Goal: Information Seeking & Learning: Find specific page/section

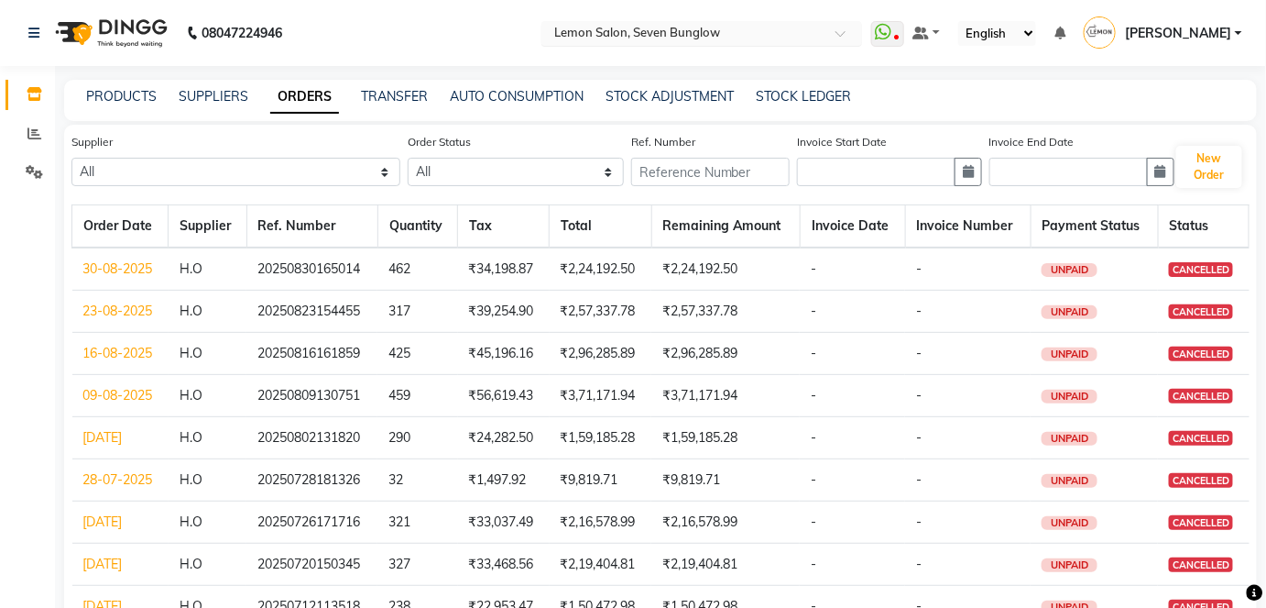
click at [859, 31] on span at bounding box center [847, 38] width 23 height 18
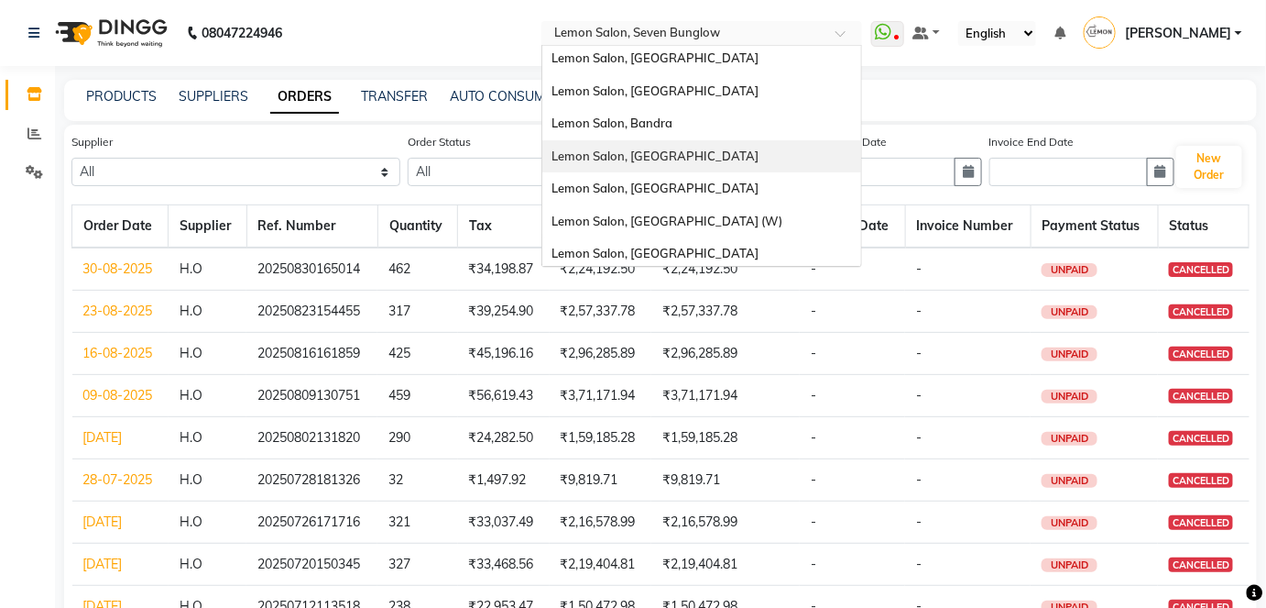
scroll to position [170, 0]
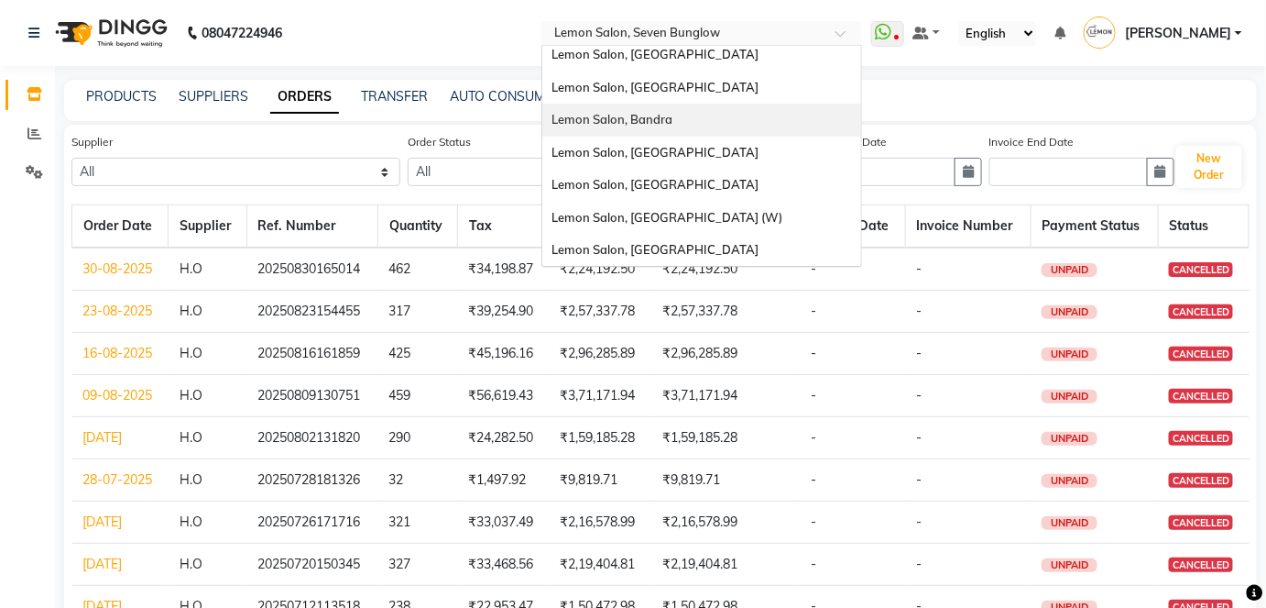
click at [712, 120] on div "Lemon Salon, Bandra" at bounding box center [701, 120] width 319 height 33
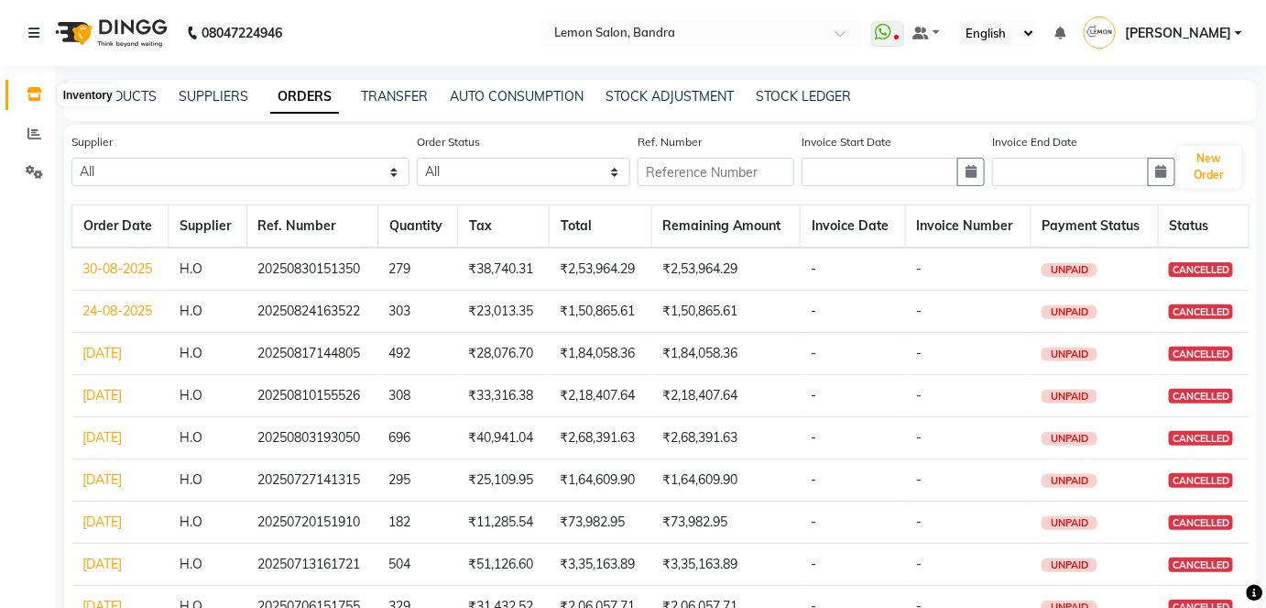
click at [38, 91] on icon at bounding box center [35, 94] width 16 height 14
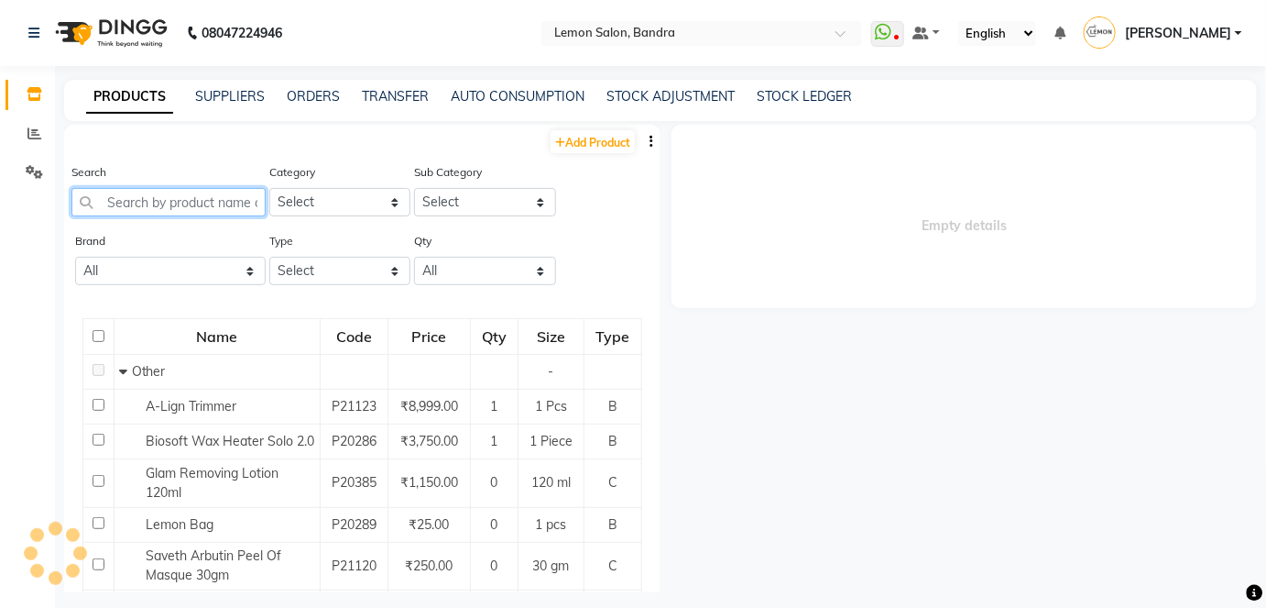
click at [179, 210] on input "text" at bounding box center [168, 202] width 194 height 28
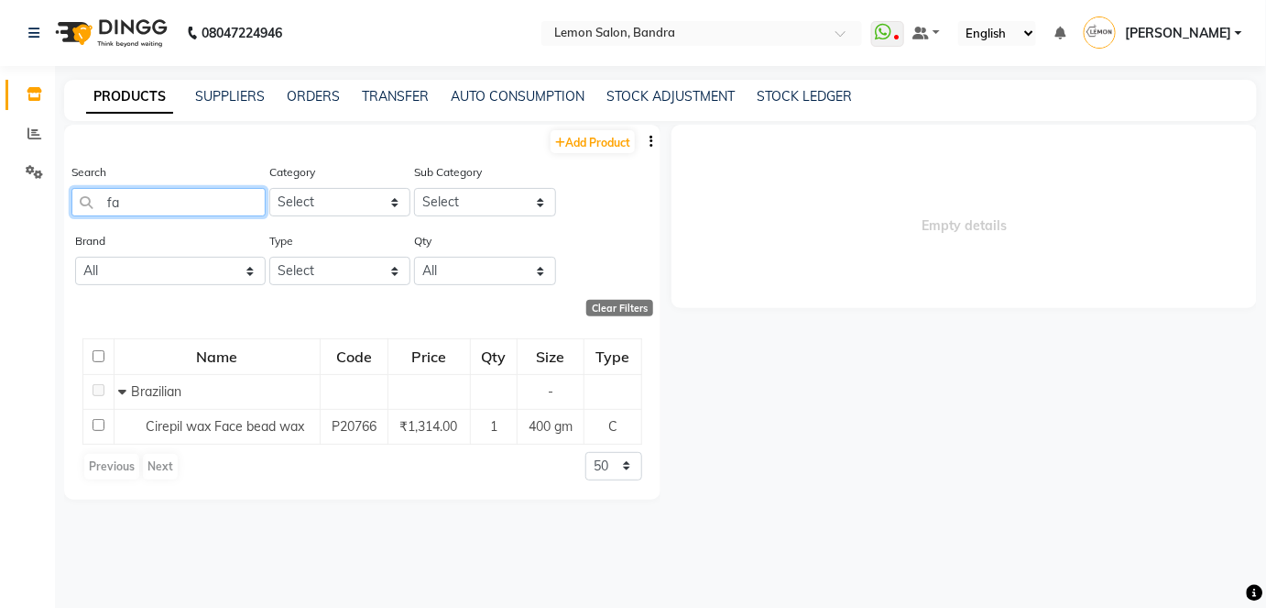
type input "f"
type input "i"
type input "a"
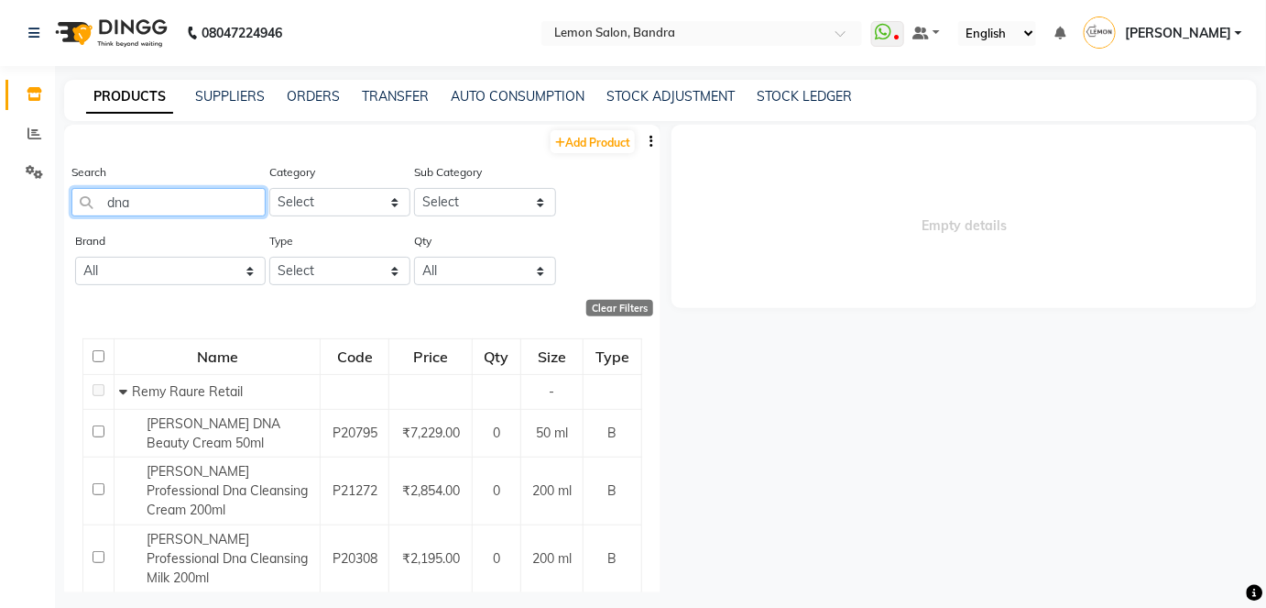
scroll to position [82, 0]
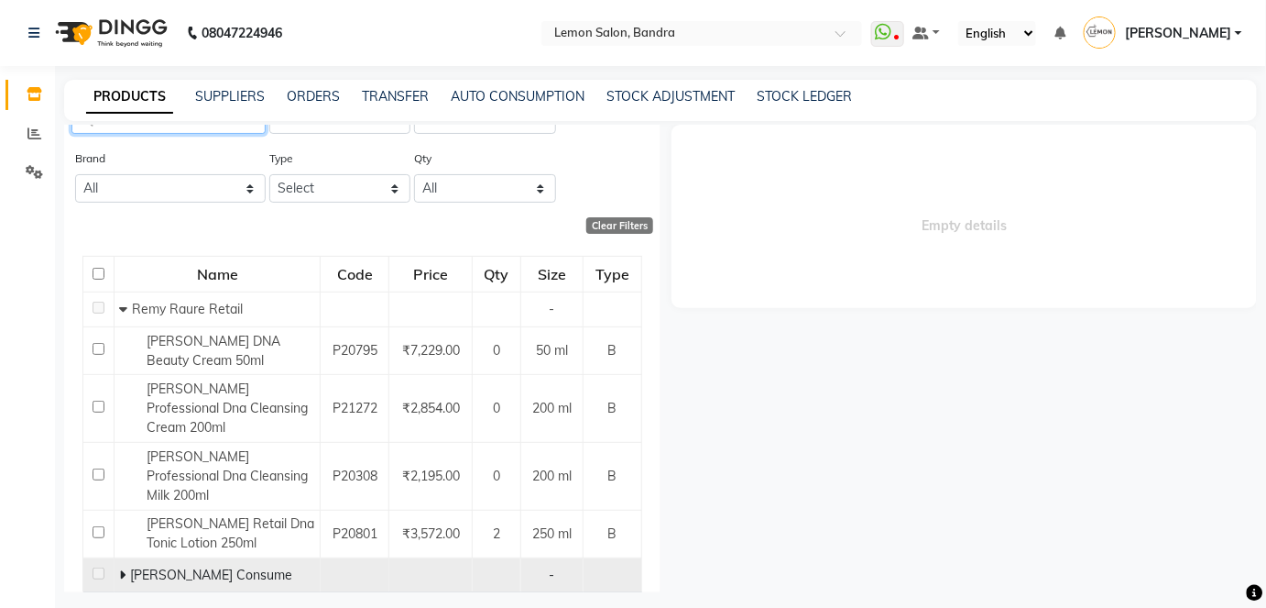
type input "dna"
click at [125, 566] on span at bounding box center [124, 574] width 11 height 16
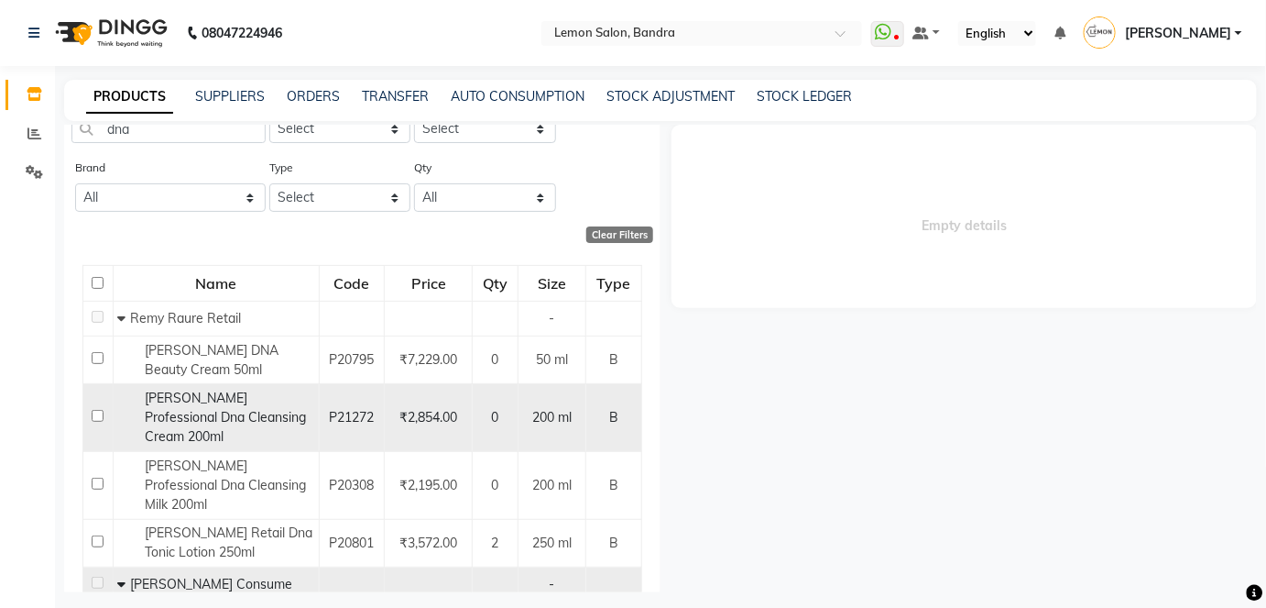
scroll to position [0, 0]
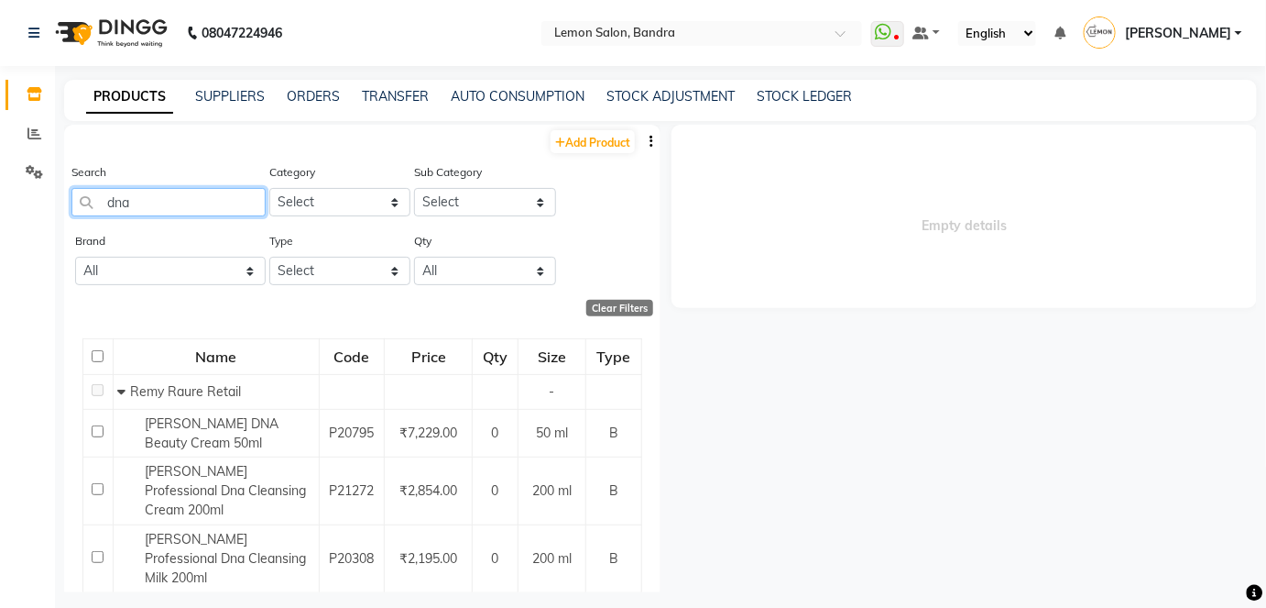
drag, startPoint x: 132, startPoint y: 199, endPoint x: 115, endPoint y: 201, distance: 17.5
click at [71, 203] on div "Search dna Category Select Hair Skin Makeup Personal Care Appliances [PERSON_NA…" at bounding box center [362, 196] width 597 height 69
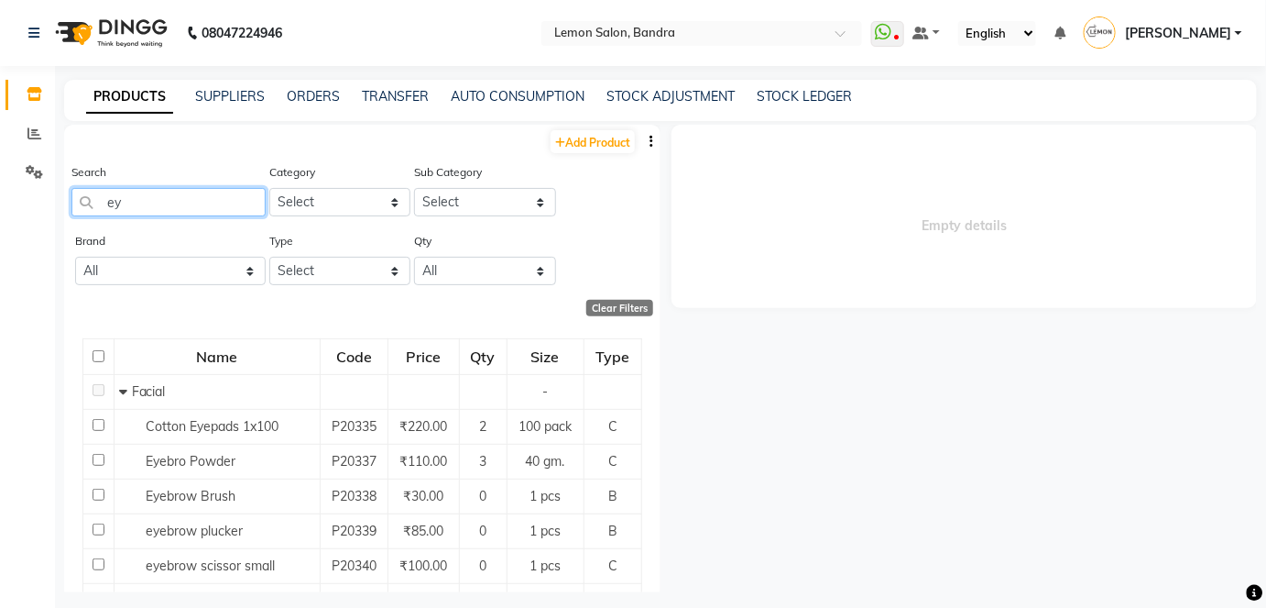
type input "e"
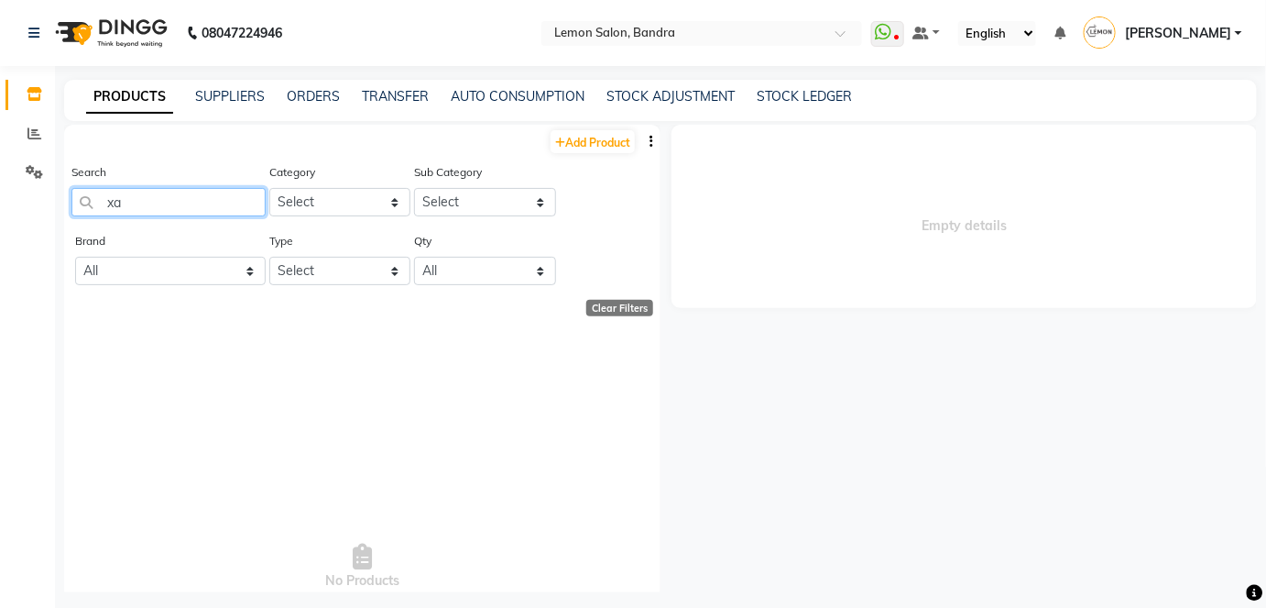
type input "x"
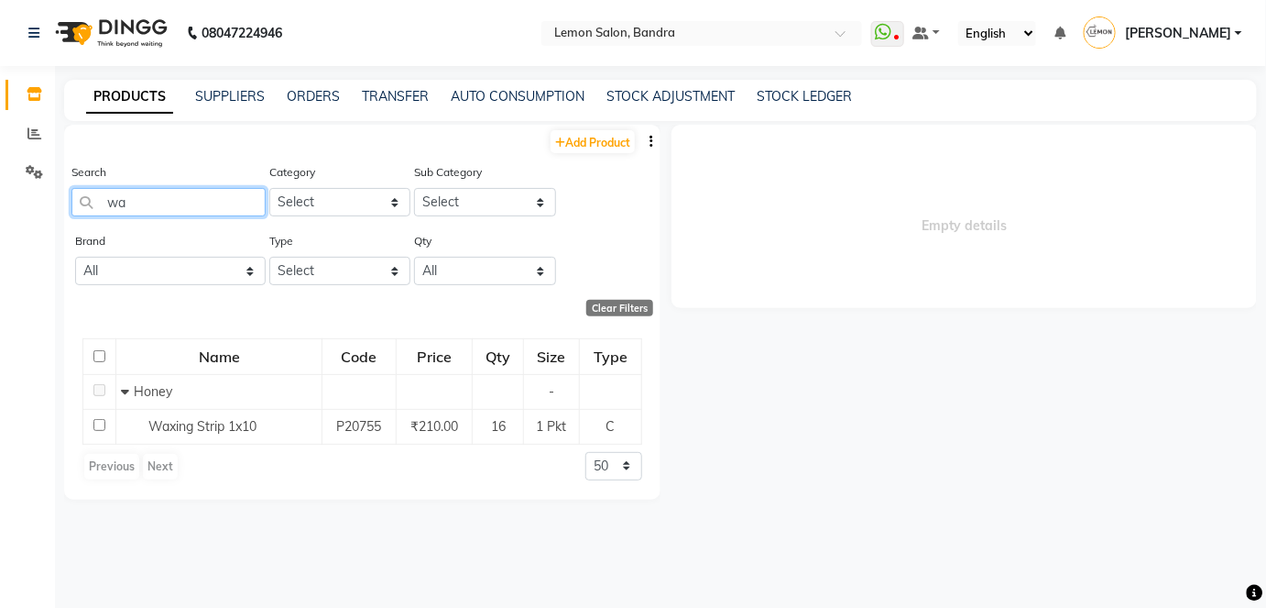
type input "w"
type input "a"
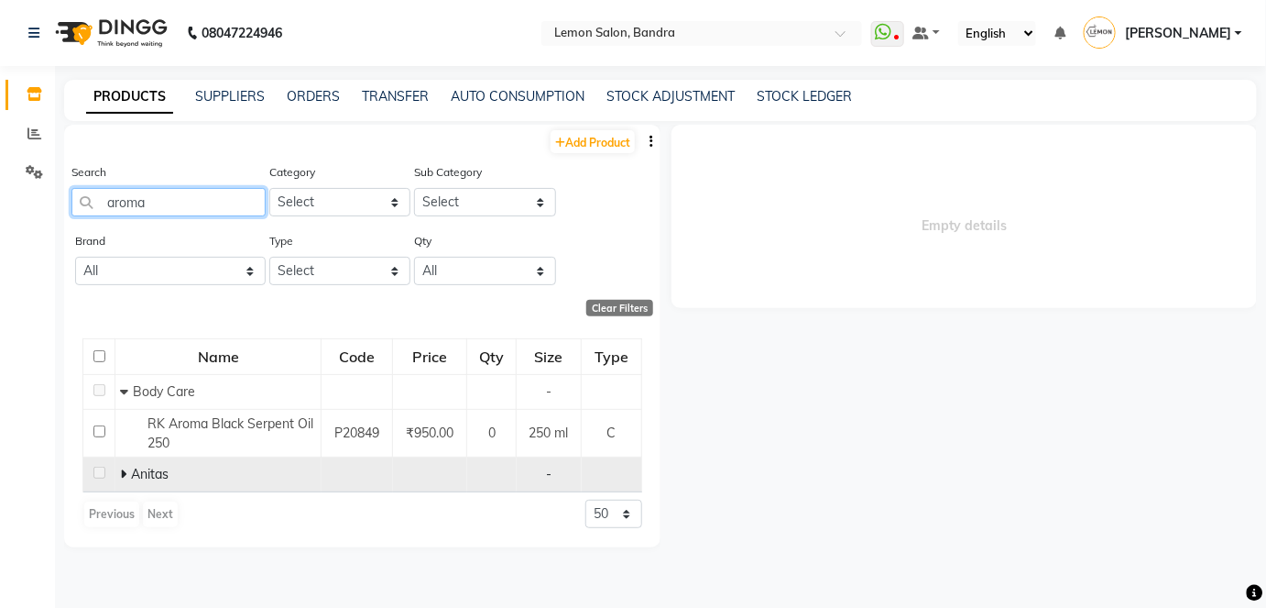
type input "aroma"
click at [122, 475] on icon at bounding box center [123, 473] width 6 height 13
drag, startPoint x: 187, startPoint y: 204, endPoint x: 49, endPoint y: 203, distance: 138.4
click at [44, 205] on app-home "08047224946 Select Location × Lemon Salon, Bandra WhatsApp Status ✕ Status: Dis…" at bounding box center [633, 309] width 1266 height 619
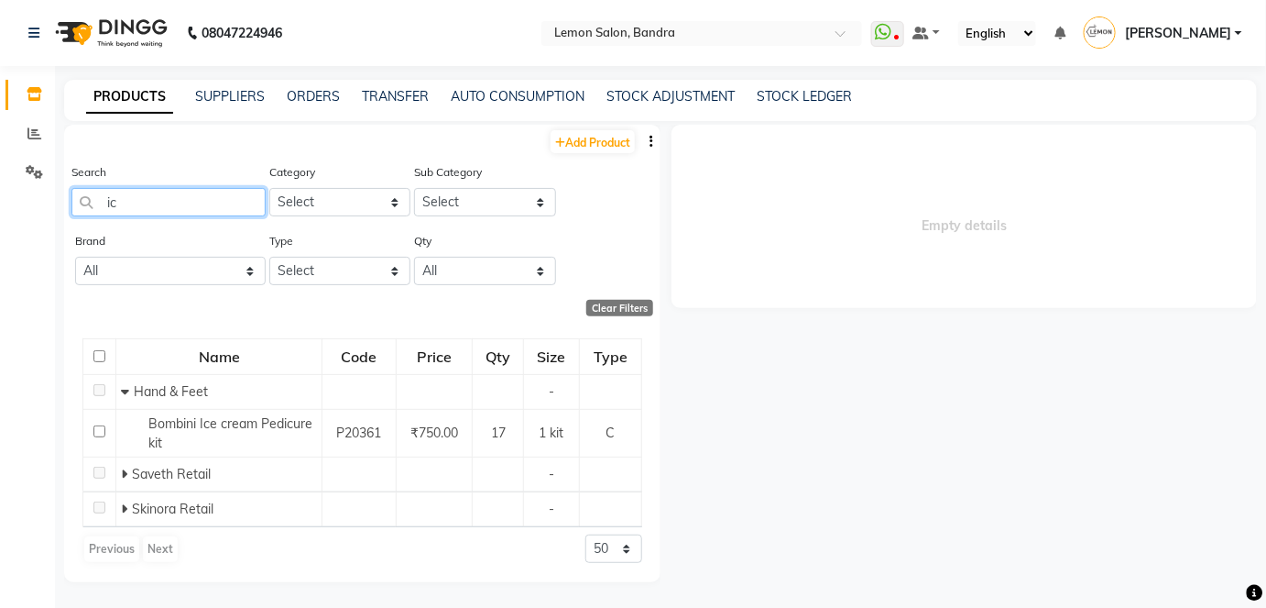
type input "i"
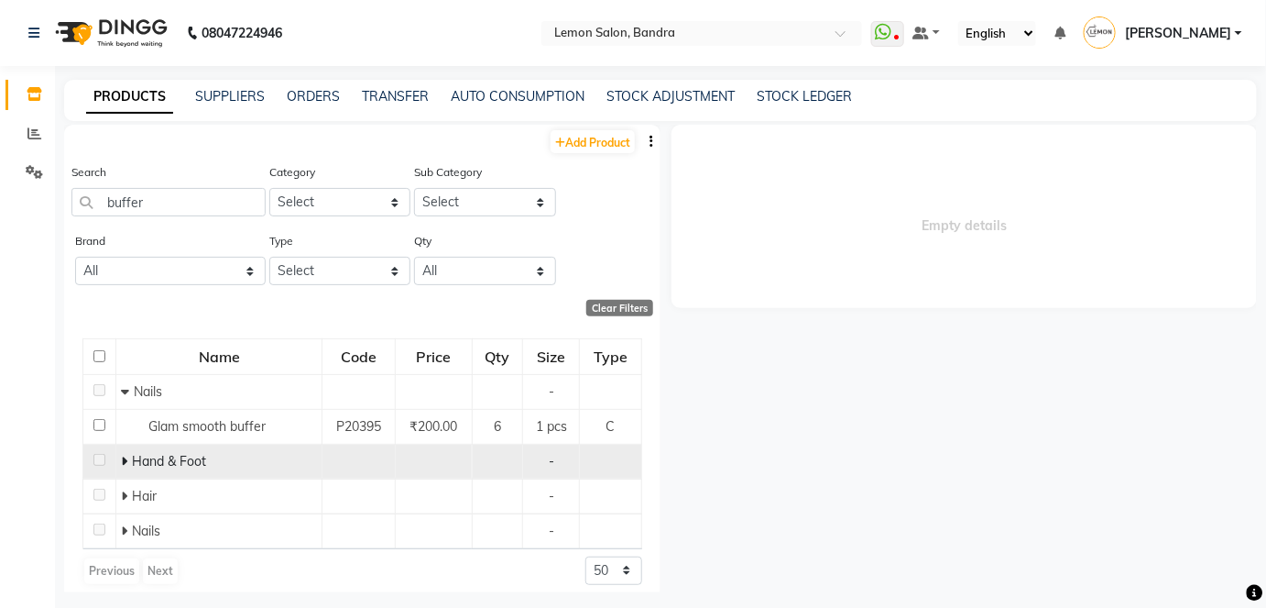
click at [121, 454] on icon at bounding box center [124, 460] width 6 height 13
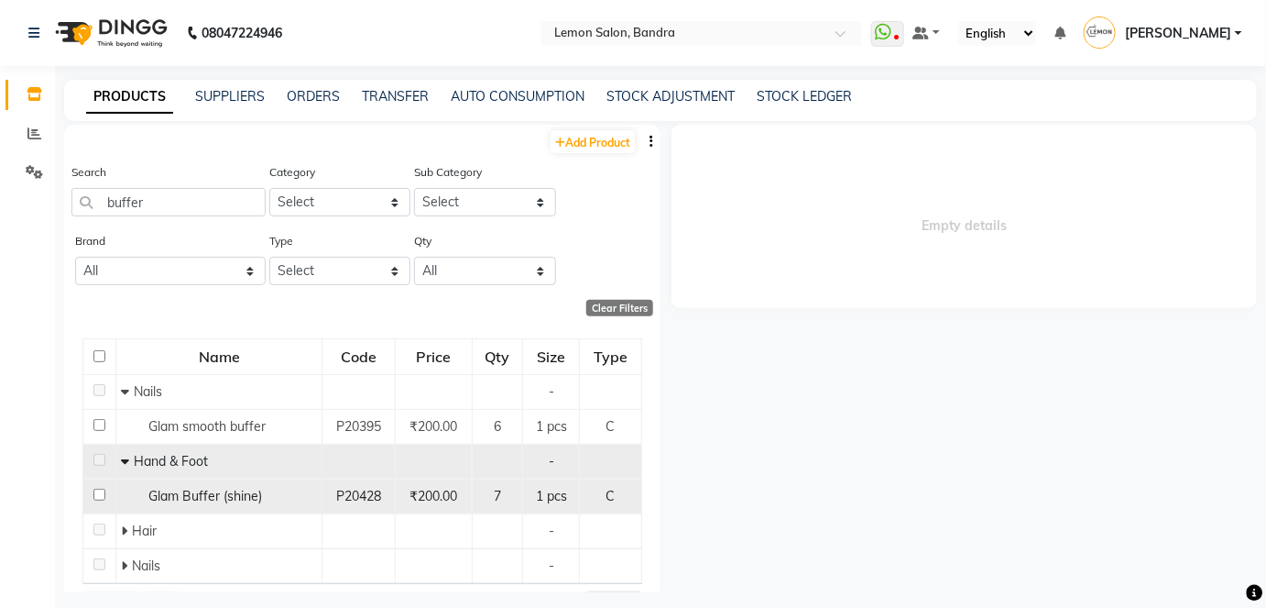
drag, startPoint x: 249, startPoint y: 500, endPoint x: 248, endPoint y: 491, distance: 9.2
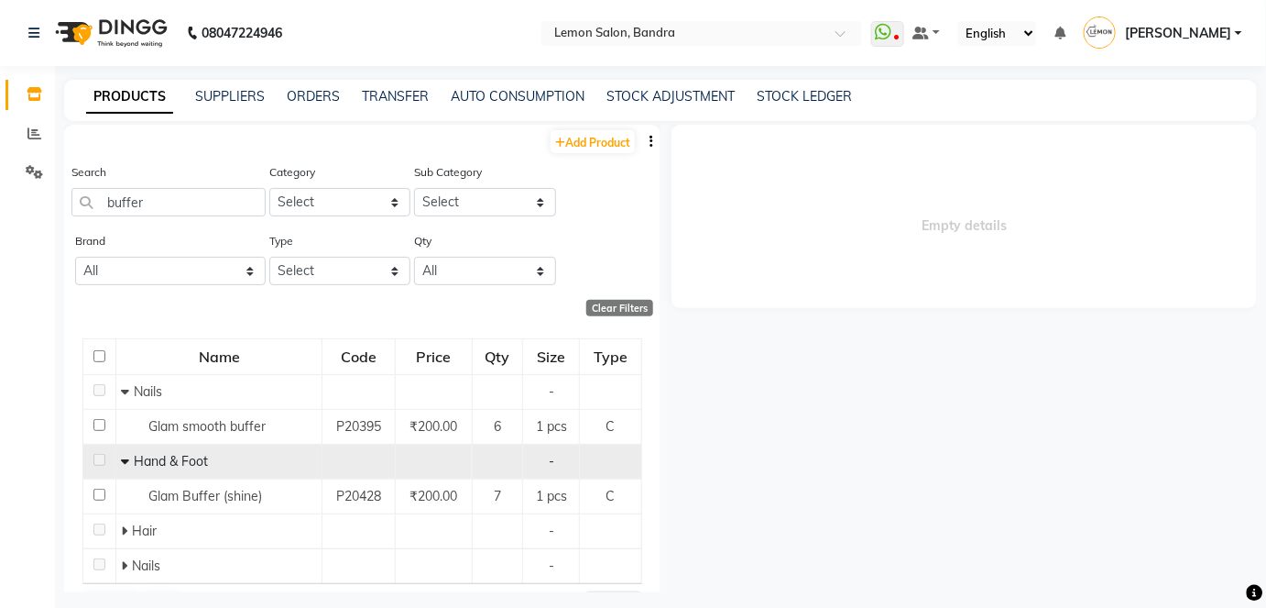
drag, startPoint x: 248, startPoint y: 491, endPoint x: 151, endPoint y: 182, distance: 323.7
click at [151, 182] on div "Search buffer" at bounding box center [168, 189] width 194 height 54
click at [156, 198] on input "buffer" at bounding box center [168, 202] width 194 height 28
type input "b"
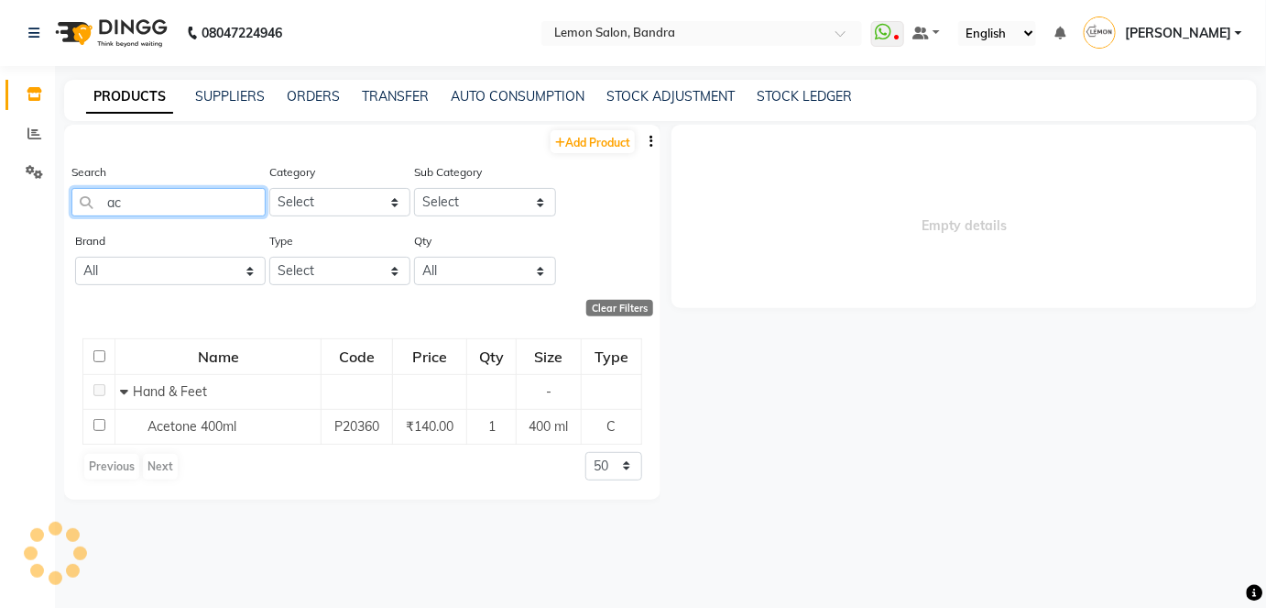
type input "a"
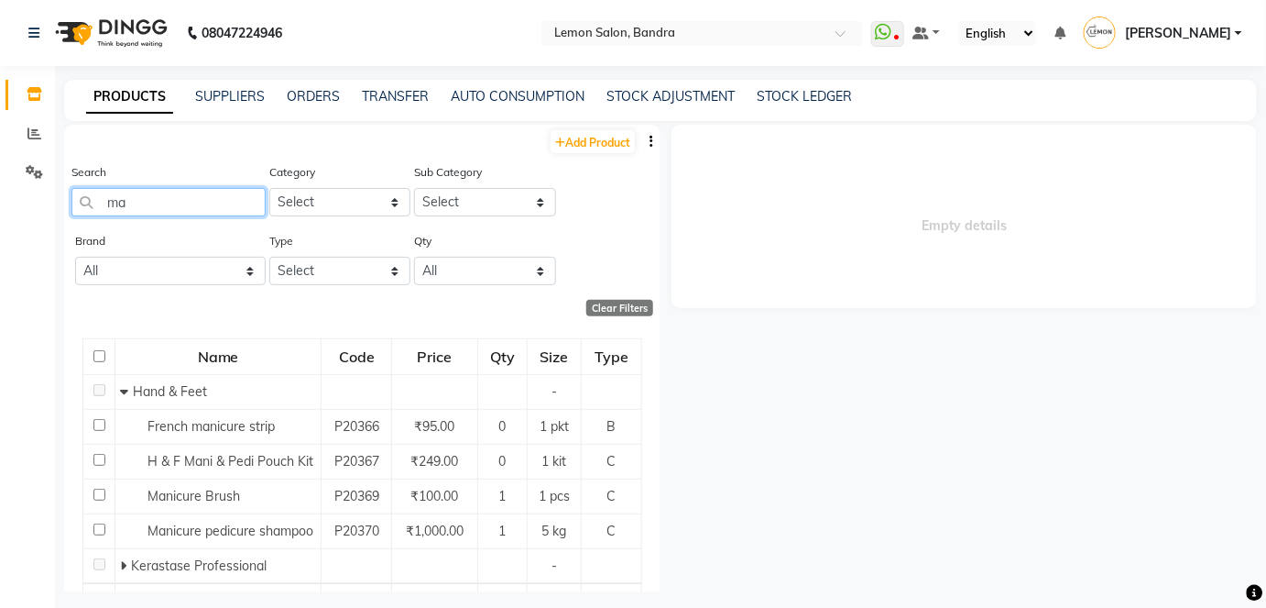
type input "m"
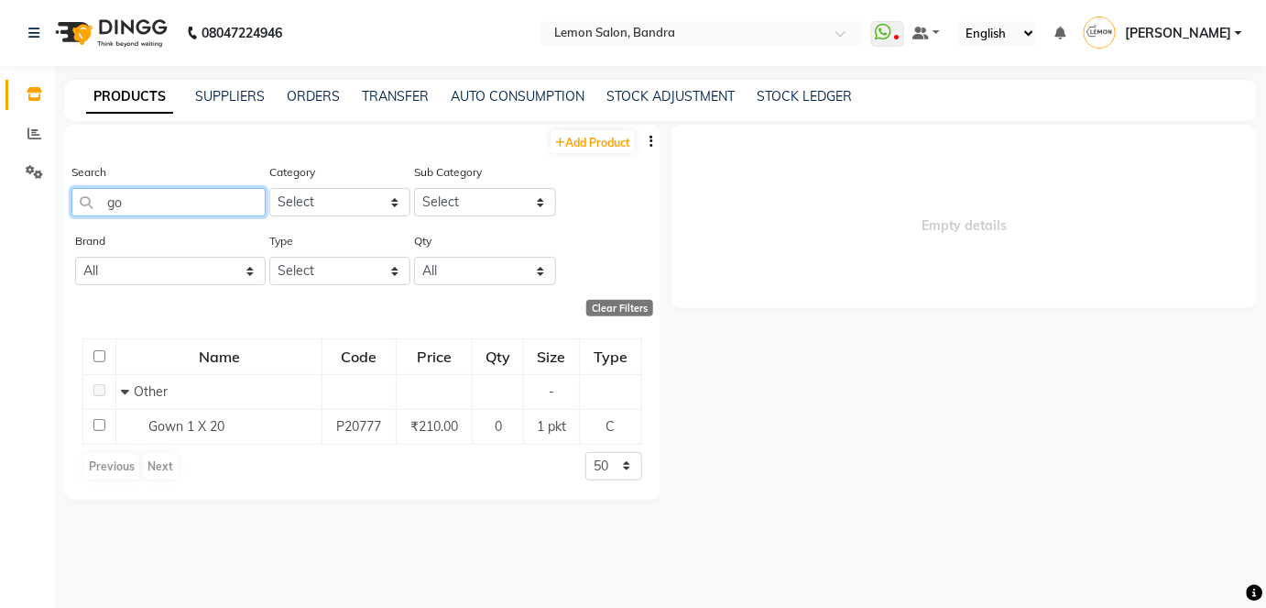
type input "g"
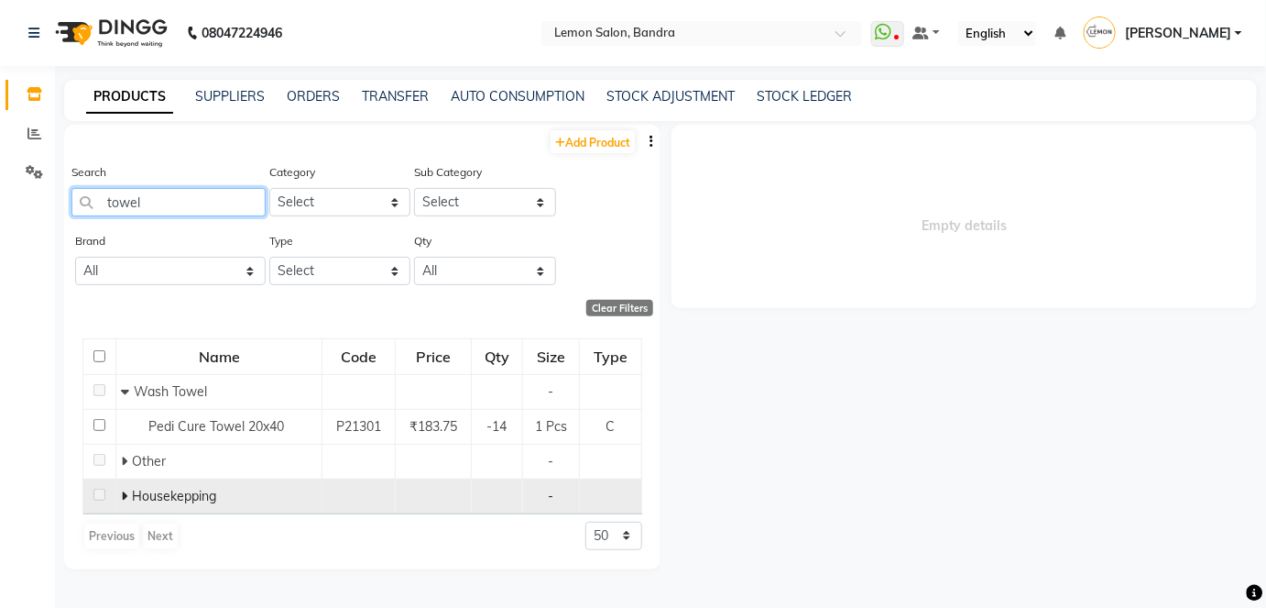
type input "towel"
click at [117, 494] on td "Housekepping" at bounding box center [219, 495] width 206 height 35
click at [124, 492] on icon at bounding box center [124, 495] width 6 height 13
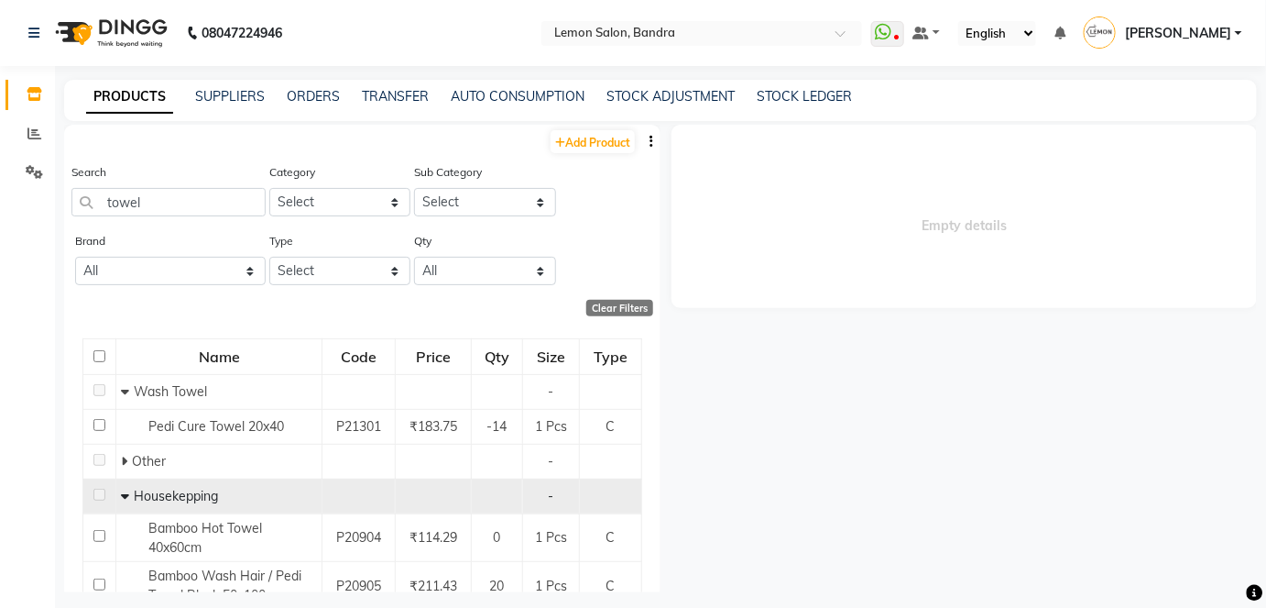
click at [122, 493] on icon at bounding box center [125, 495] width 8 height 13
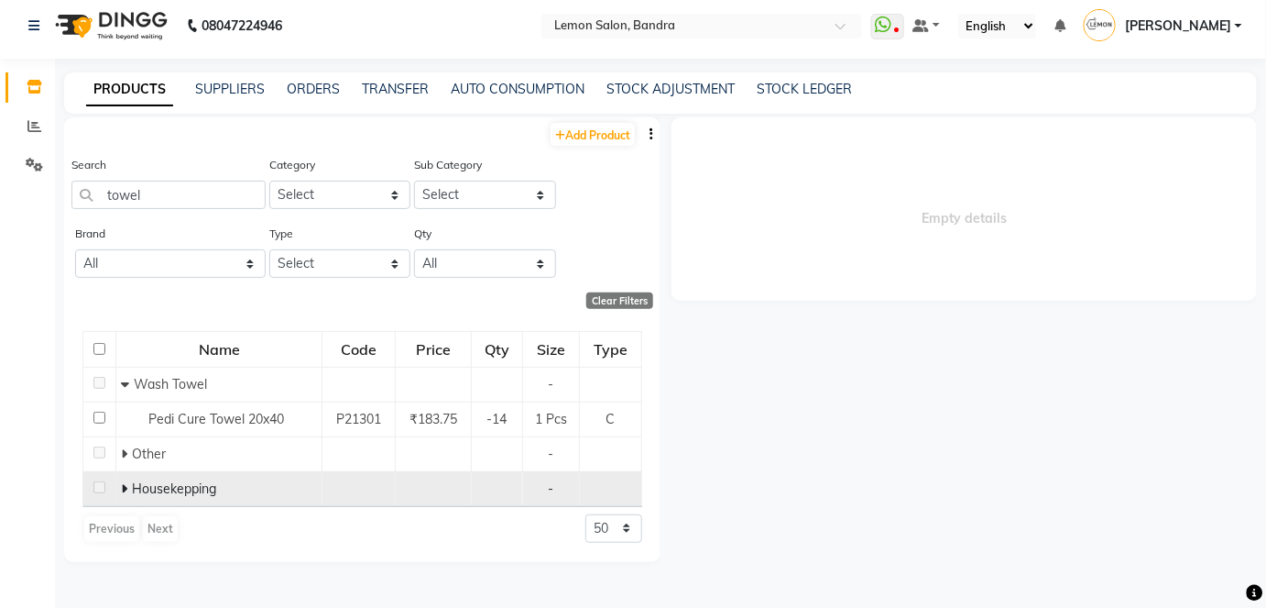
scroll to position [12, 0]
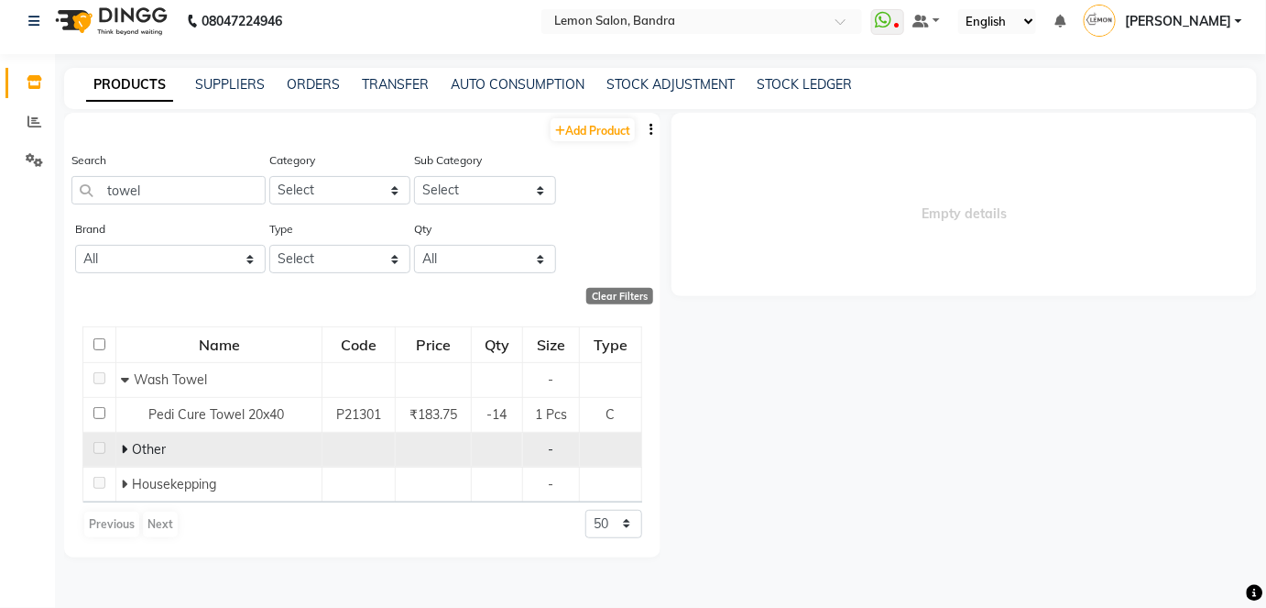
click at [124, 451] on icon at bounding box center [124, 449] width 6 height 13
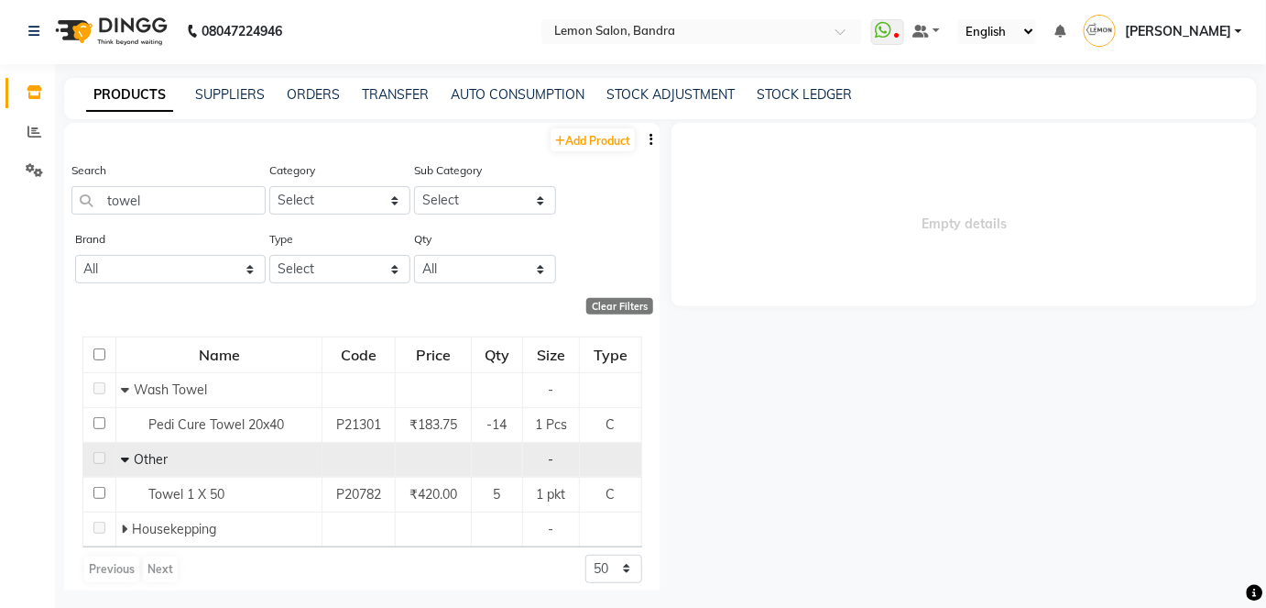
scroll to position [0, 0]
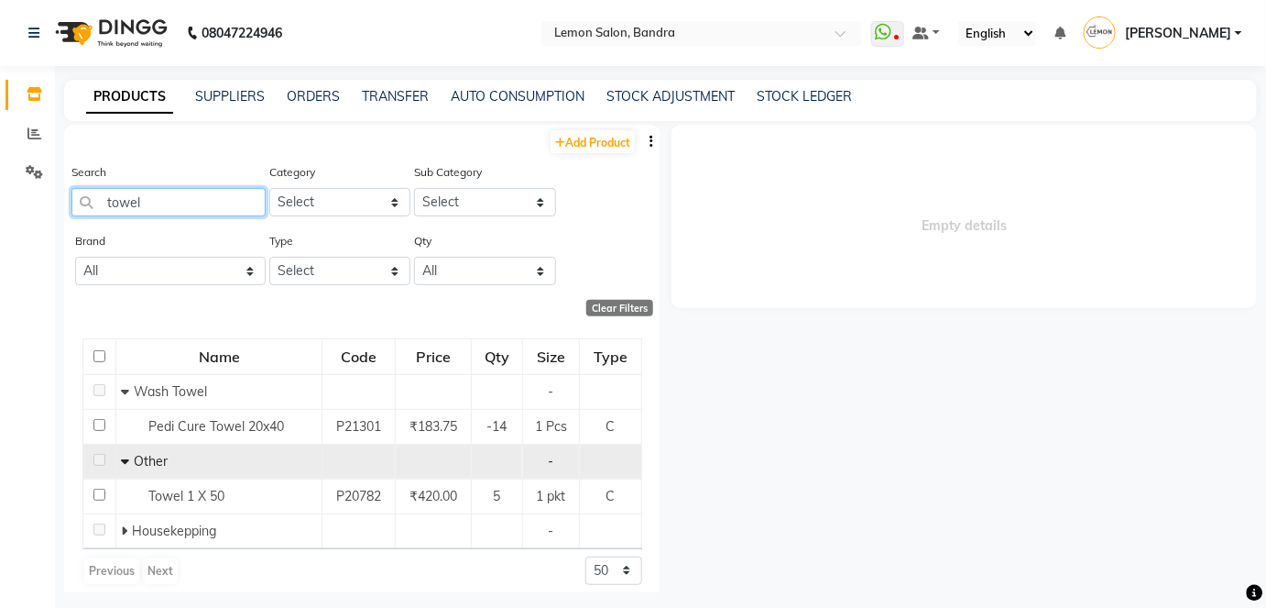
drag, startPoint x: 148, startPoint y: 201, endPoint x: 63, endPoint y: 204, distance: 85.3
click at [88, 202] on input "towel" at bounding box center [168, 202] width 194 height 28
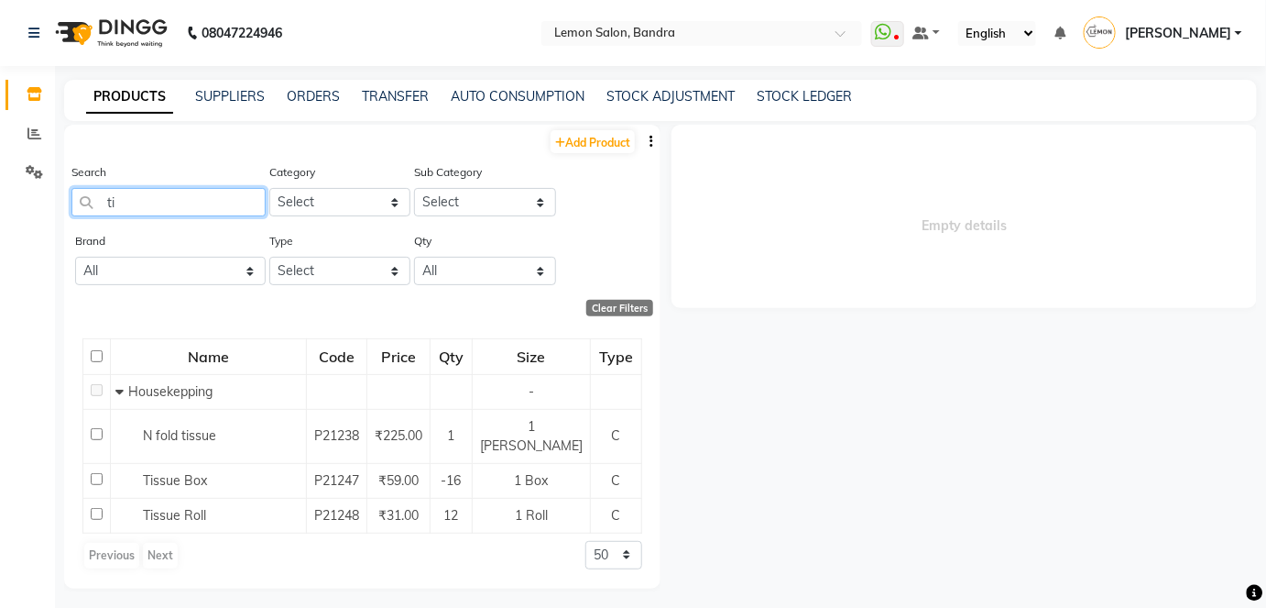
type input "t"
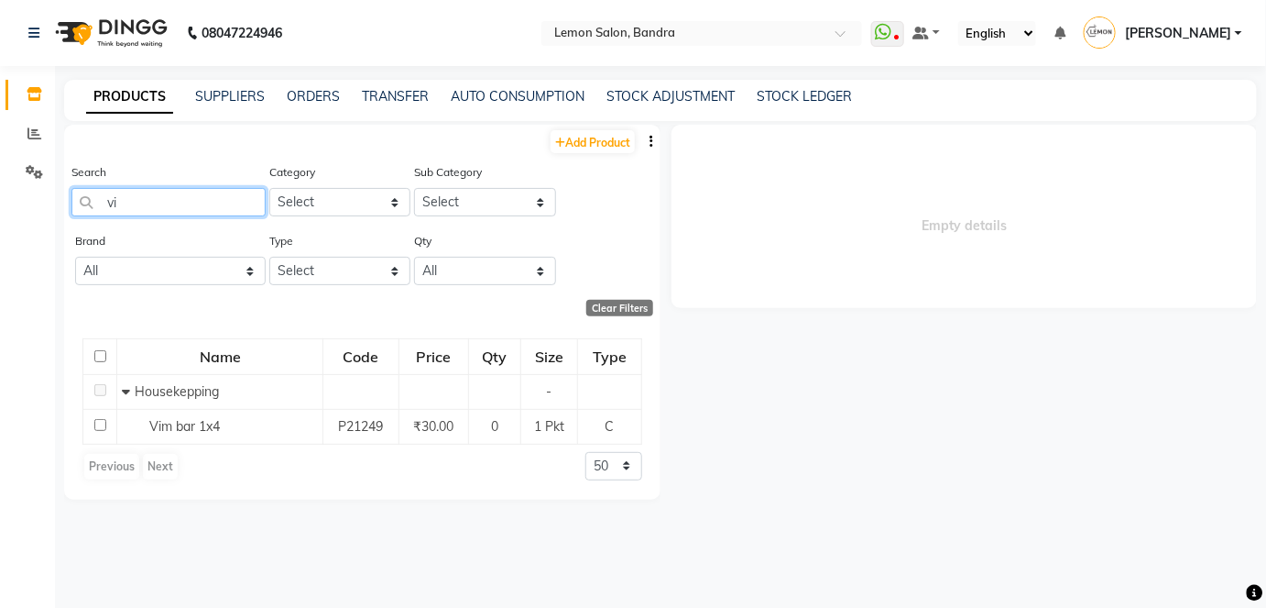
type input "v"
type input "d"
type input "harpic"
drag, startPoint x: 148, startPoint y: 196, endPoint x: 62, endPoint y: 208, distance: 86.0
click at [78, 203] on input "harpic" at bounding box center [168, 202] width 194 height 28
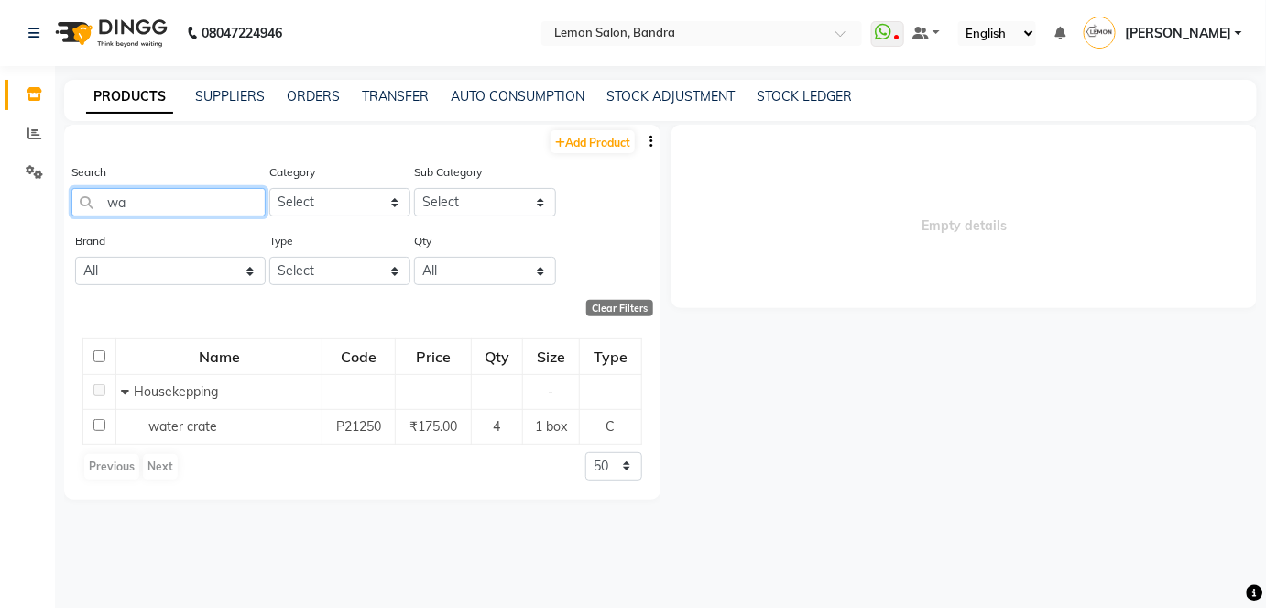
type input "w"
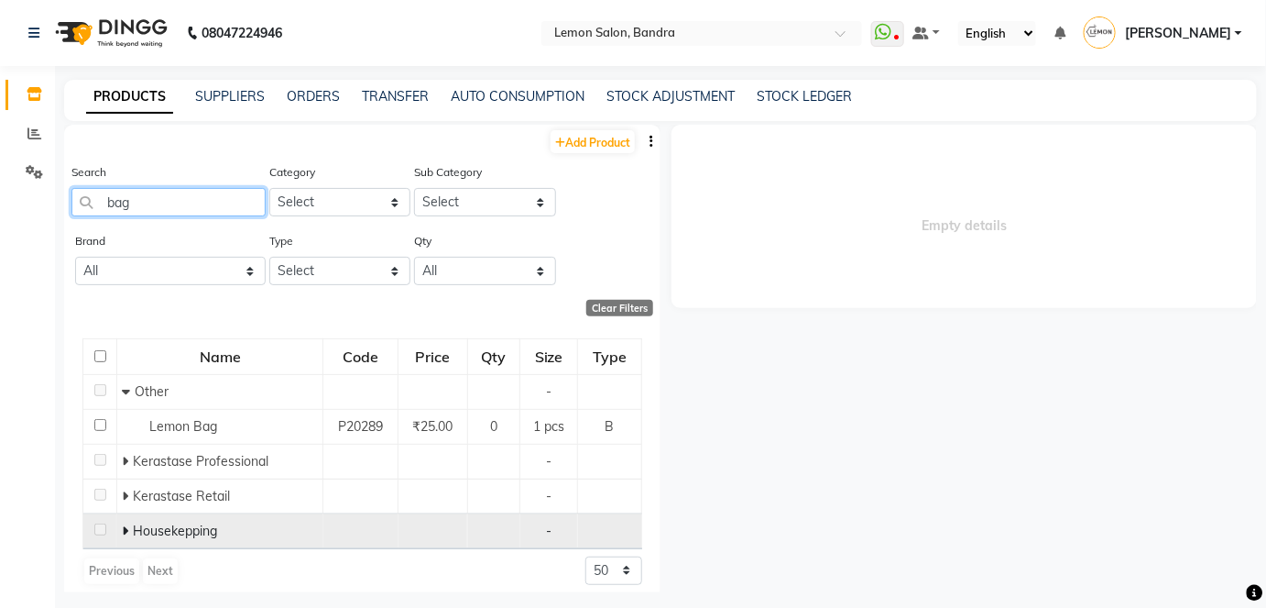
type input "bag"
click at [125, 526] on icon at bounding box center [125, 530] width 6 height 13
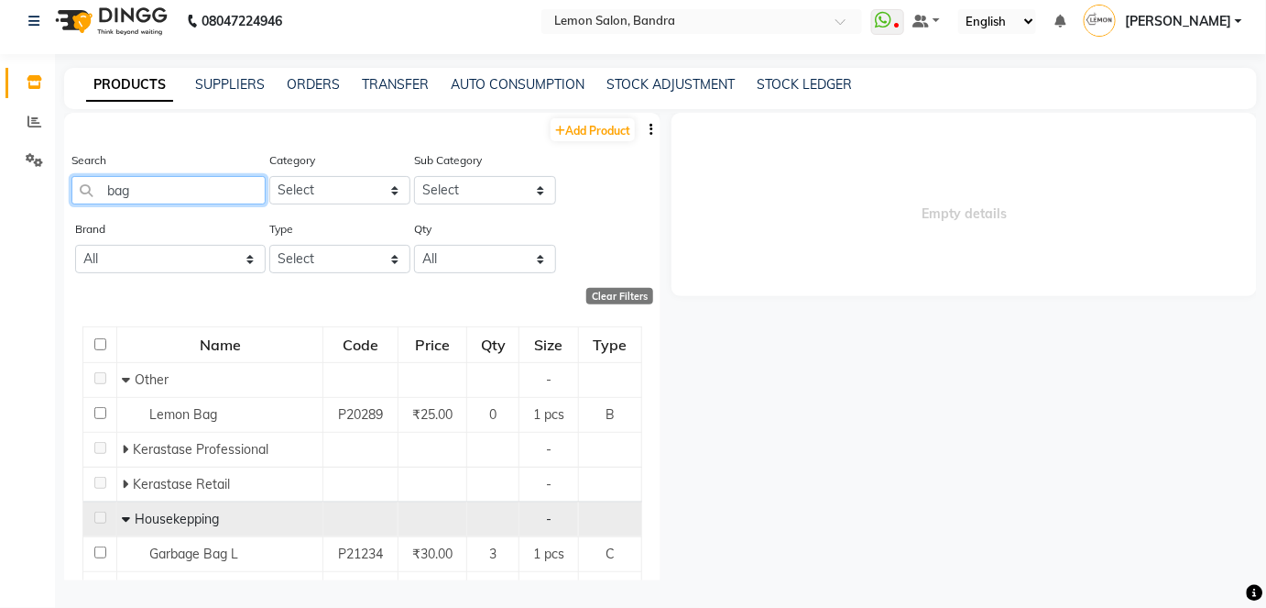
drag, startPoint x: 431, startPoint y: 426, endPoint x: 90, endPoint y: 190, distance: 414.8
click at [90, 190] on input "bag" at bounding box center [168, 190] width 194 height 28
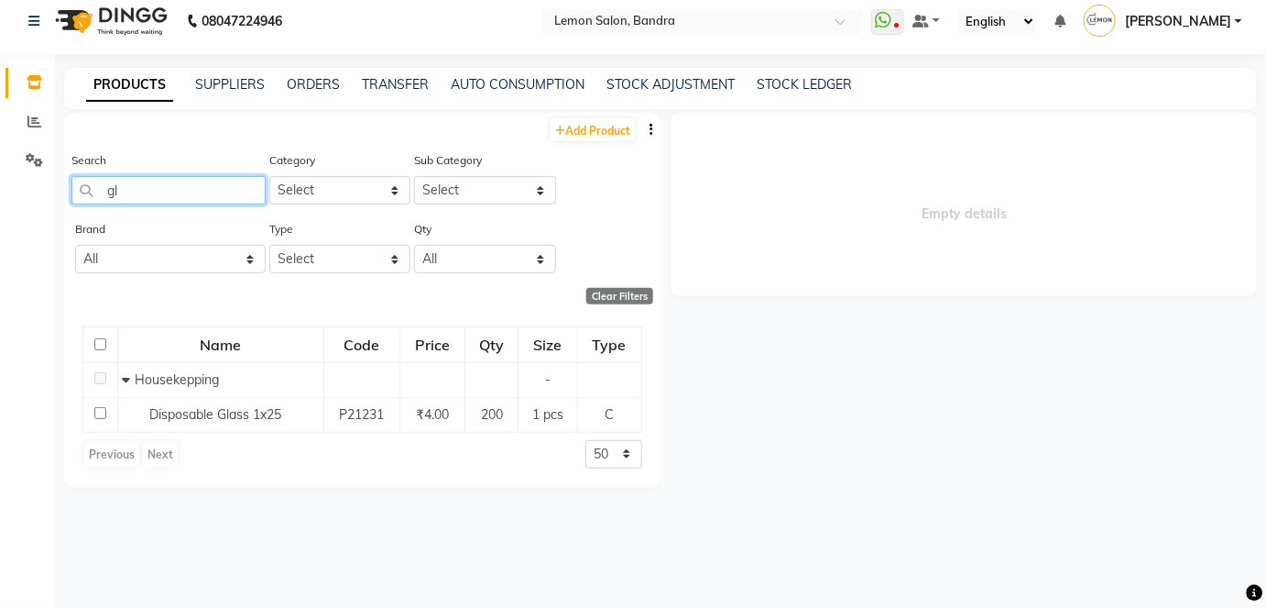
type input "g"
type input "r"
type input "4"
type input "a"
type input "s"
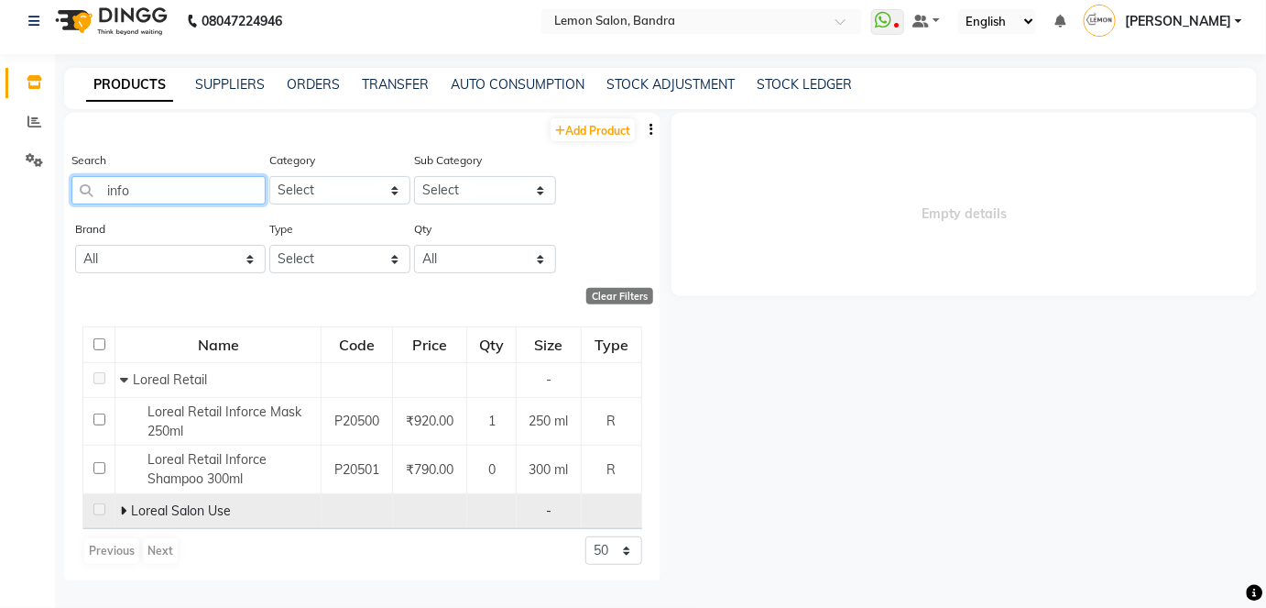
type input "info"
click at [122, 509] on icon at bounding box center [123, 510] width 6 height 13
drag, startPoint x: 122, startPoint y: 188, endPoint x: 28, endPoint y: 182, distance: 93.6
click at [24, 182] on app-home "08047224946 Select Location × Lemon Salon, Bandra WhatsApp Status ✕ Status: Dis…" at bounding box center [633, 297] width 1266 height 619
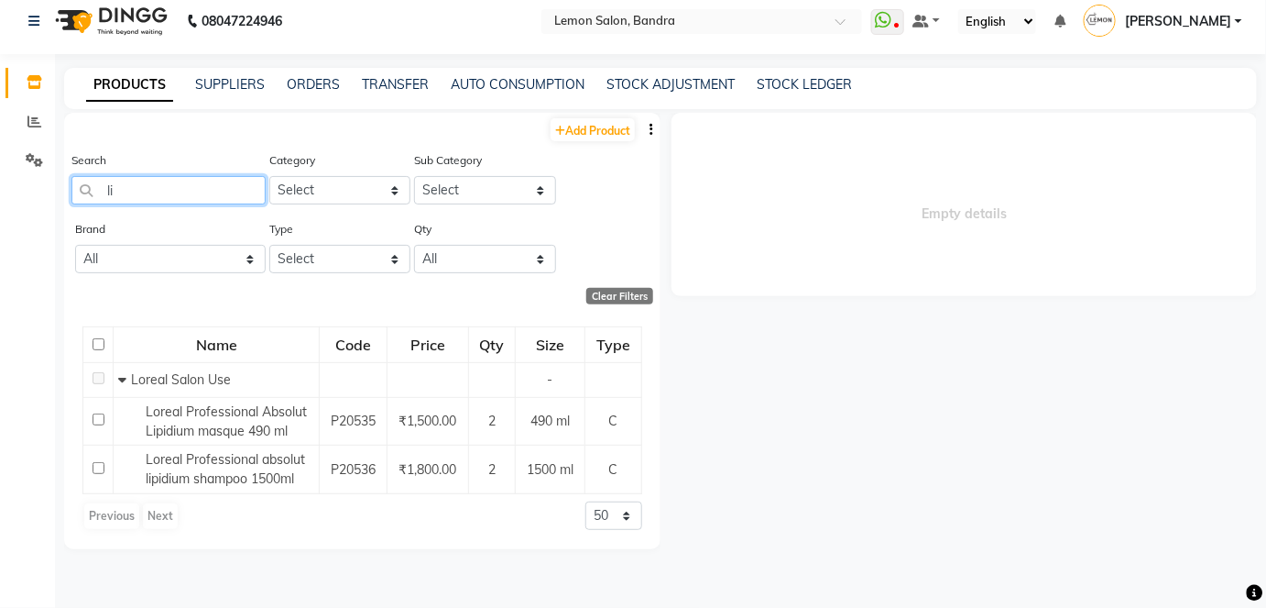
type input "l"
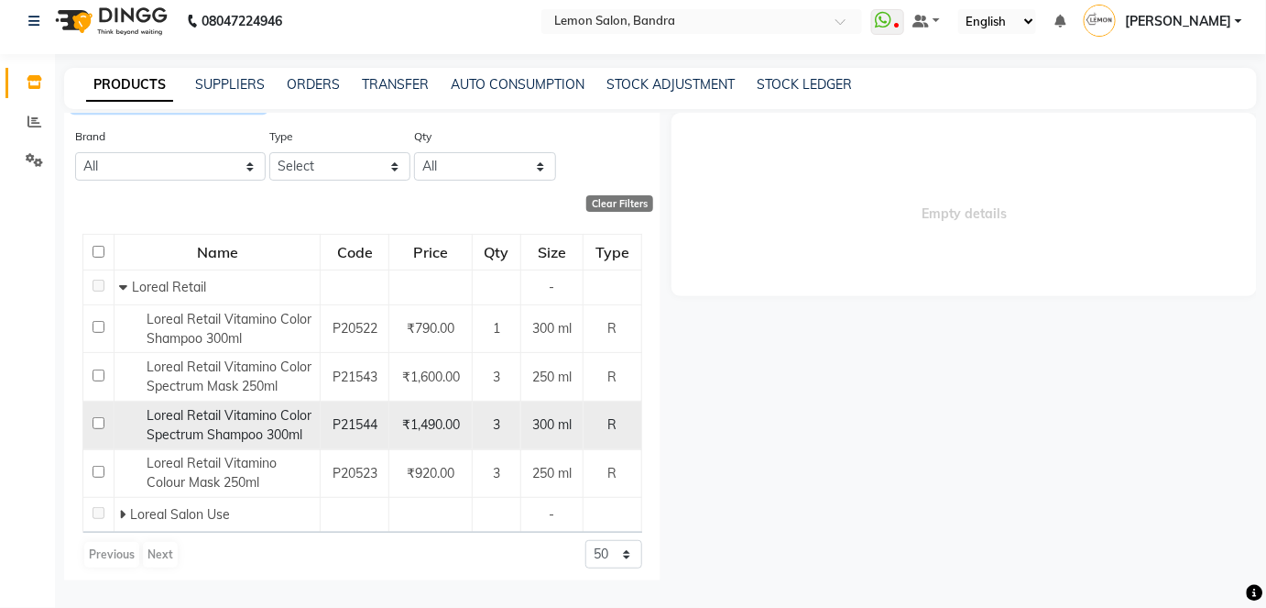
scroll to position [98, 0]
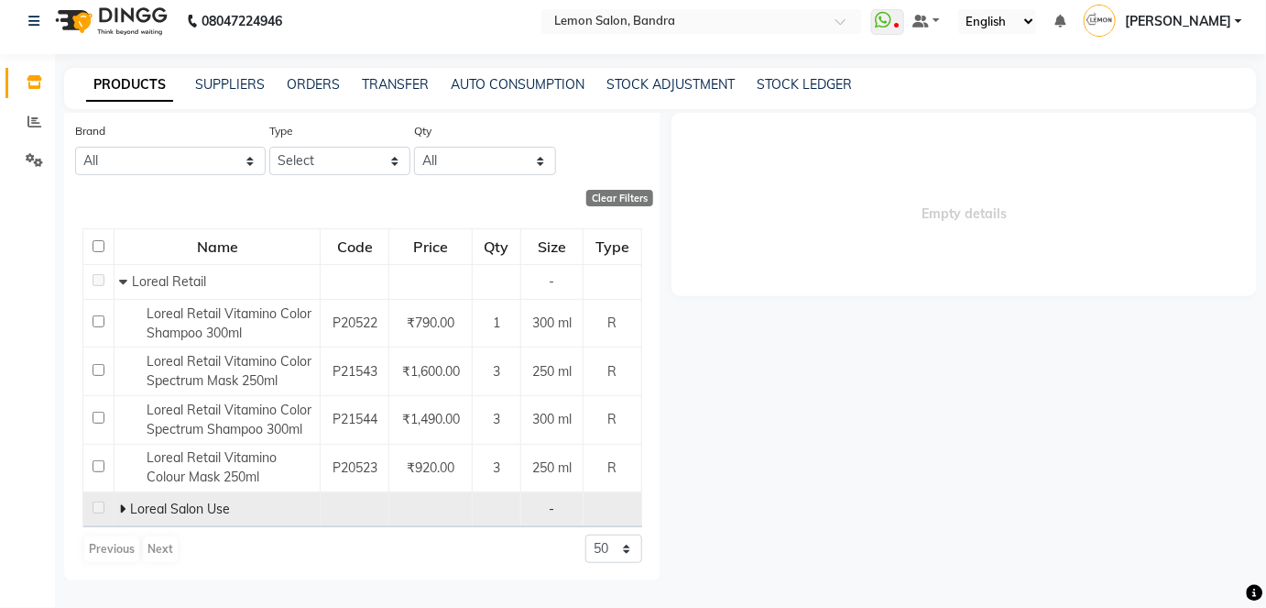
type input "vitamino"
click at [124, 509] on span at bounding box center [124, 508] width 11 height 16
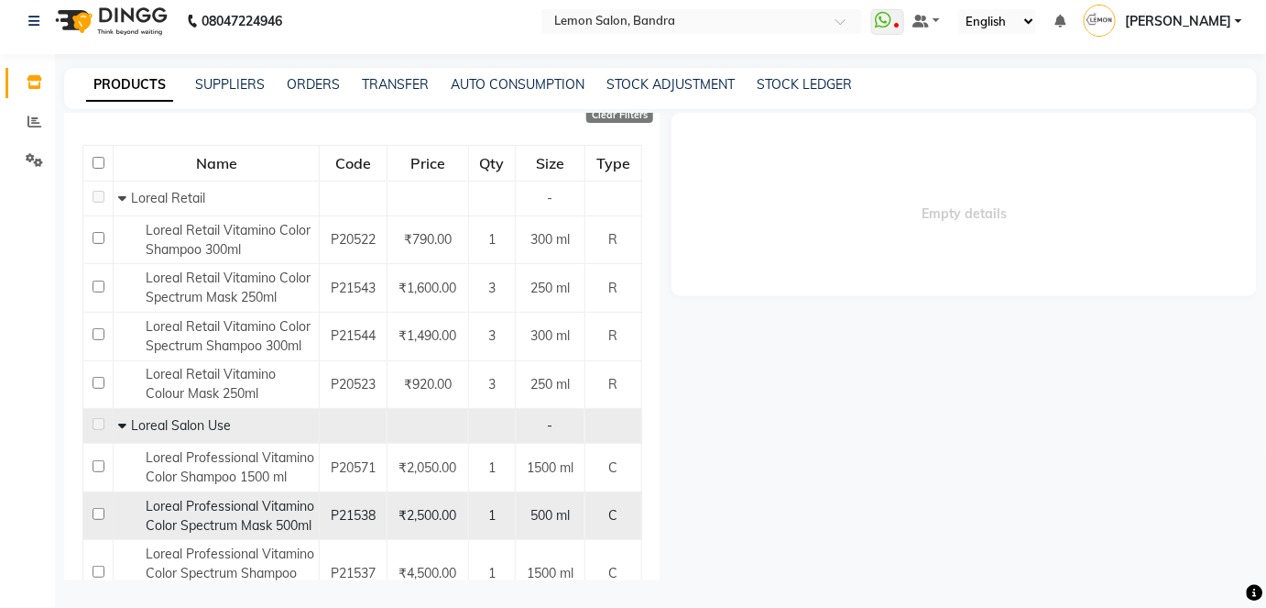
scroll to position [0, 0]
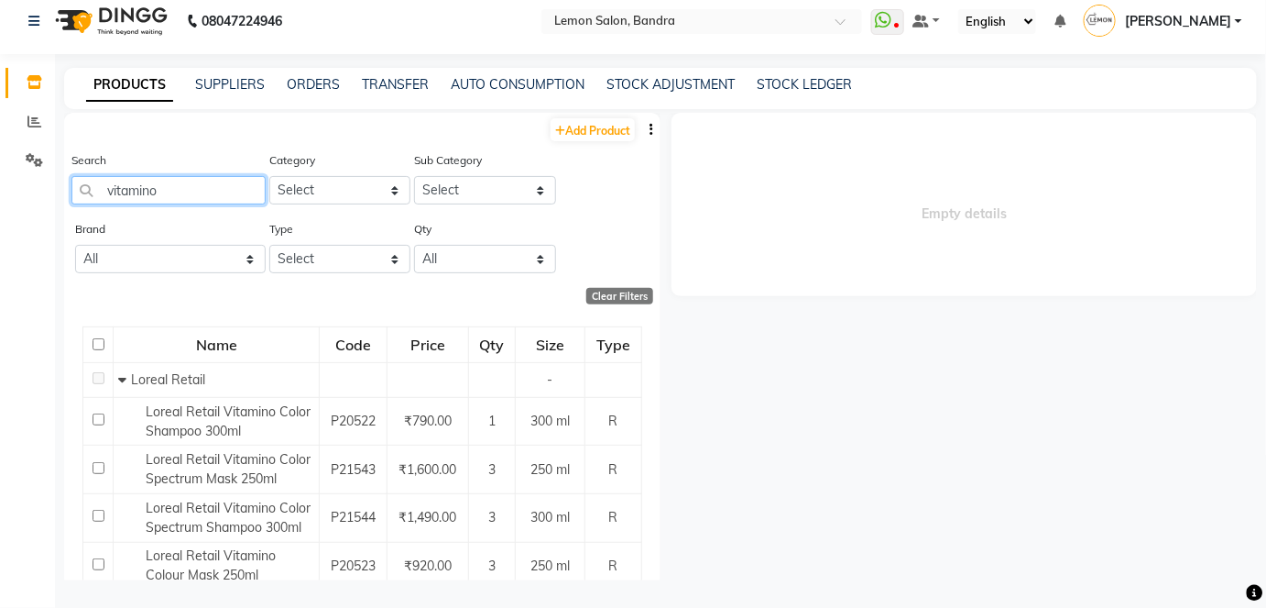
drag, startPoint x: 162, startPoint y: 191, endPoint x: 102, endPoint y: 196, distance: 60.7
click at [102, 196] on input "vitamino" at bounding box center [168, 190] width 194 height 28
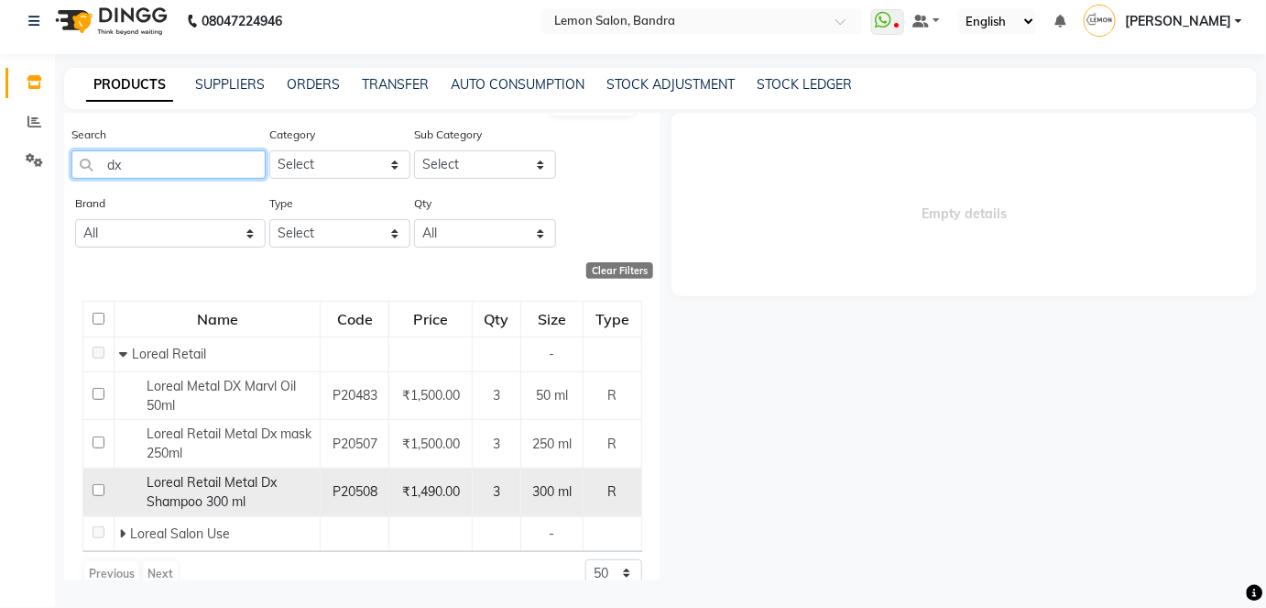
scroll to position [50, 0]
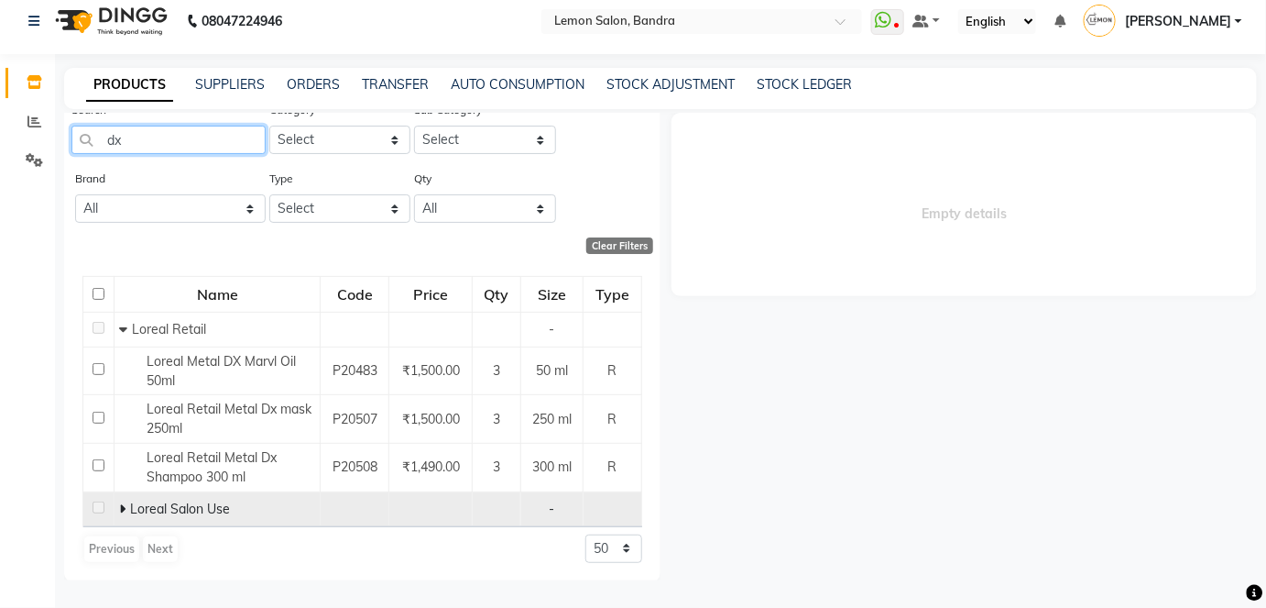
type input "dx"
click at [119, 504] on icon at bounding box center [122, 508] width 6 height 13
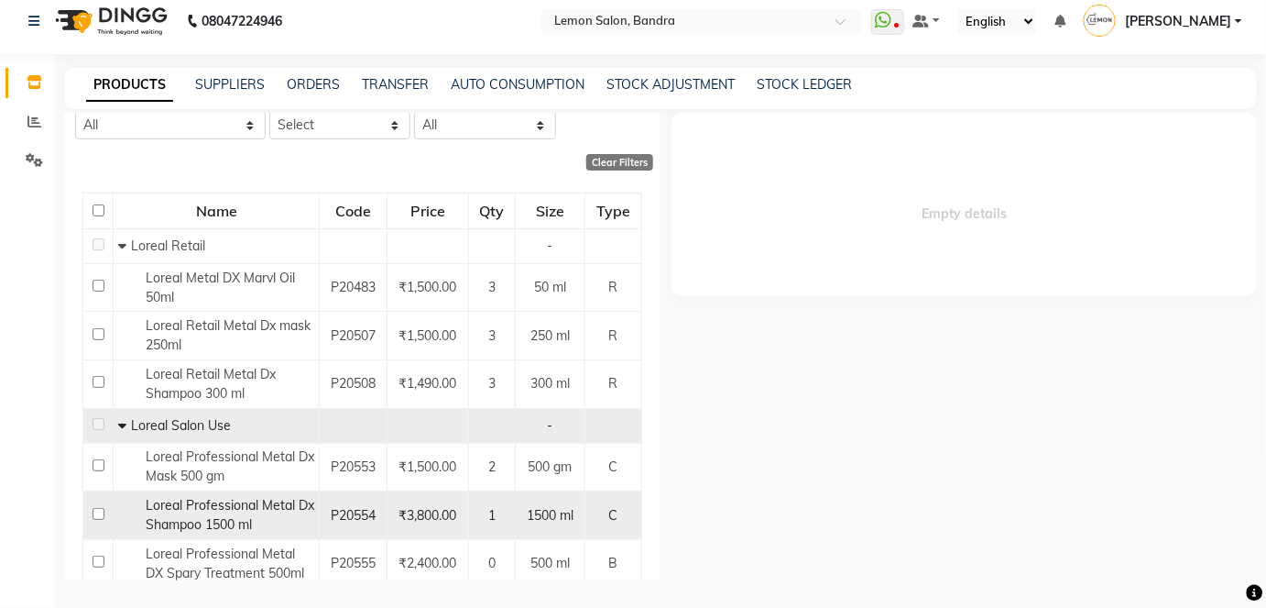
scroll to position [0, 0]
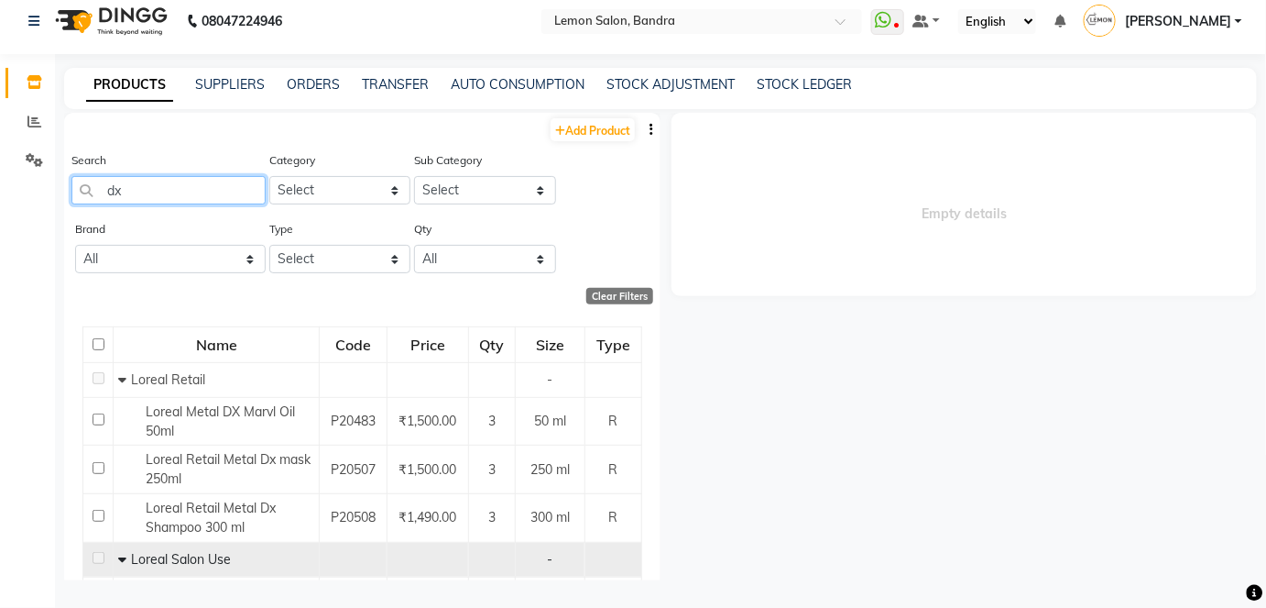
drag, startPoint x: 143, startPoint y: 181, endPoint x: 99, endPoint y: 193, distance: 45.6
click at [98, 193] on input "dx" at bounding box center [168, 190] width 194 height 28
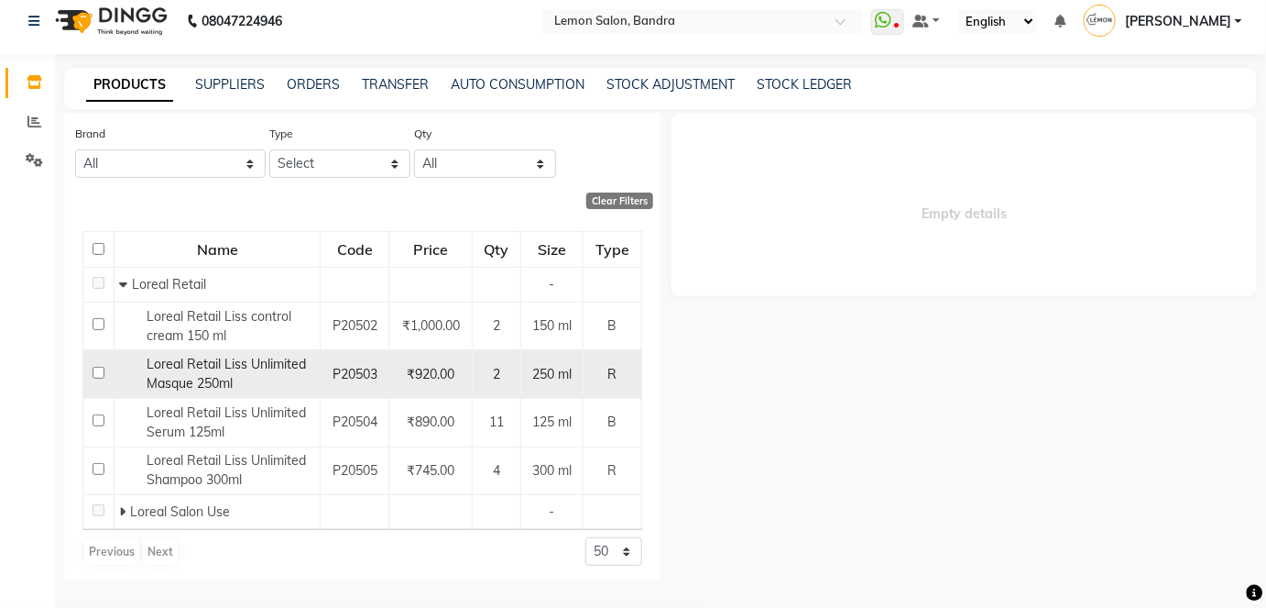
scroll to position [98, 0]
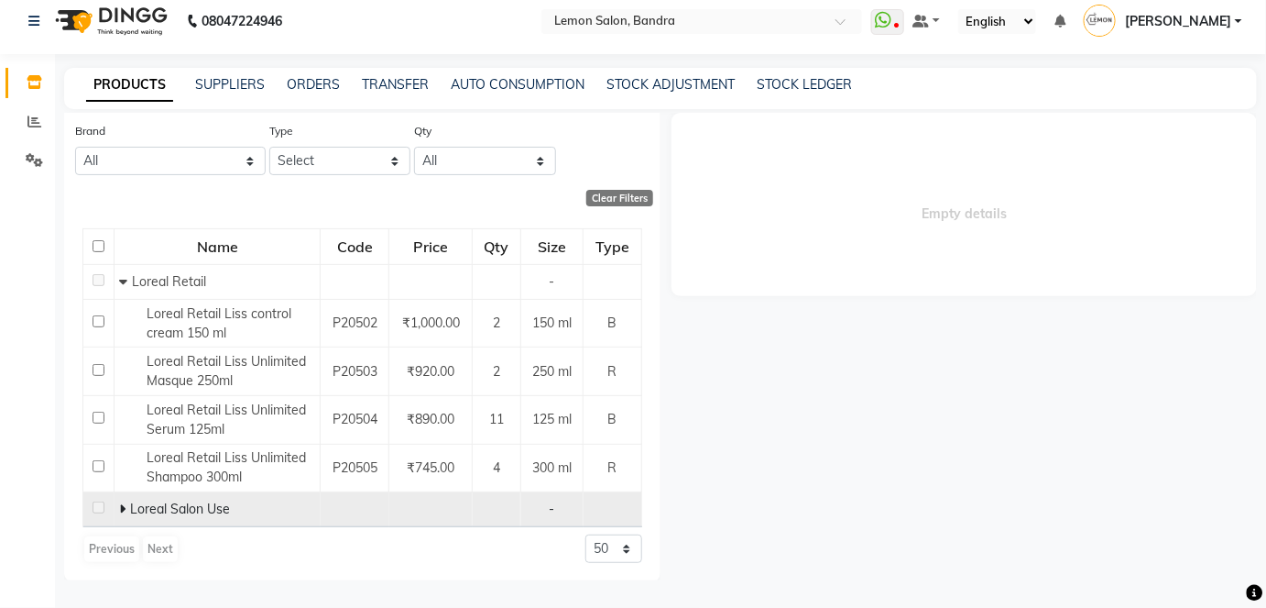
type input "liss"
click at [119, 507] on icon at bounding box center [122, 508] width 6 height 13
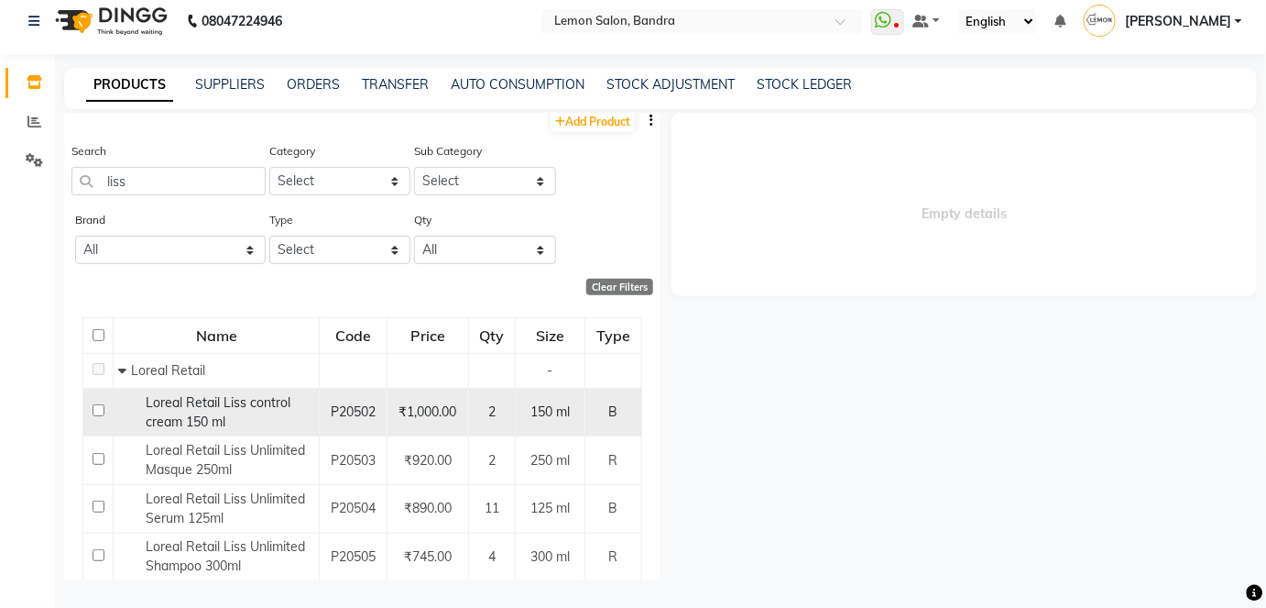
scroll to position [0, 0]
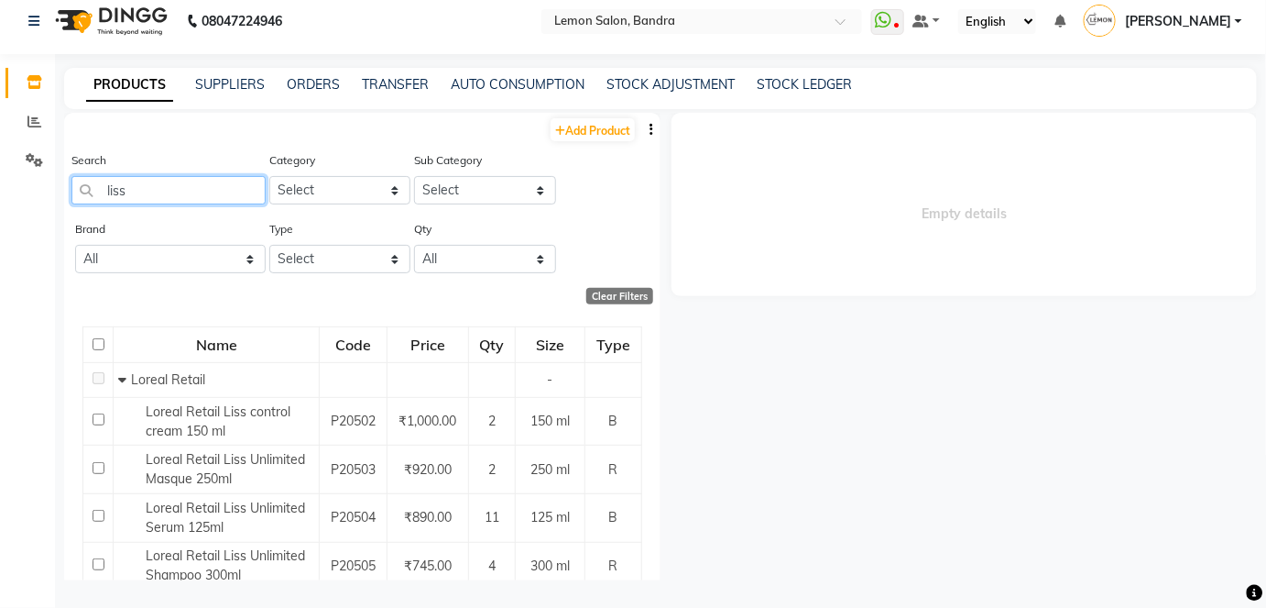
drag, startPoint x: 120, startPoint y: 188, endPoint x: 75, endPoint y: 191, distance: 45.0
click at [75, 191] on input "liss" at bounding box center [168, 190] width 194 height 28
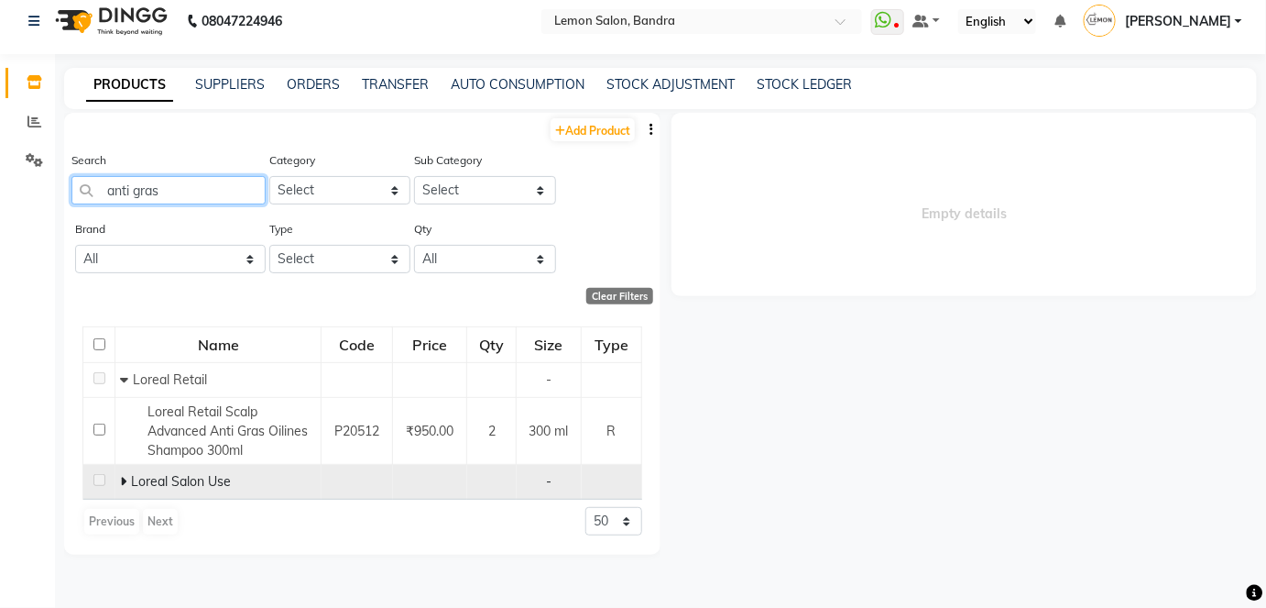
type input "anti gras"
click at [118, 476] on td "Loreal Salon Use" at bounding box center [218, 482] width 206 height 35
click at [122, 477] on icon at bounding box center [123, 481] width 6 height 13
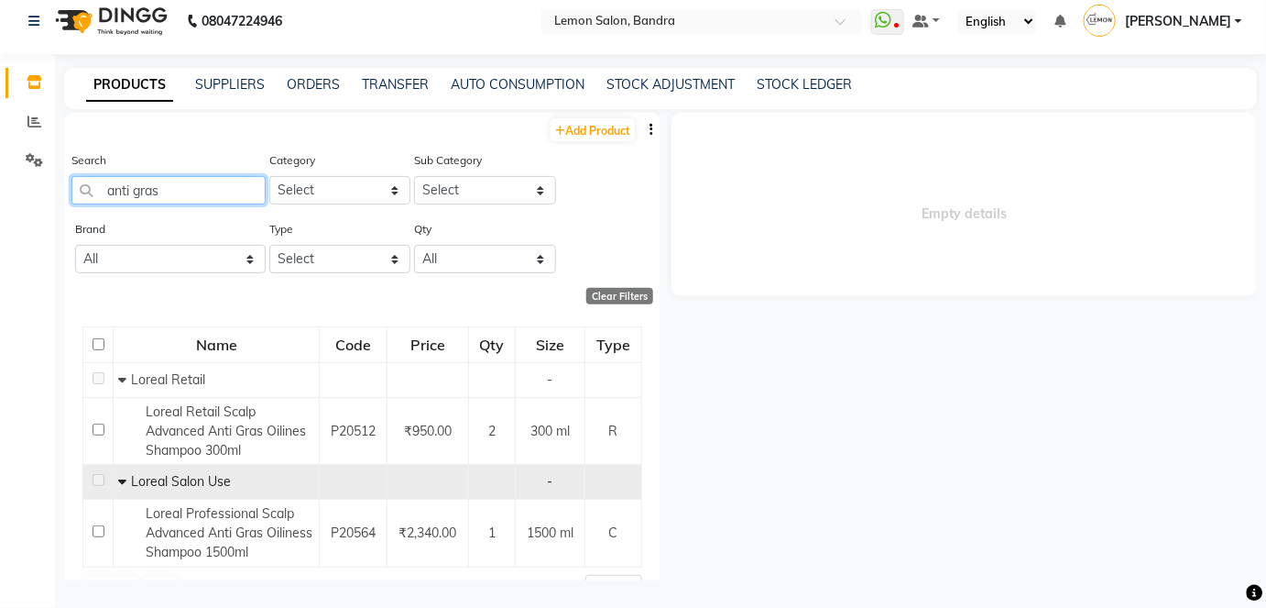
drag, startPoint x: 159, startPoint y: 189, endPoint x: 86, endPoint y: 203, distance: 73.7
click at [85, 203] on input "anti gras" at bounding box center [168, 190] width 194 height 28
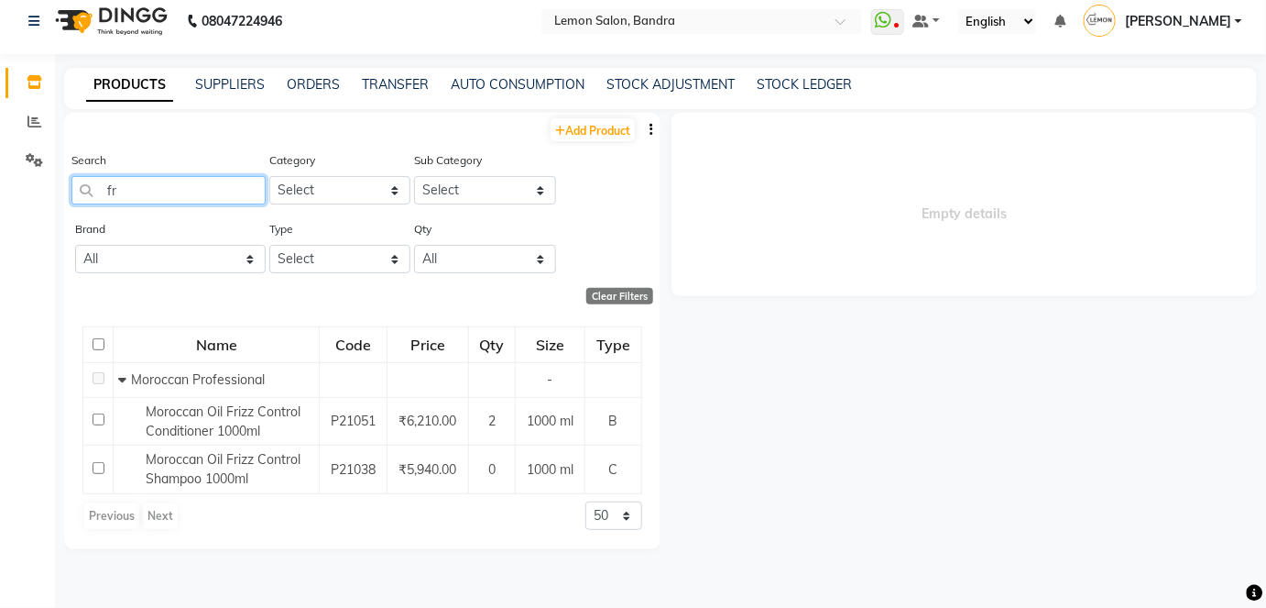
type input "f"
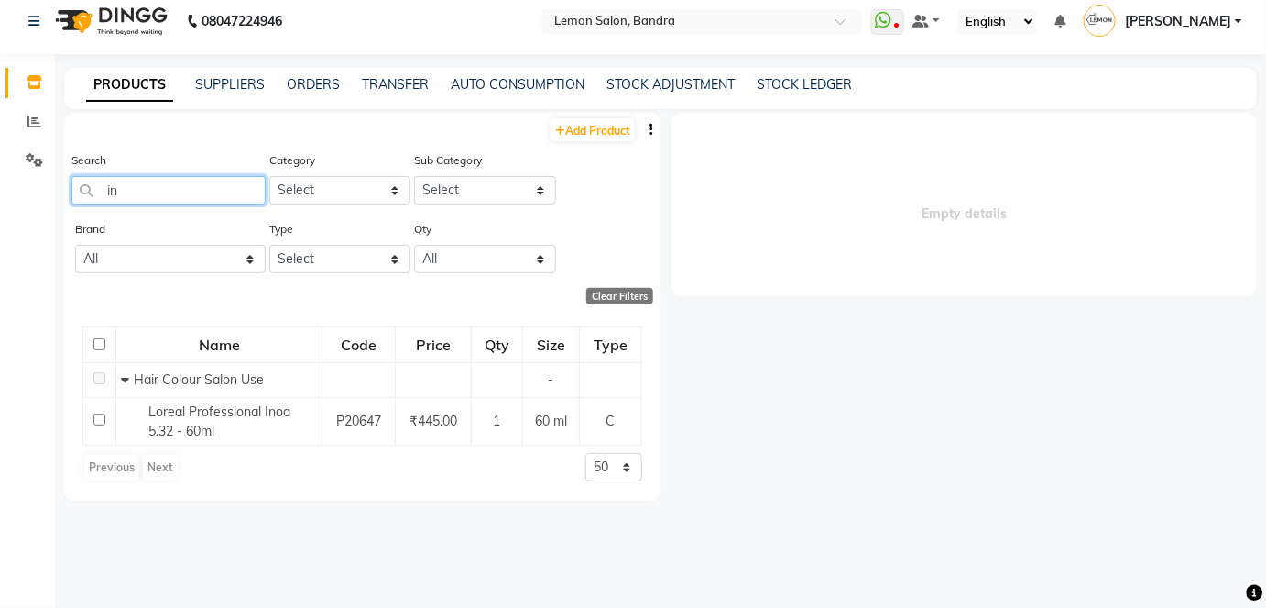
type input "i"
type input "m"
type input "d"
type input "m"
type input "9"
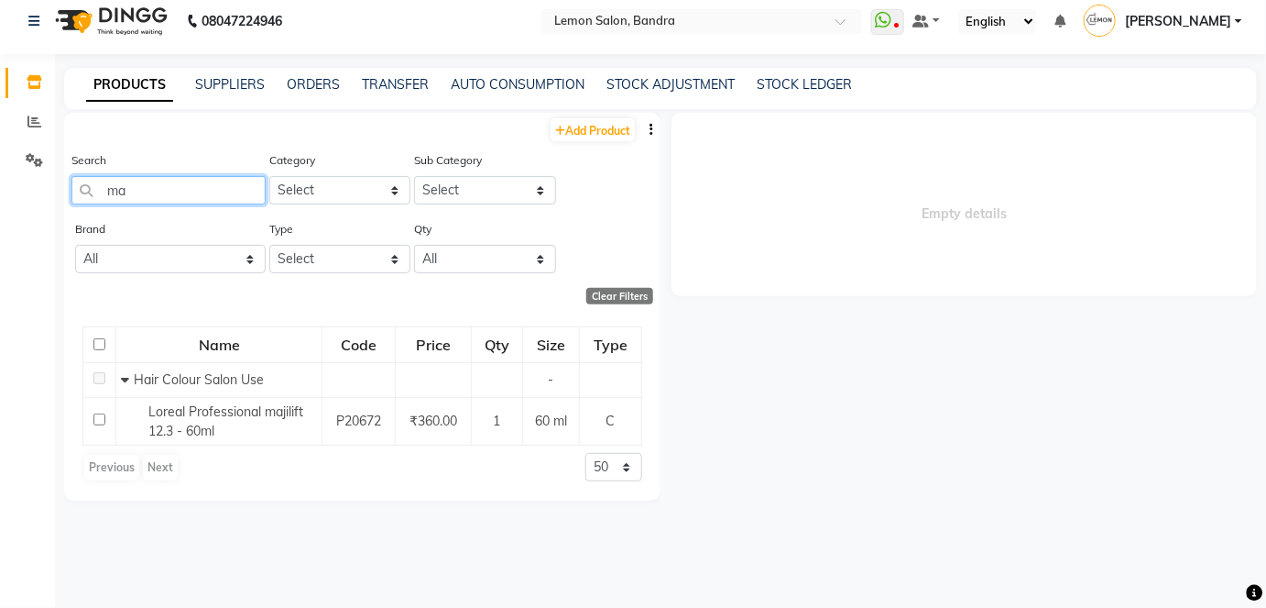
type input "m"
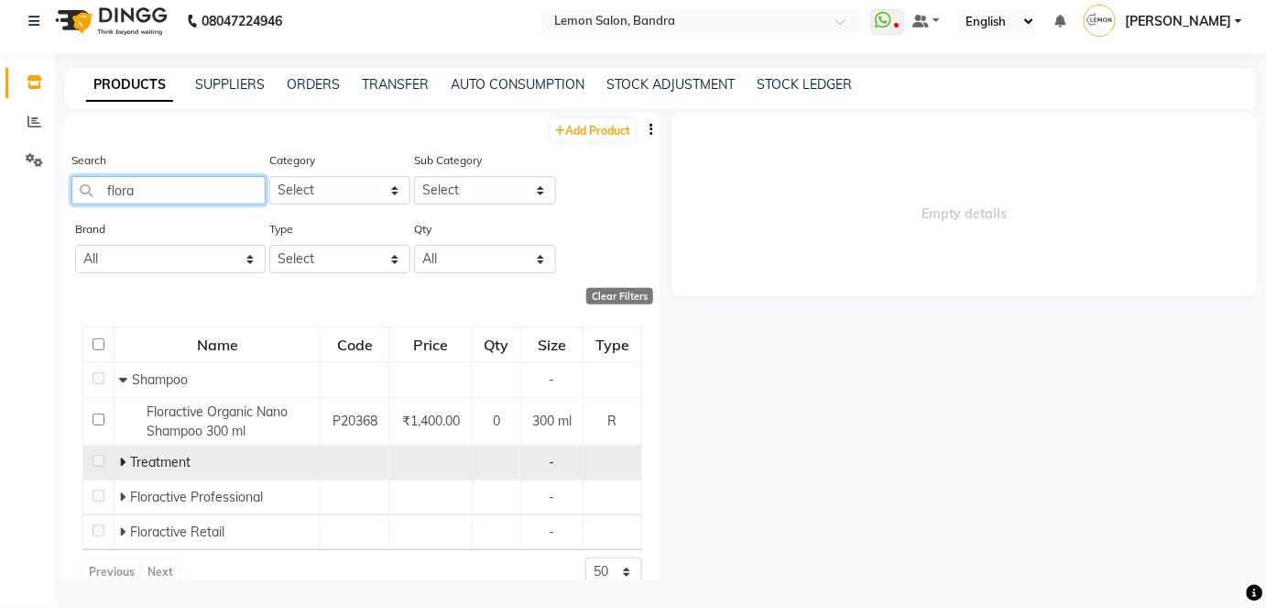
type input "flora"
click at [119, 456] on icon at bounding box center [122, 461] width 6 height 13
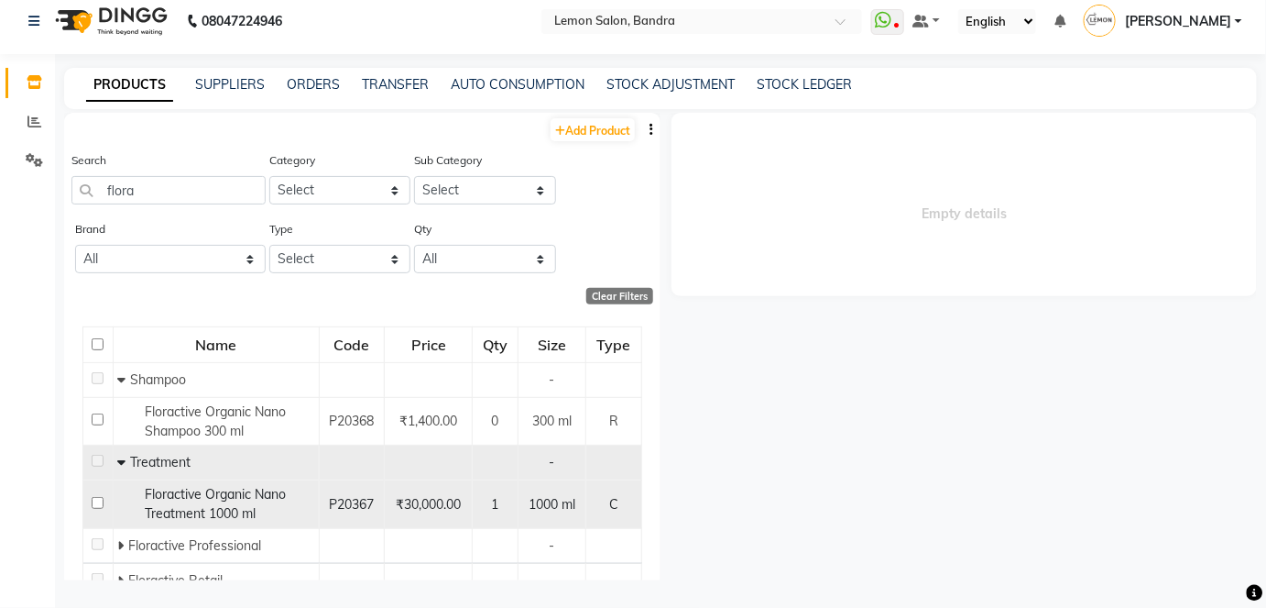
scroll to position [71, 0]
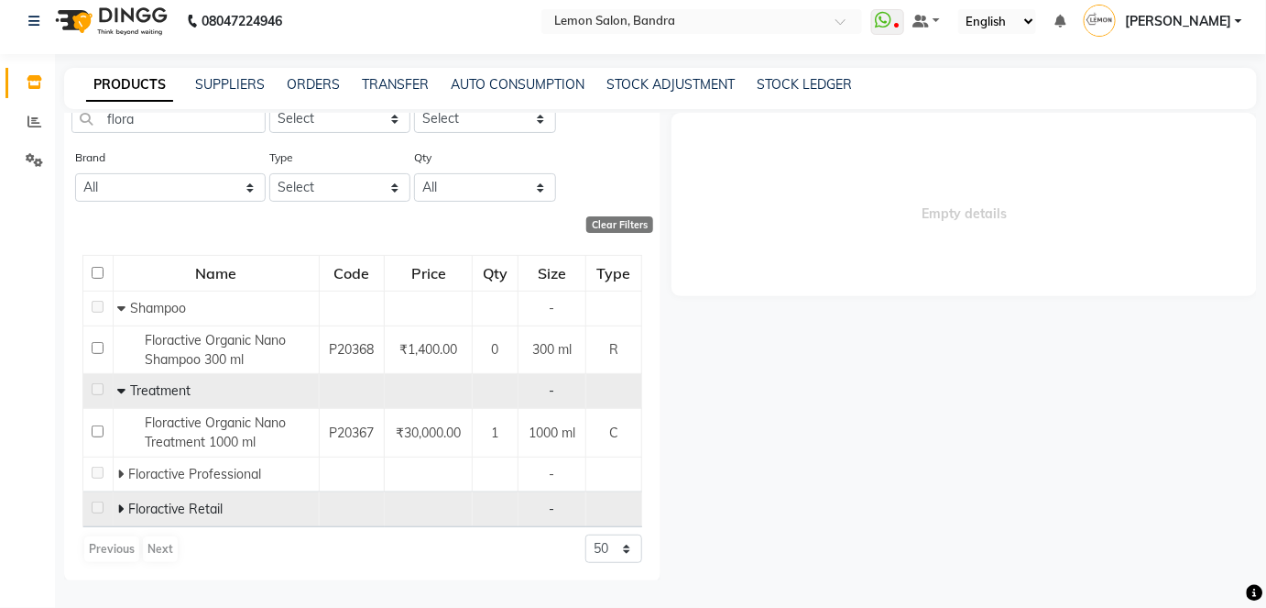
click at [117, 500] on span at bounding box center [120, 508] width 6 height 16
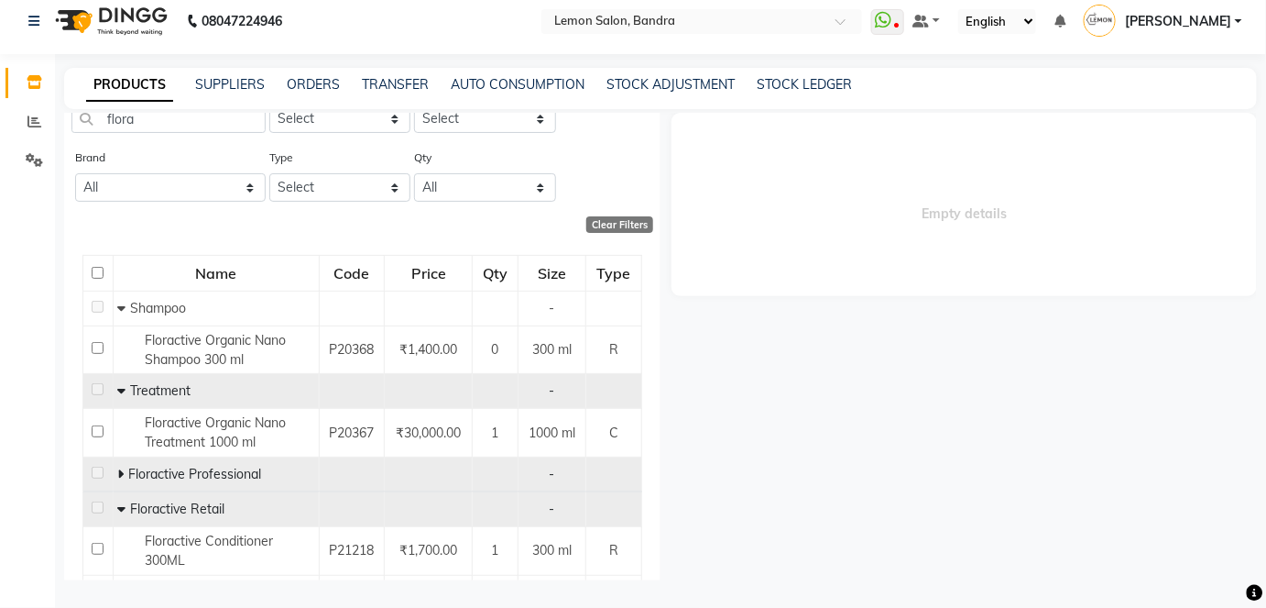
click at [119, 470] on icon at bounding box center [120, 473] width 6 height 13
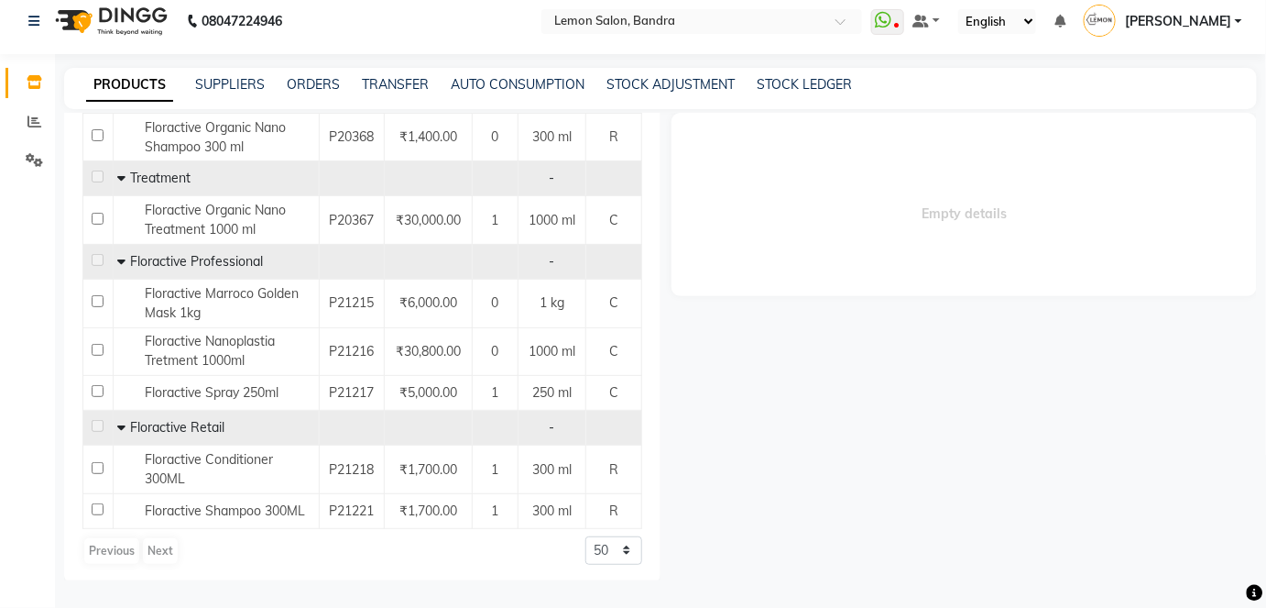
scroll to position [201, 0]
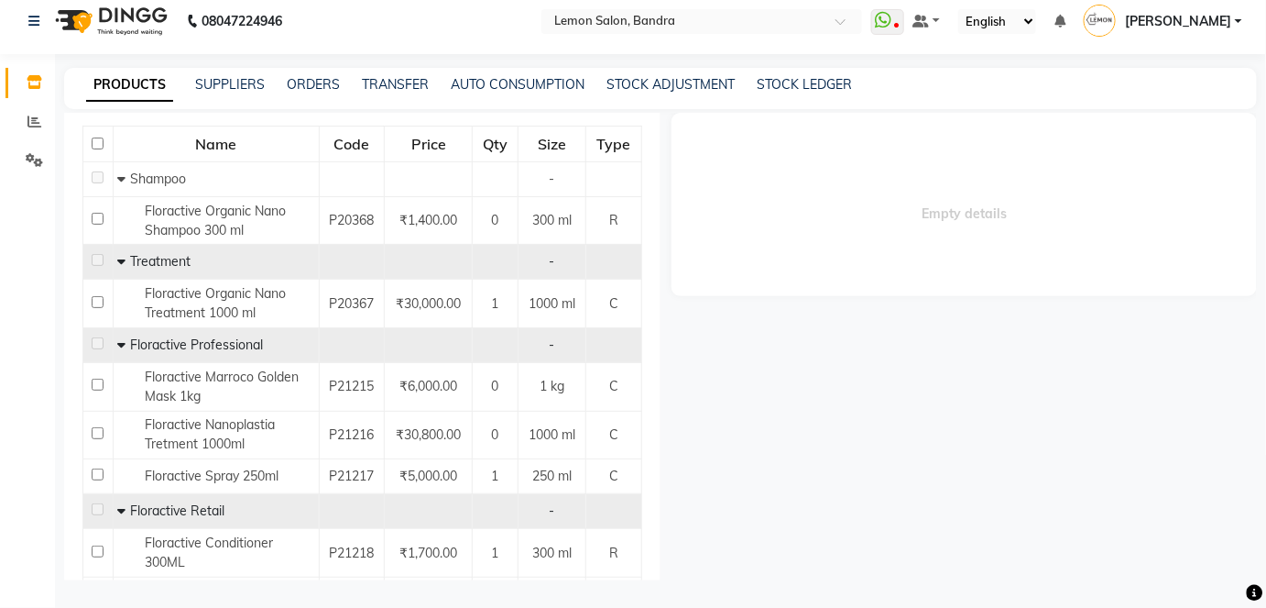
click at [119, 504] on icon at bounding box center [121, 510] width 8 height 13
click at [117, 508] on icon at bounding box center [120, 508] width 6 height 13
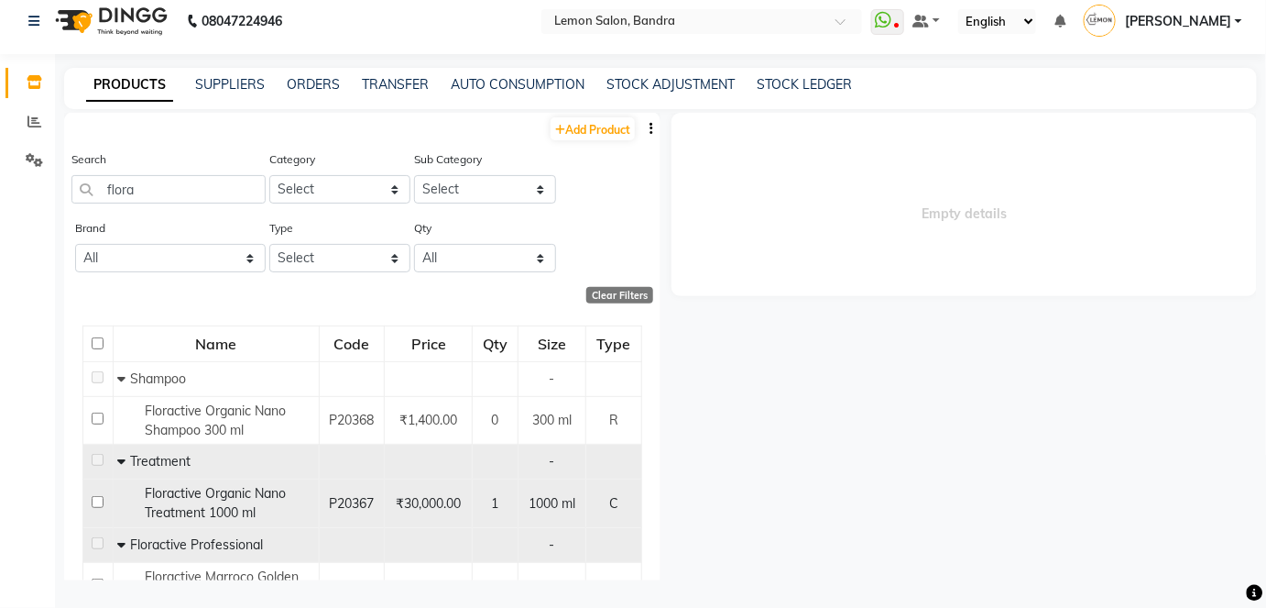
scroll to position [0, 0]
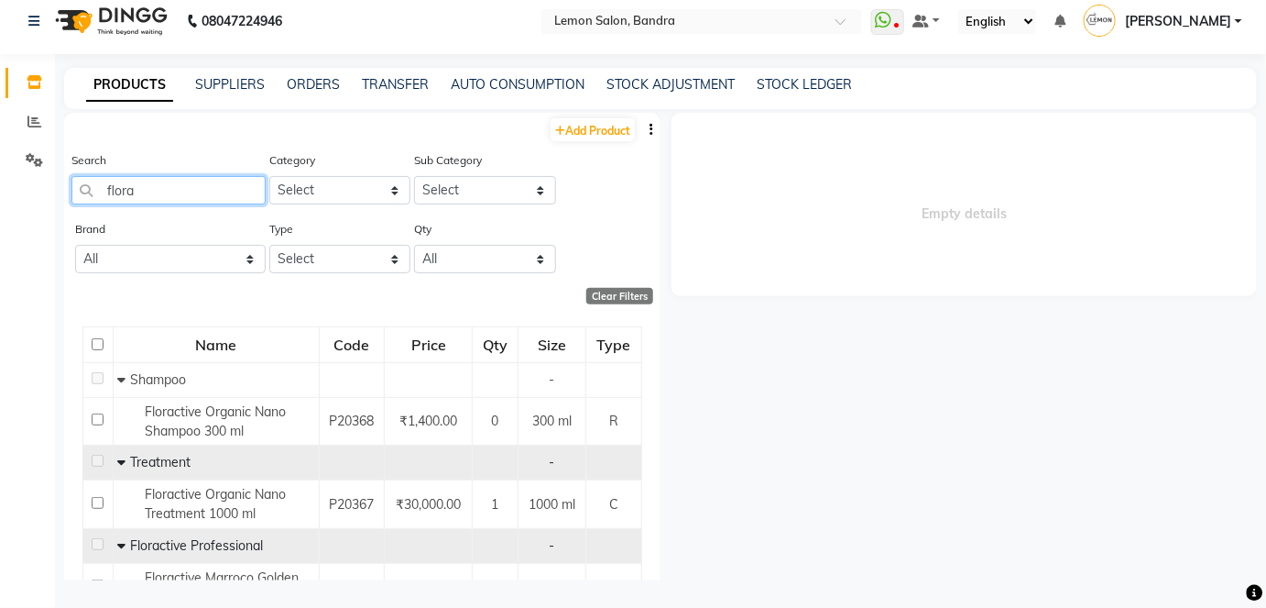
drag, startPoint x: 141, startPoint y: 196, endPoint x: 79, endPoint y: 192, distance: 62.5
click at [79, 192] on input "flora" at bounding box center [168, 190] width 194 height 28
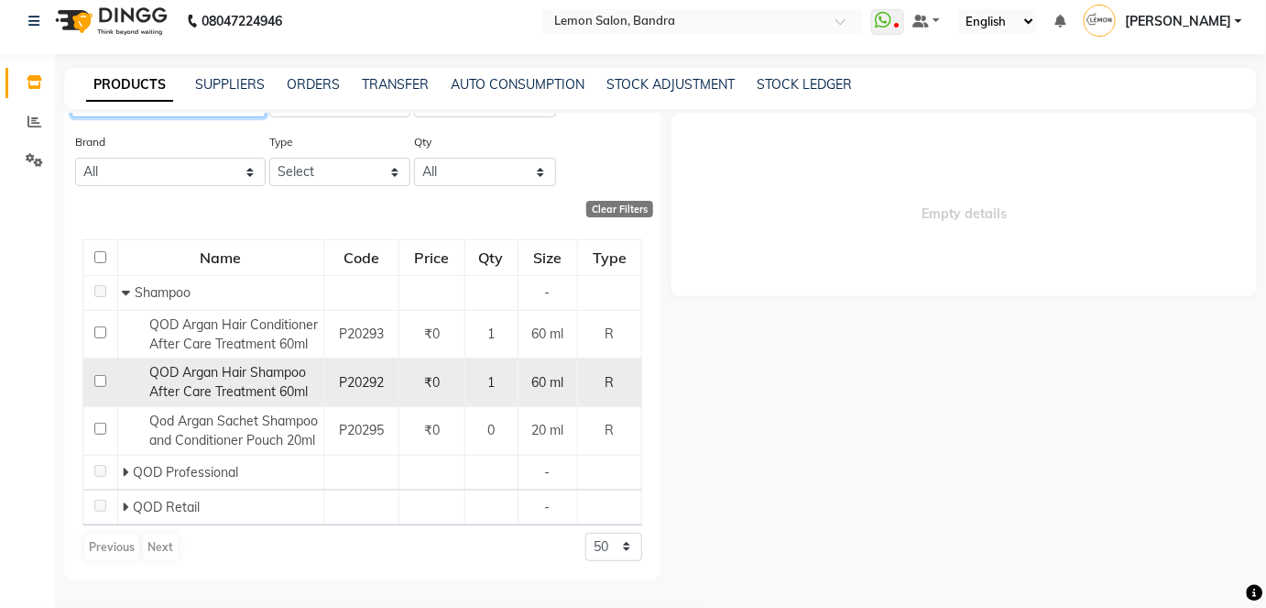
scroll to position [124, 0]
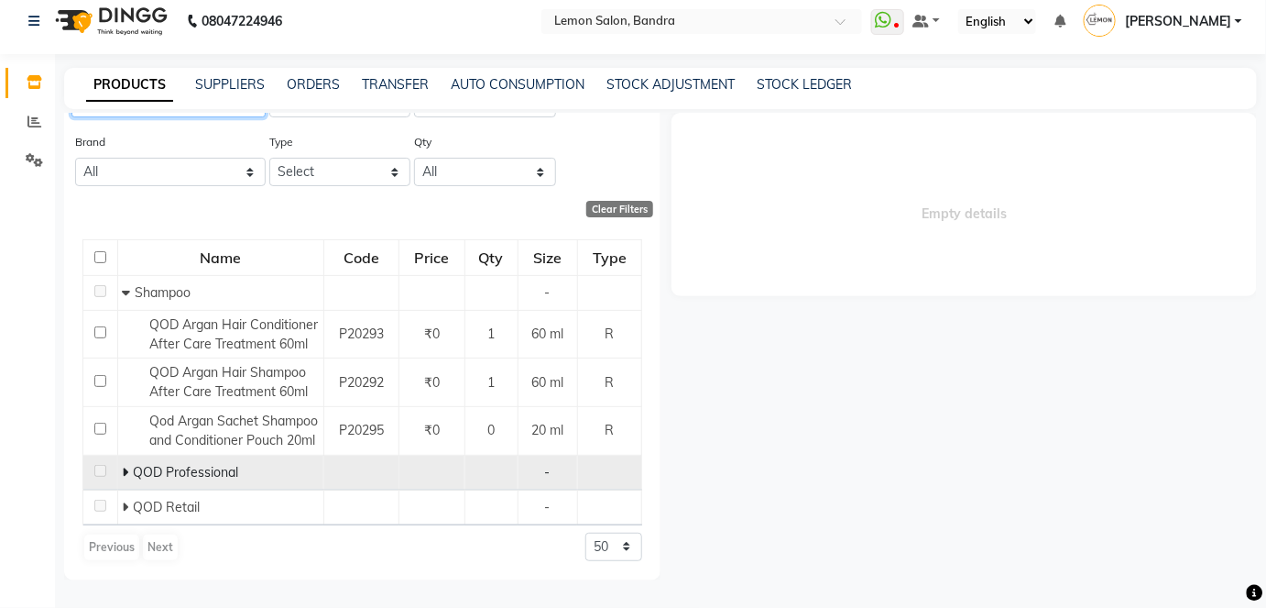
type input "qod"
click at [124, 466] on icon at bounding box center [125, 471] width 6 height 13
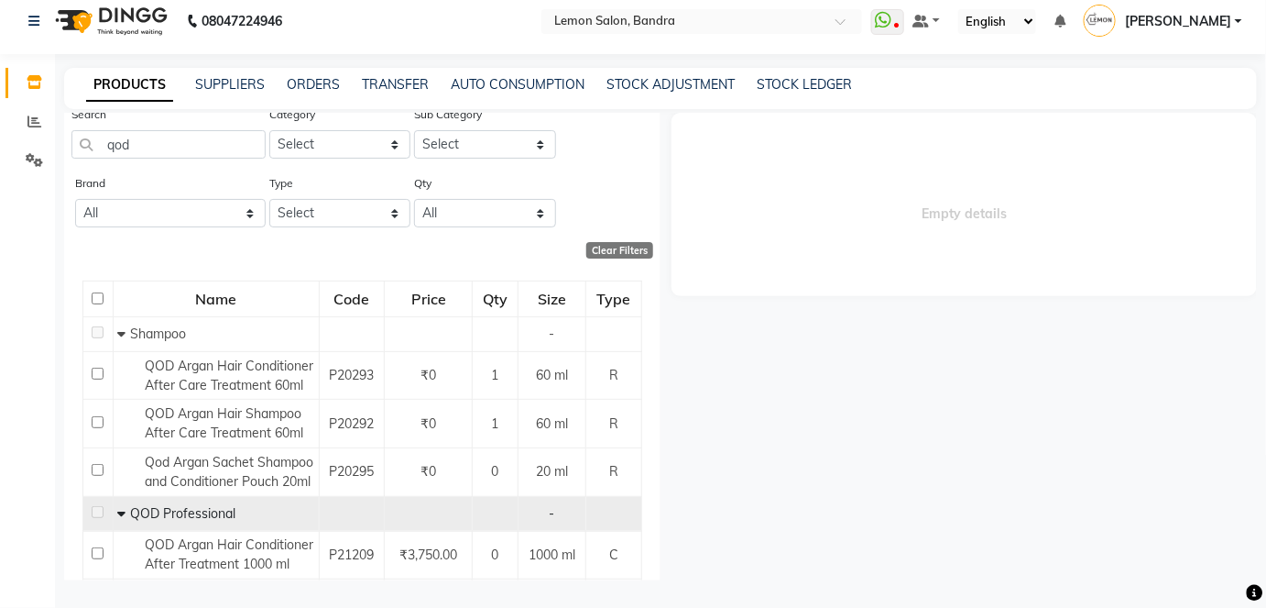
scroll to position [0, 0]
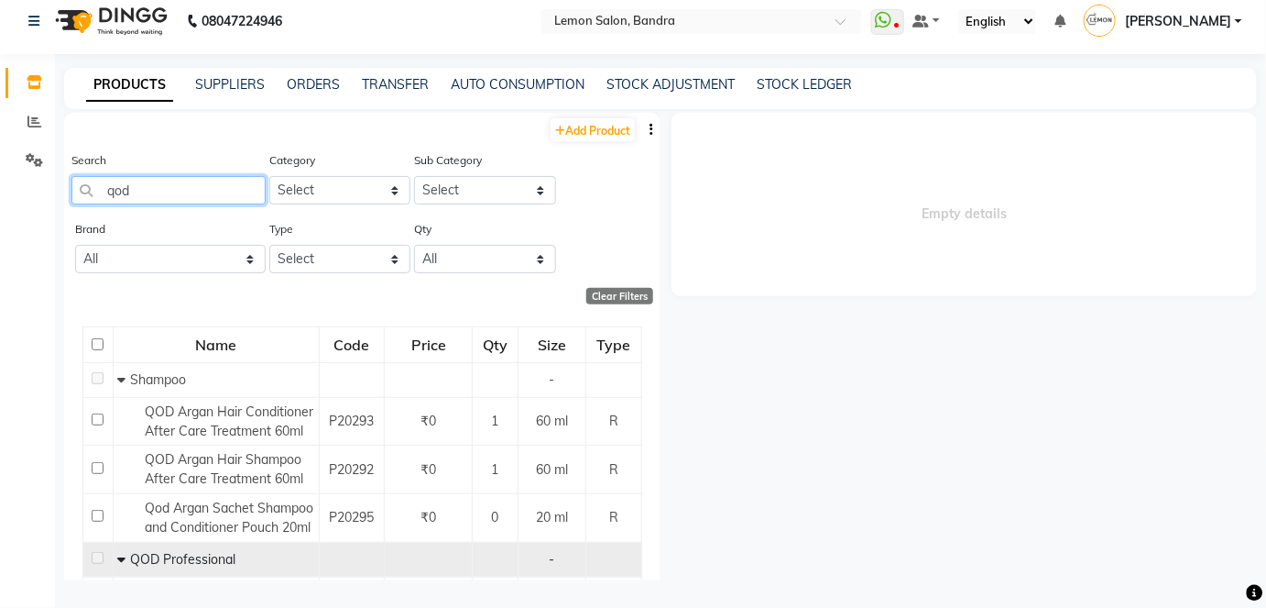
drag, startPoint x: 157, startPoint y: 193, endPoint x: 106, endPoint y: 205, distance: 51.8
click at [106, 205] on div "Search qod" at bounding box center [168, 184] width 194 height 69
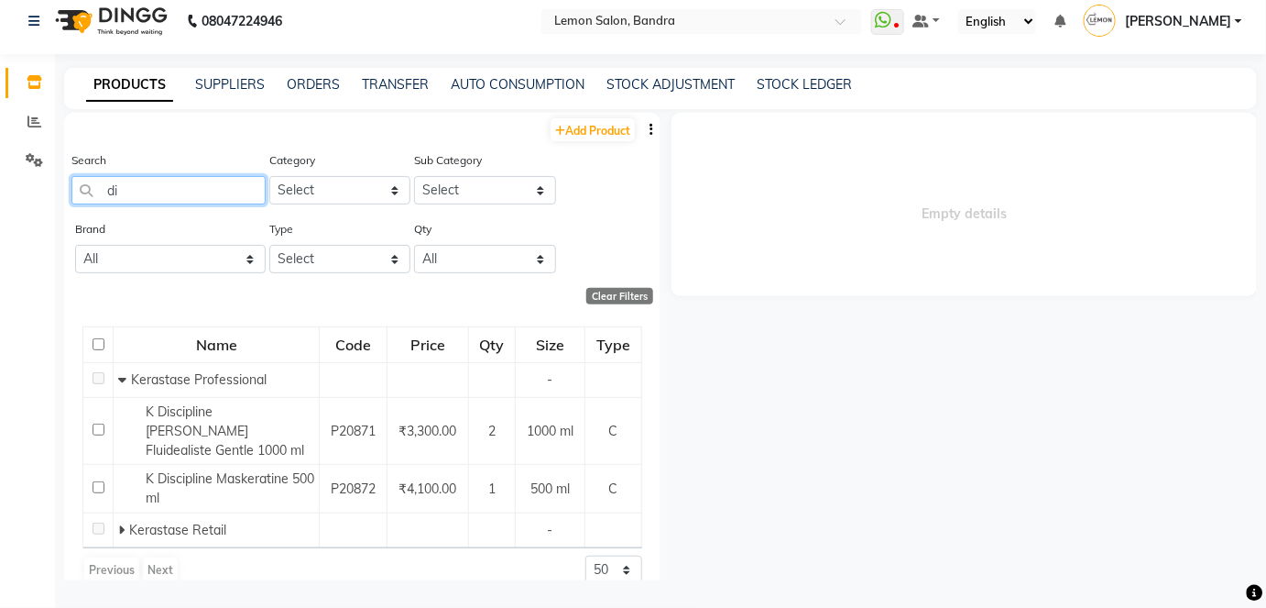
type input "d"
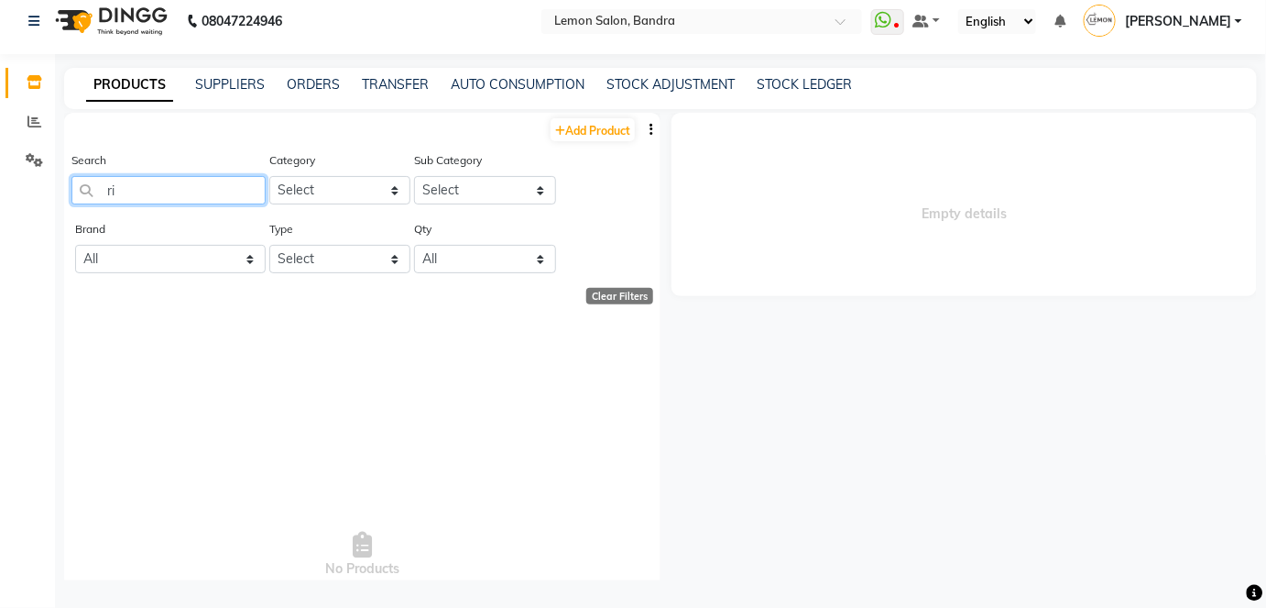
type input "r"
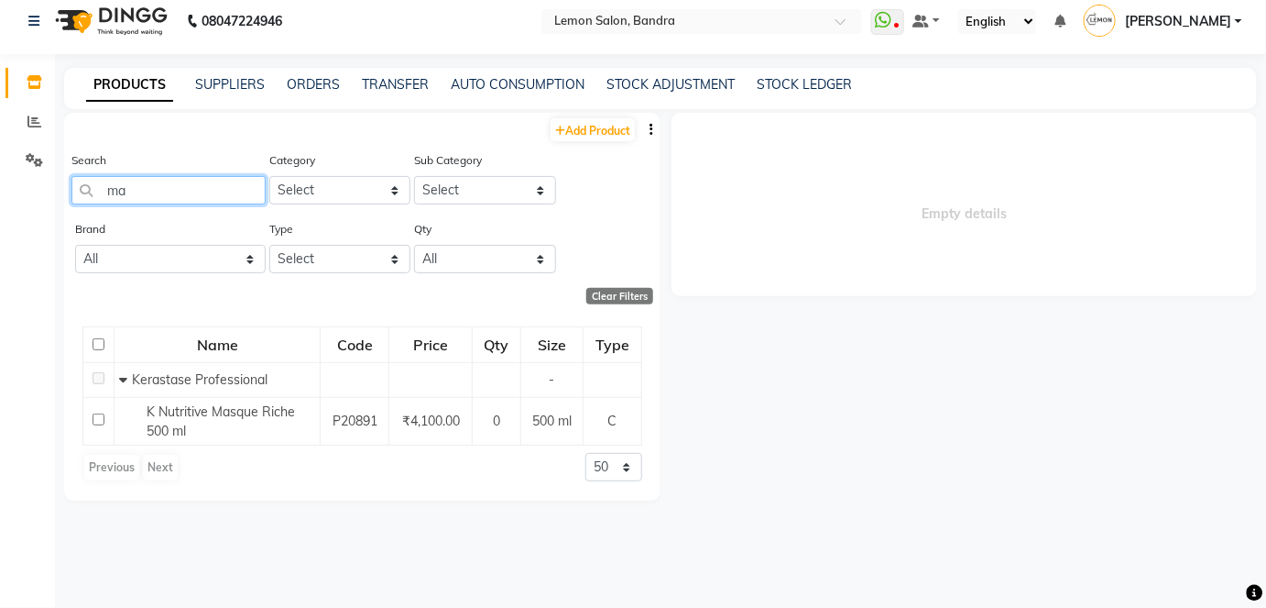
type input "m"
type input "s"
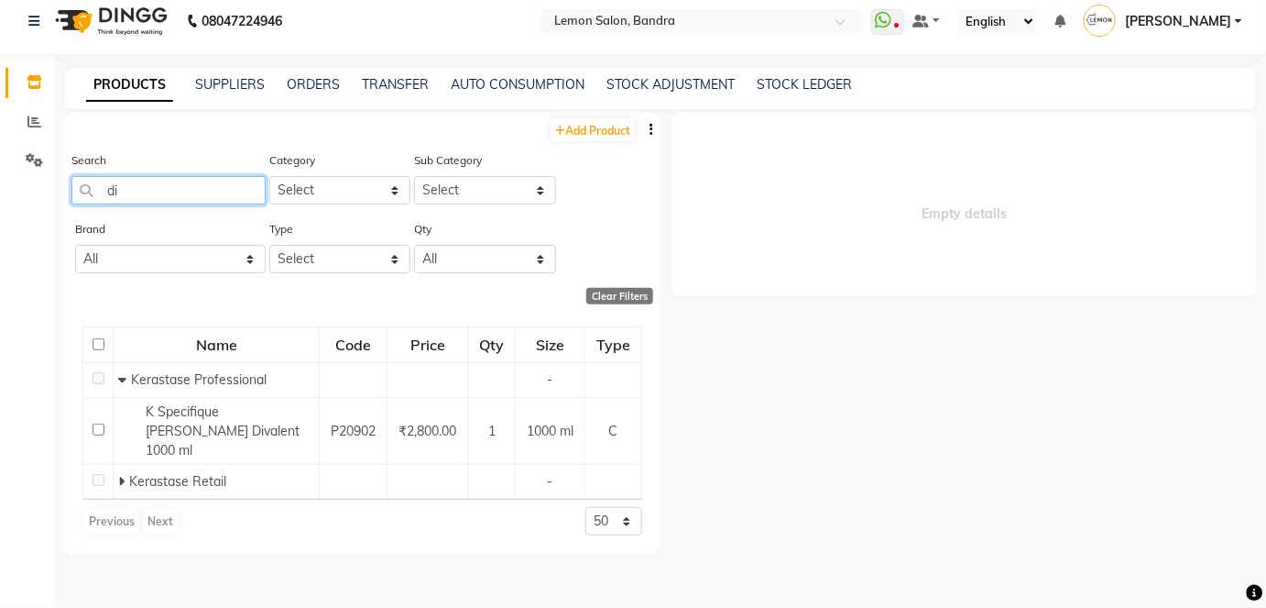
type input "d"
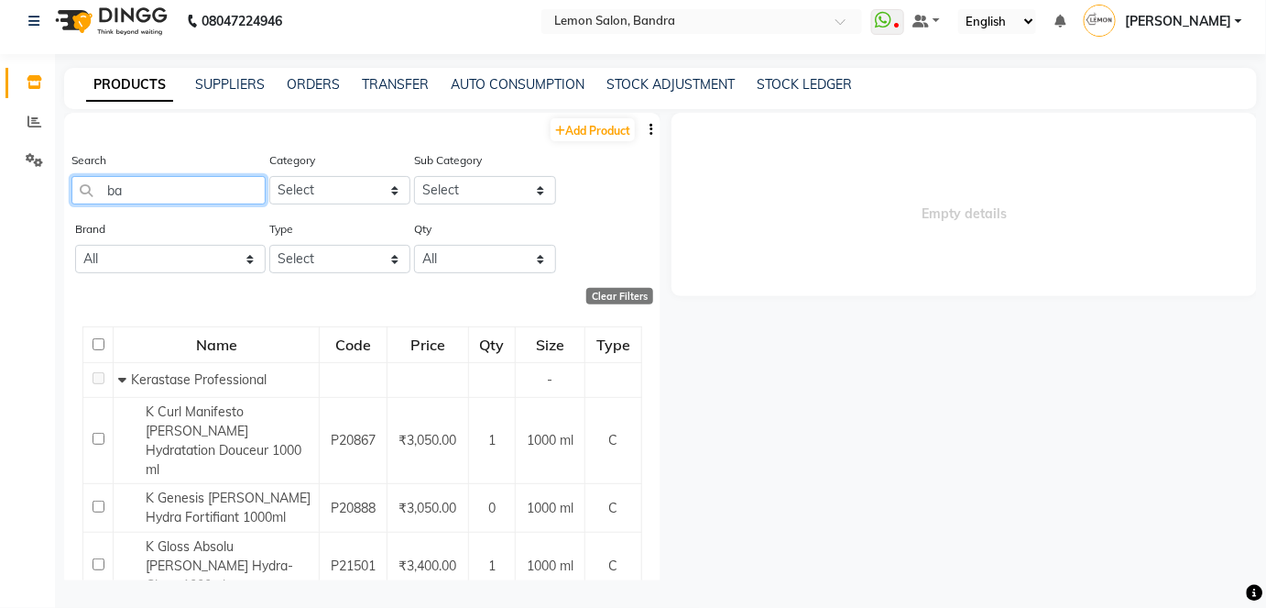
type input "b"
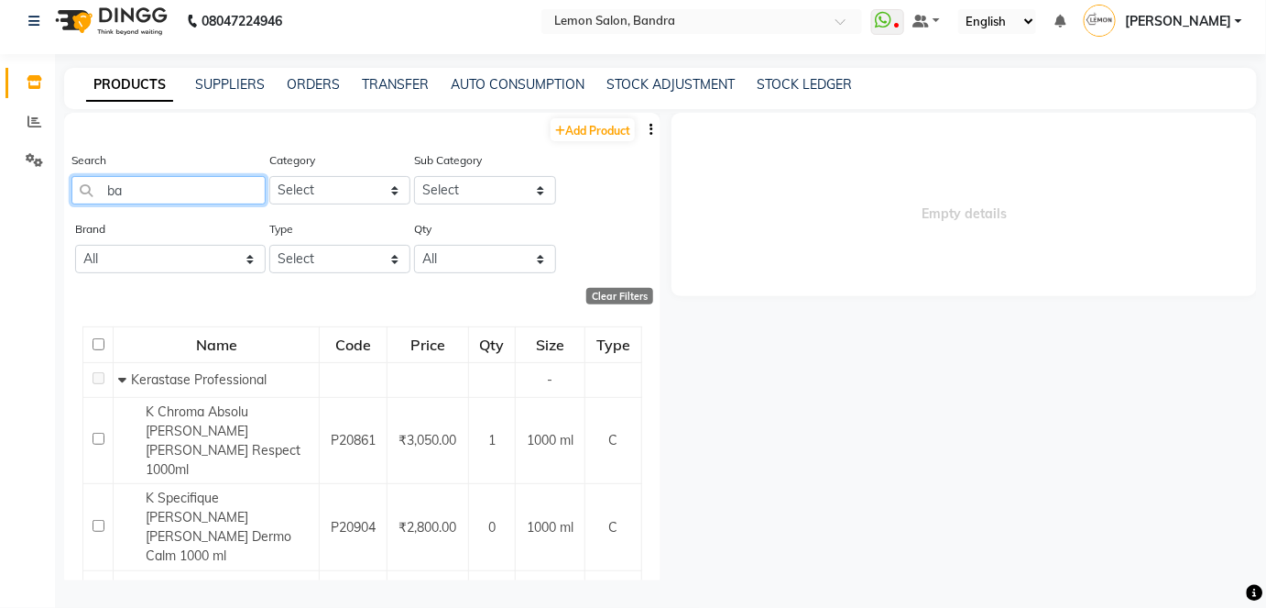
type input "b"
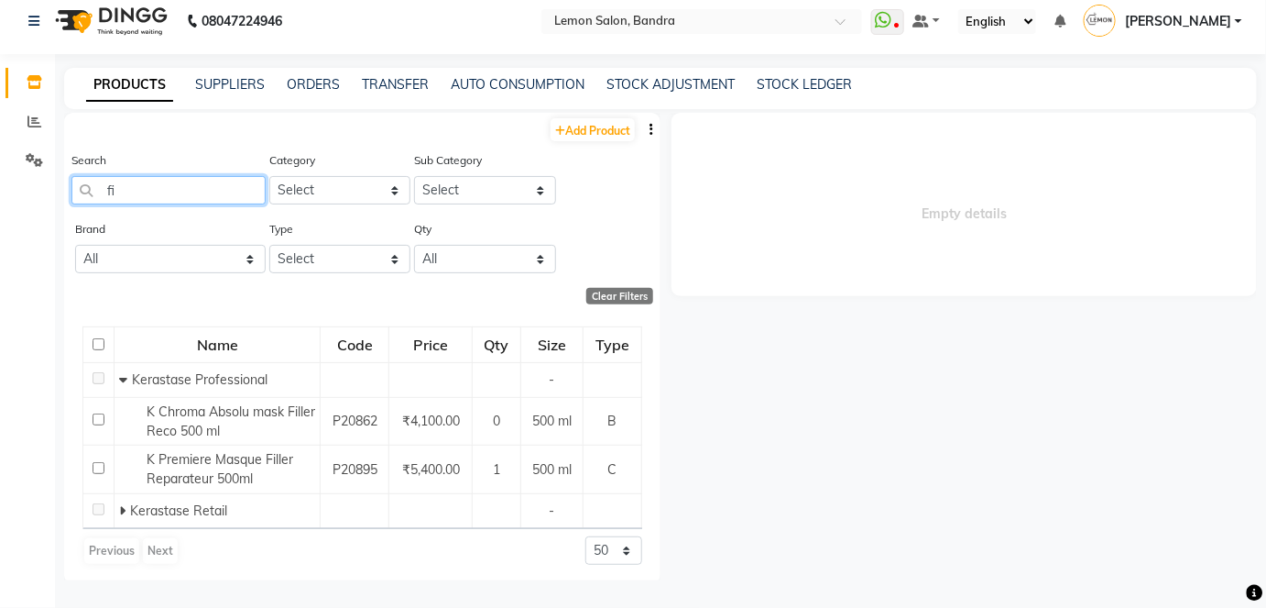
type input "f"
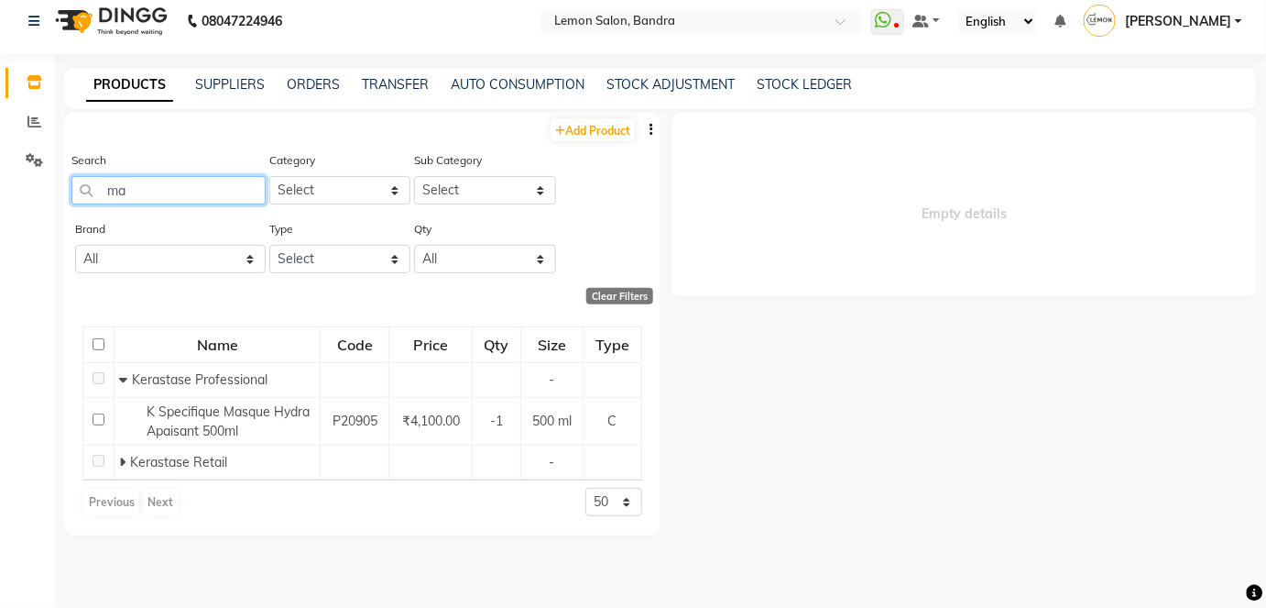
type input "m"
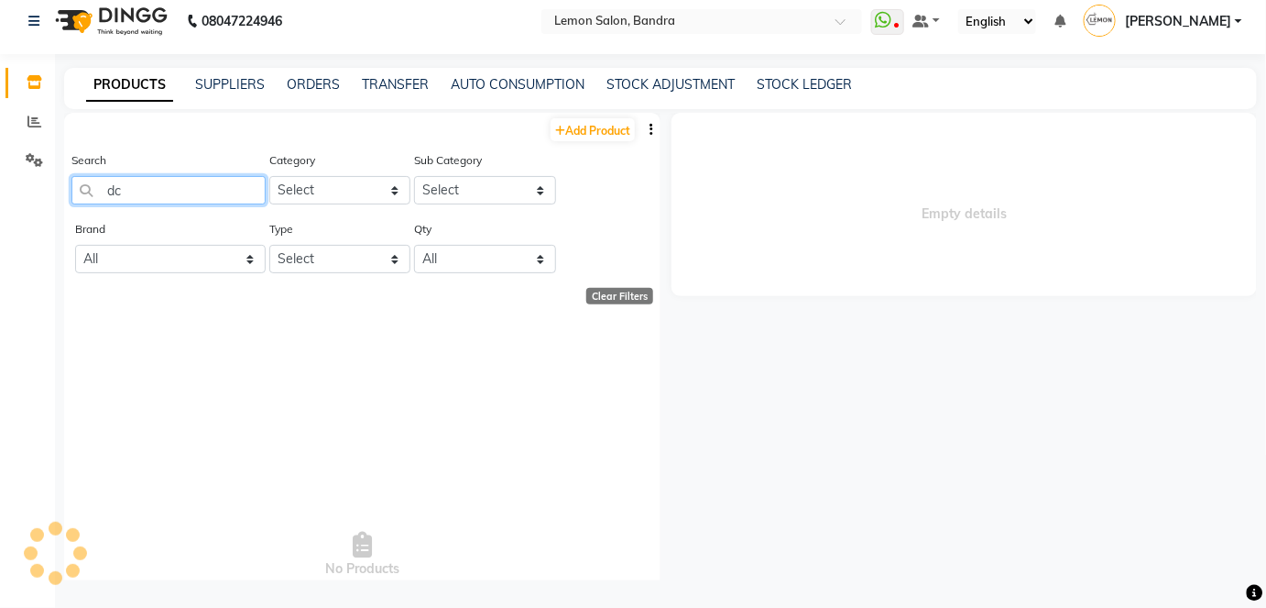
type input "d"
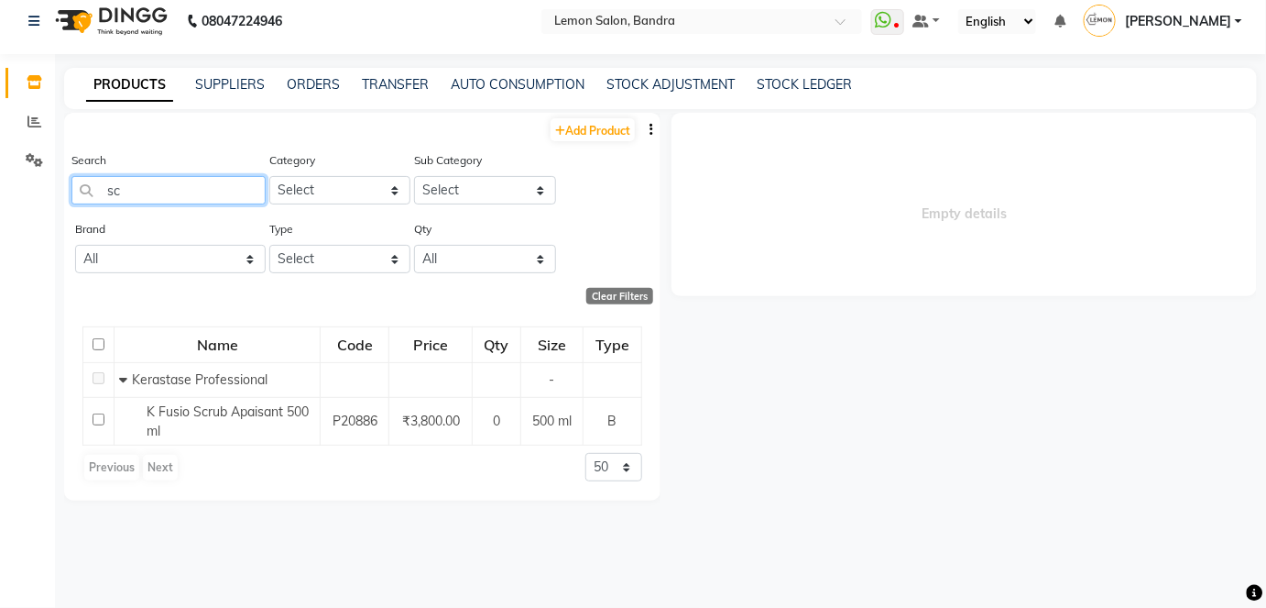
type input "s"
type input "i"
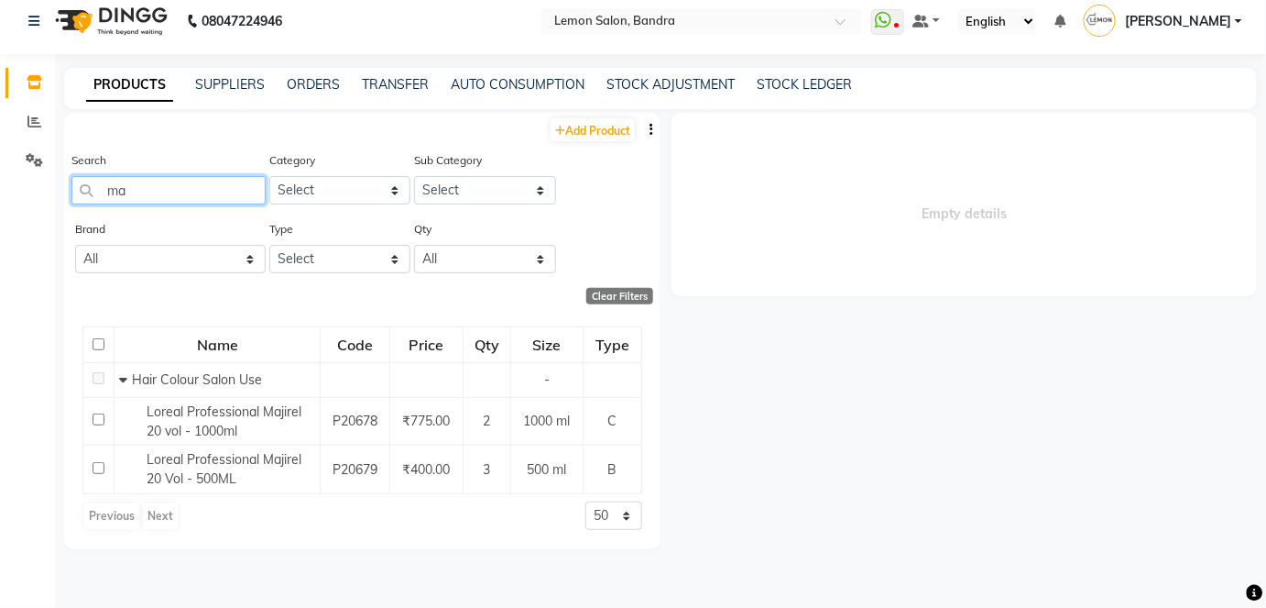
type input "m"
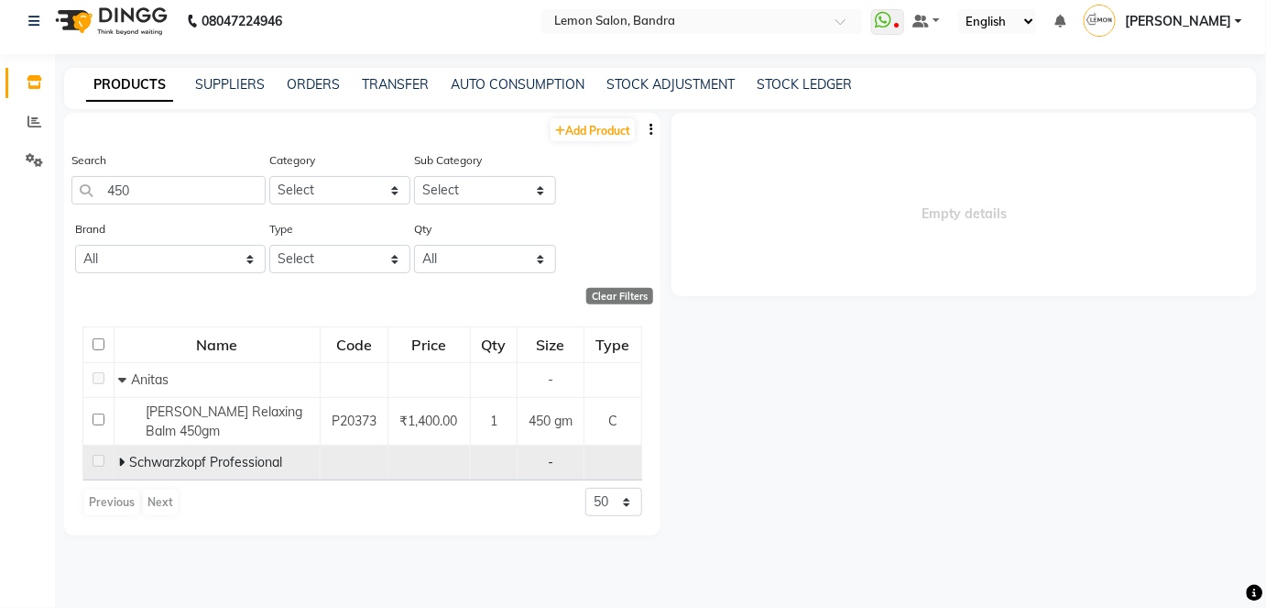
click at [121, 463] on icon at bounding box center [121, 461] width 6 height 13
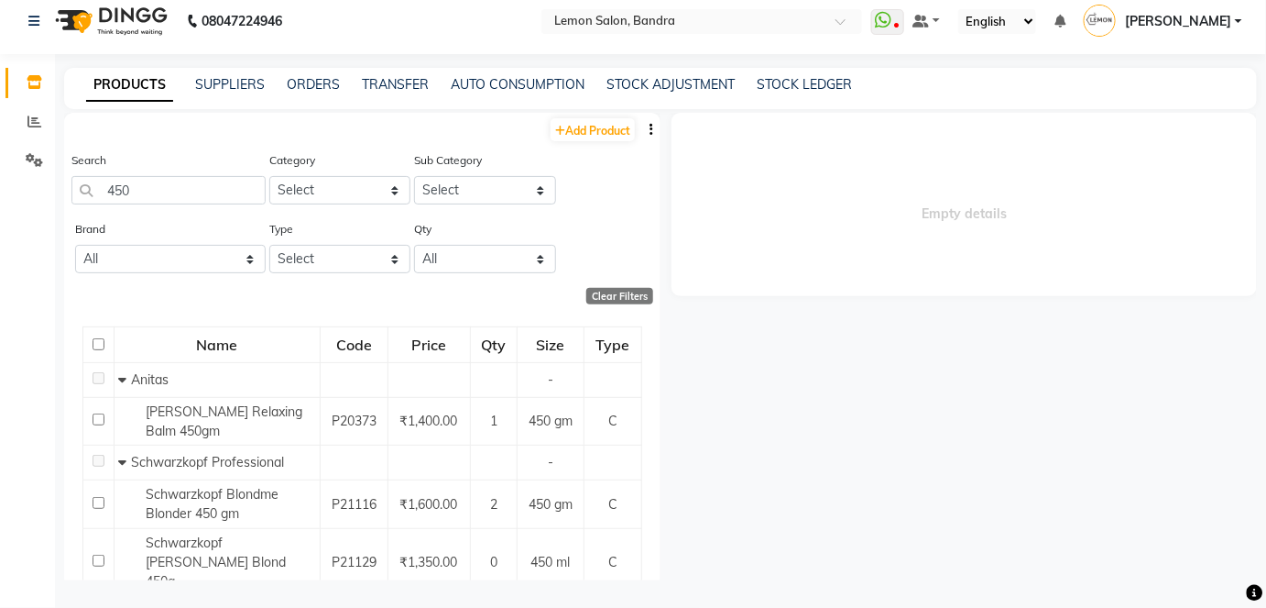
drag, startPoint x: 122, startPoint y: 463, endPoint x: 96, endPoint y: 172, distance: 291.6
click at [96, 172] on div "Search 450" at bounding box center [168, 177] width 194 height 54
click at [153, 198] on input "450" at bounding box center [168, 190] width 194 height 28
type input "4"
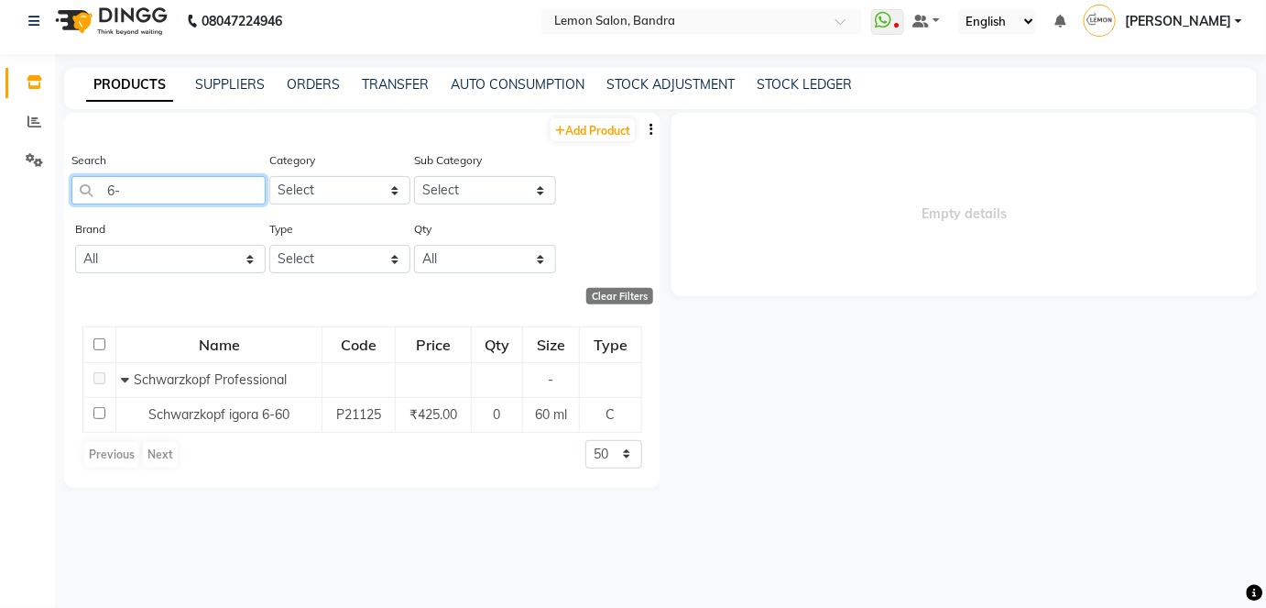
type input "6"
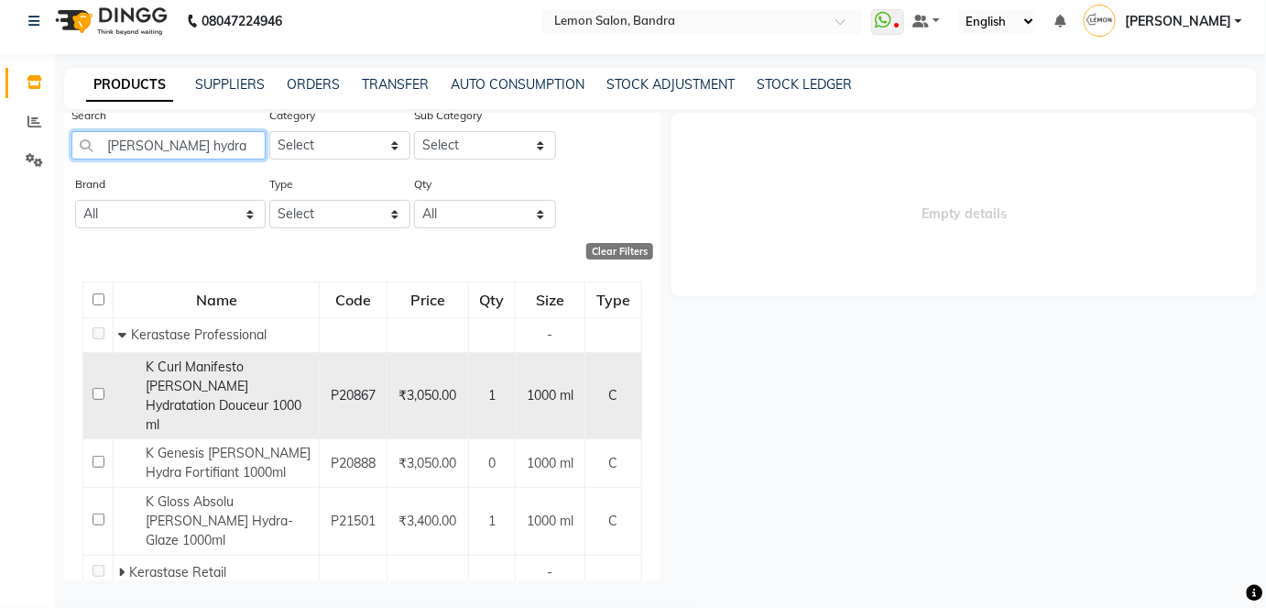
scroll to position [70, 0]
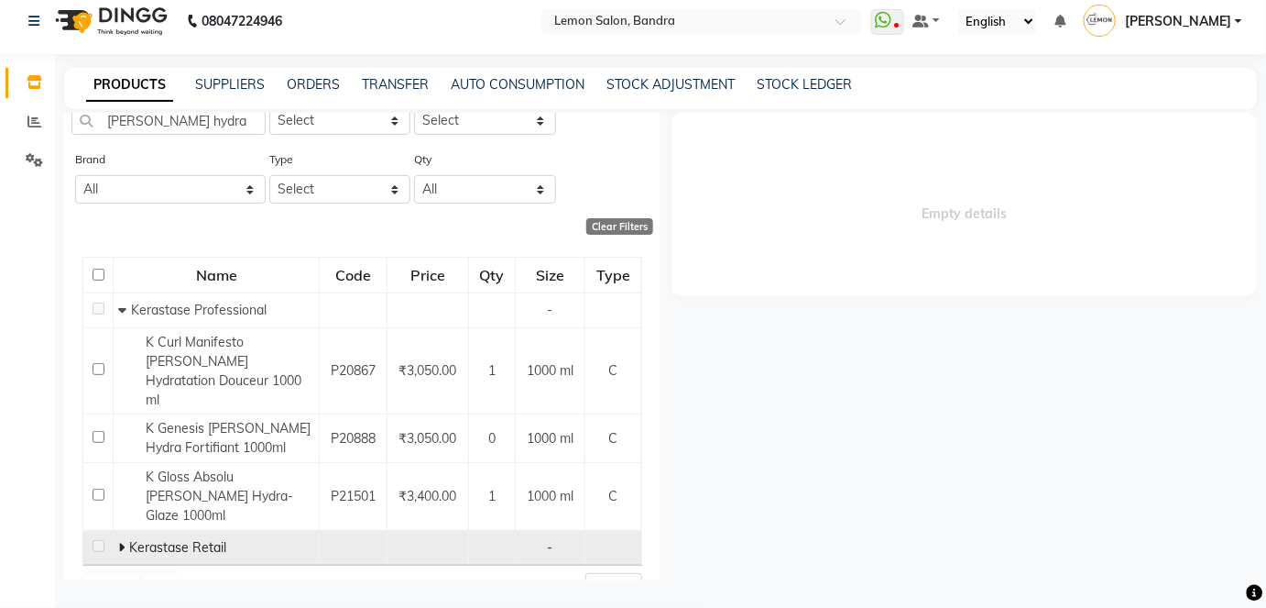
click at [118, 541] on icon at bounding box center [121, 547] width 6 height 13
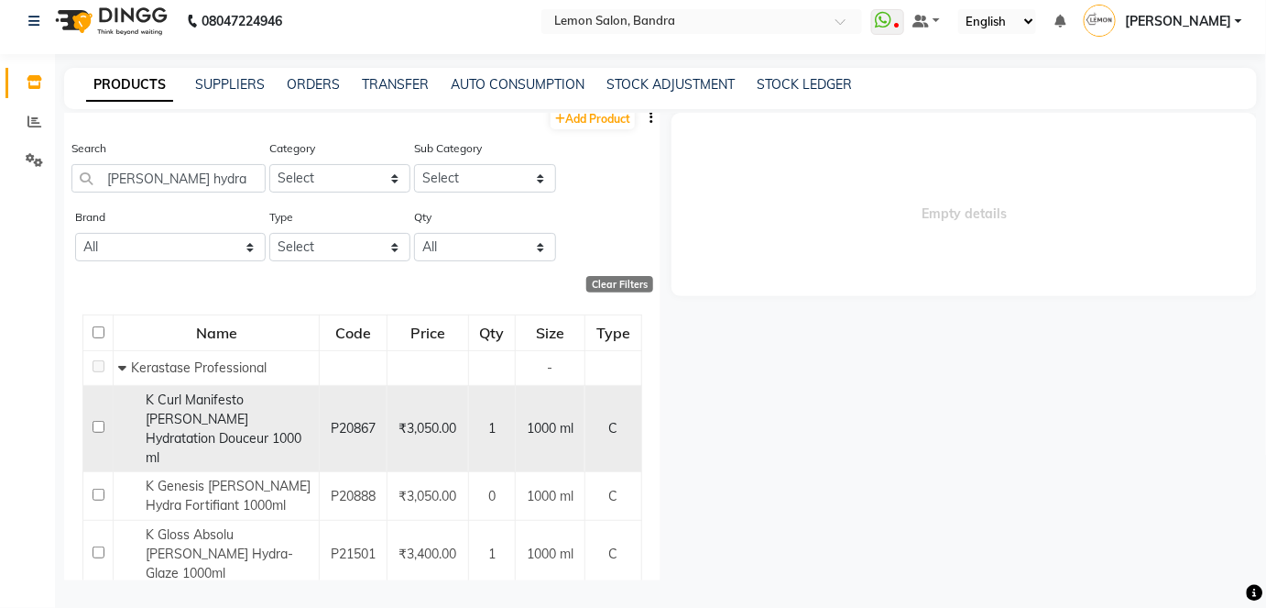
scroll to position [0, 0]
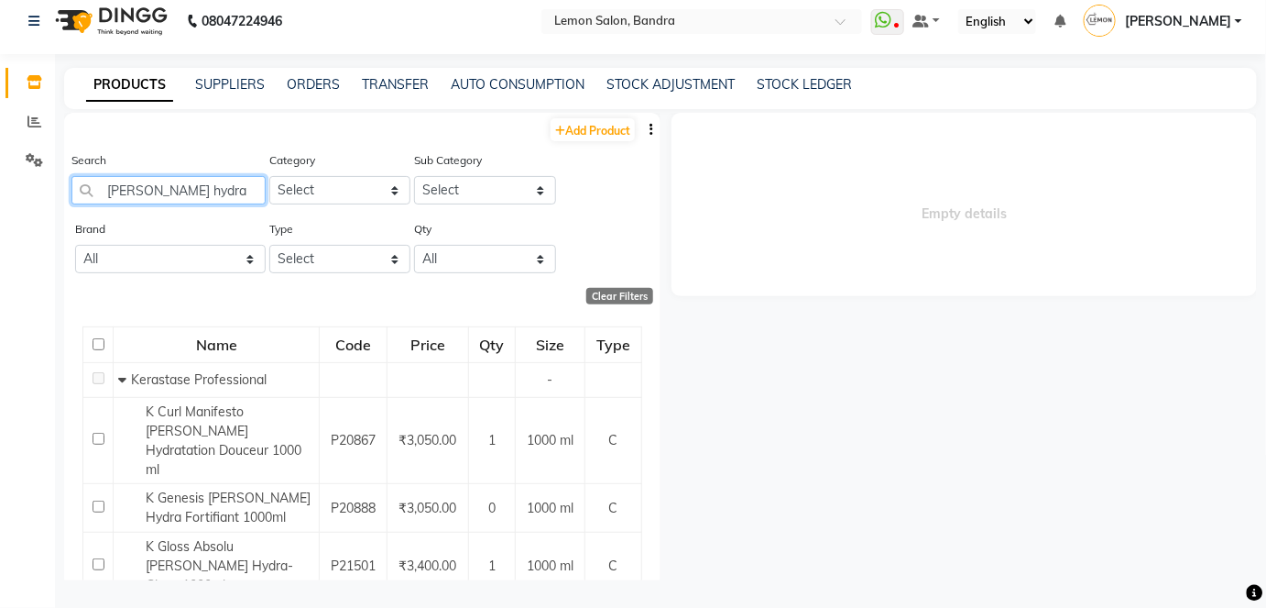
click at [192, 189] on input "[PERSON_NAME] hydra" at bounding box center [168, 190] width 194 height 28
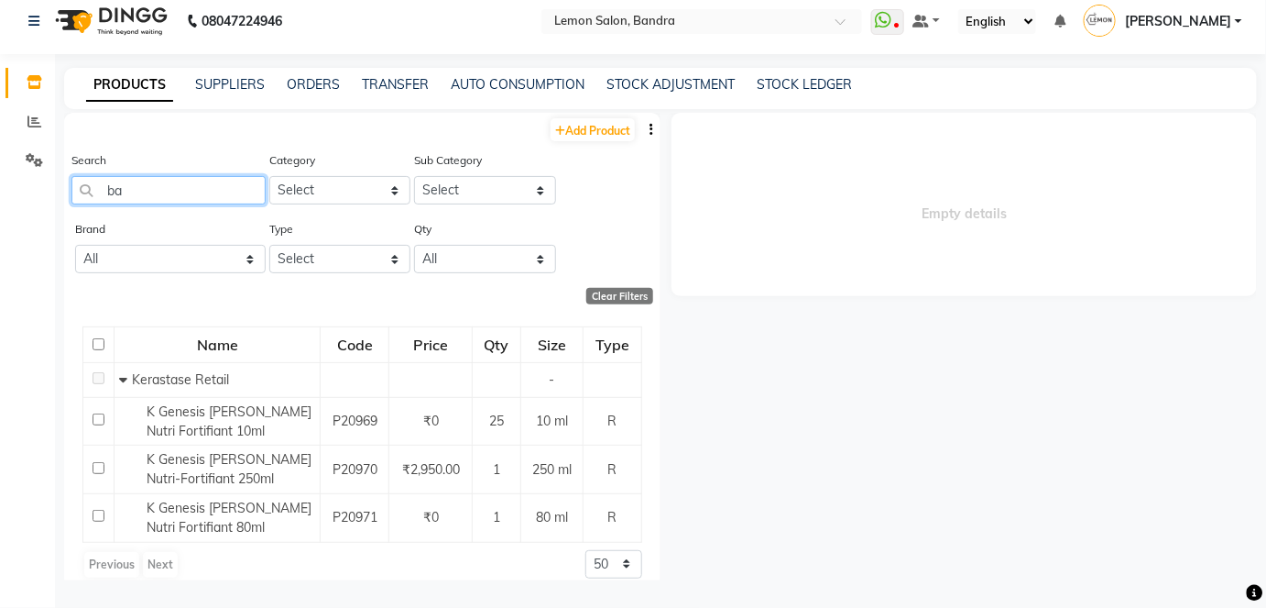
type input "b"
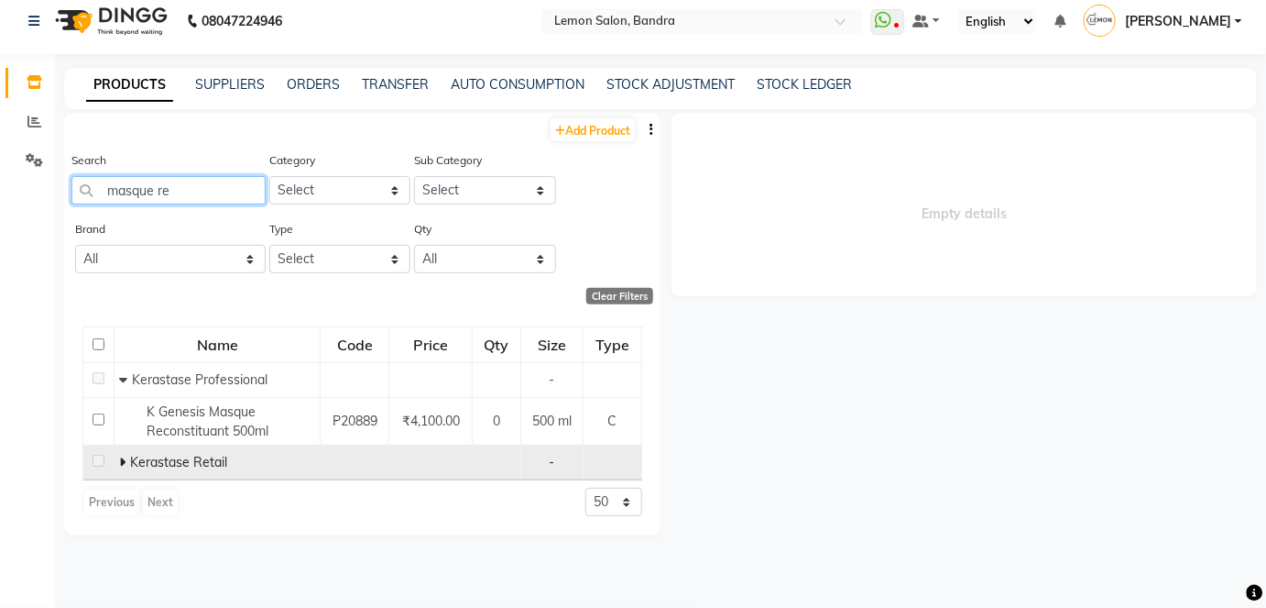
type input "masque re"
click at [122, 460] on icon at bounding box center [122, 461] width 6 height 13
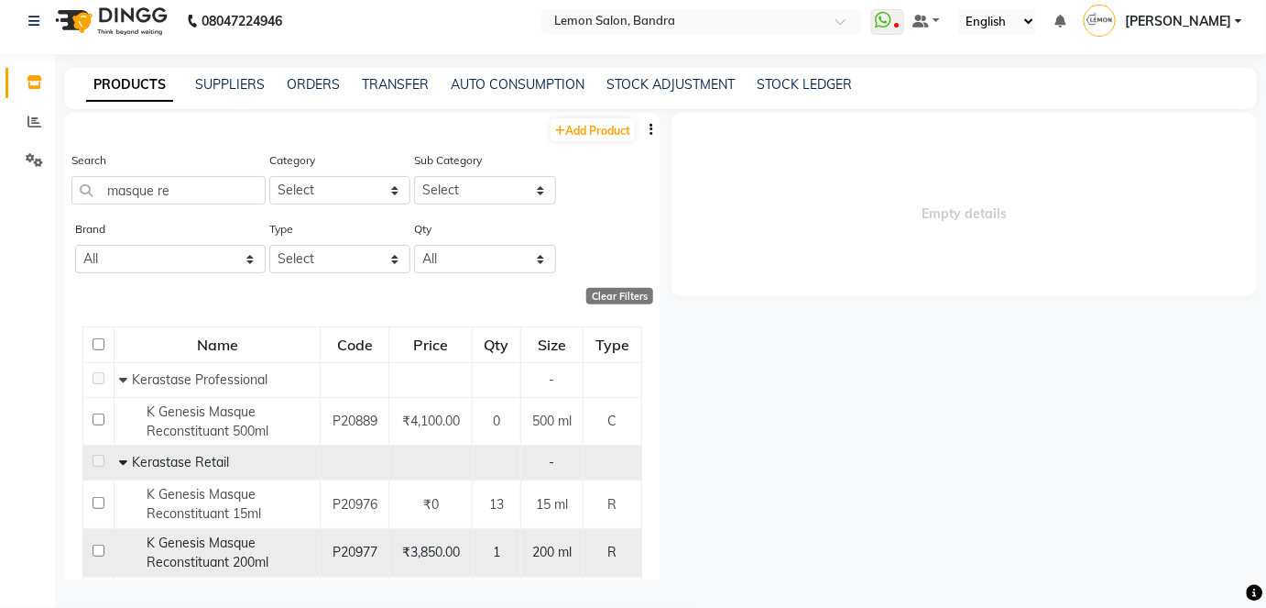
scroll to position [147, 0]
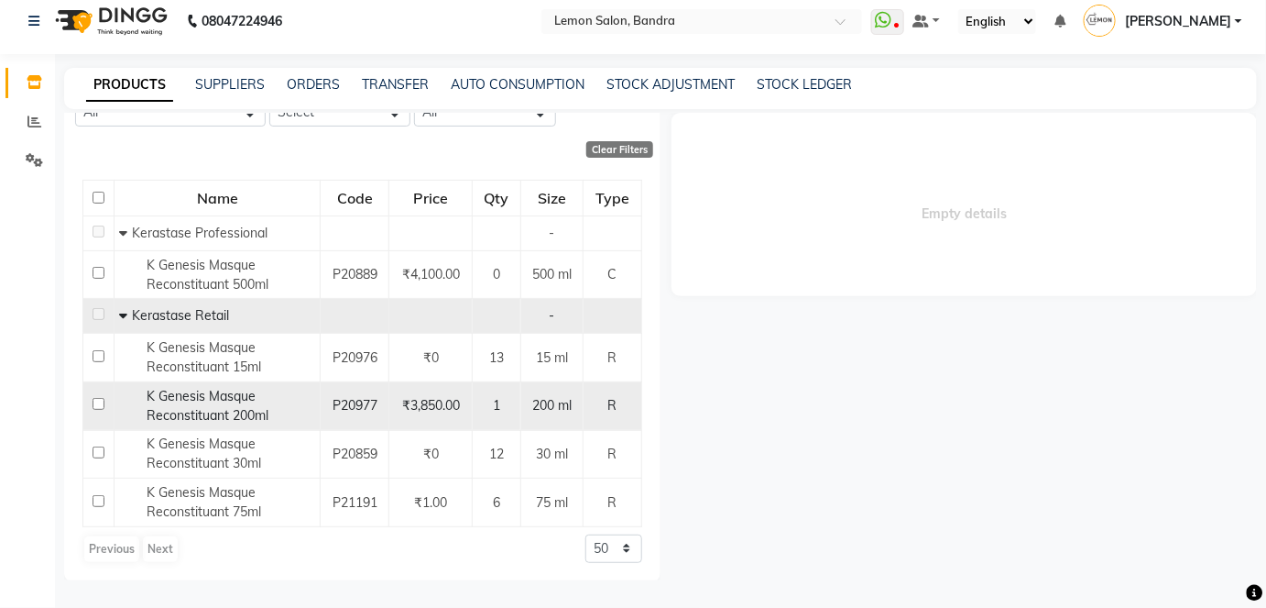
click at [211, 416] on span "K Genesis Masque Reconstituant 200ml" at bounding box center [208, 406] width 122 height 36
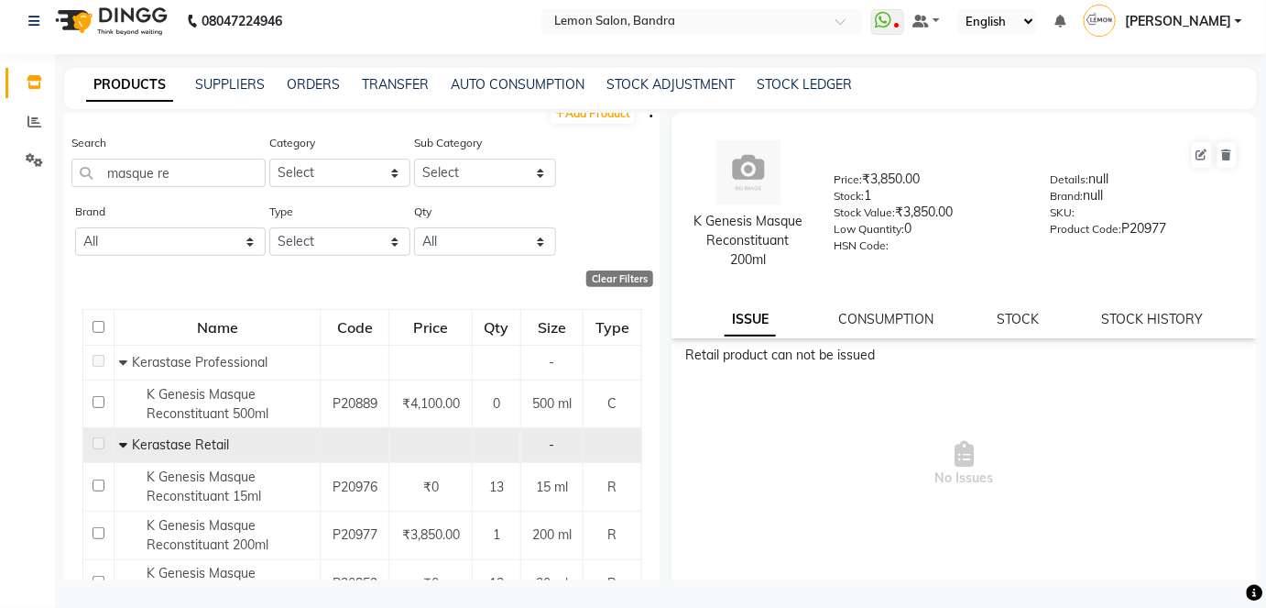
scroll to position [0, 0]
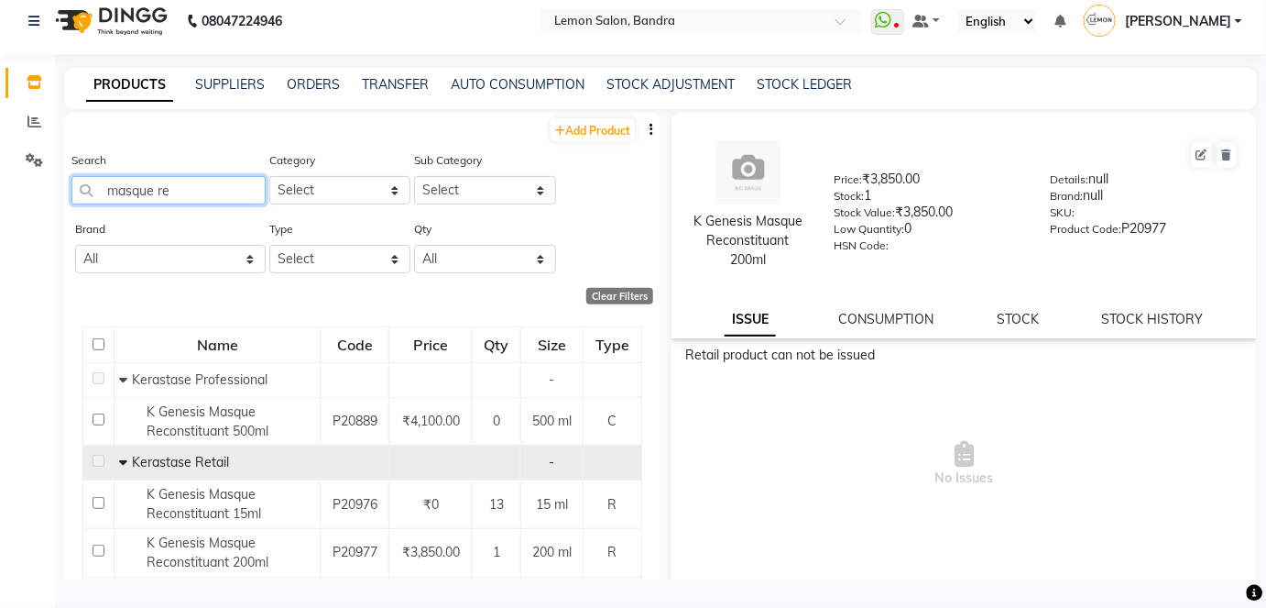
drag, startPoint x: 183, startPoint y: 191, endPoint x: 103, endPoint y: 195, distance: 80.8
click at [103, 195] on input "masque re" at bounding box center [168, 190] width 194 height 28
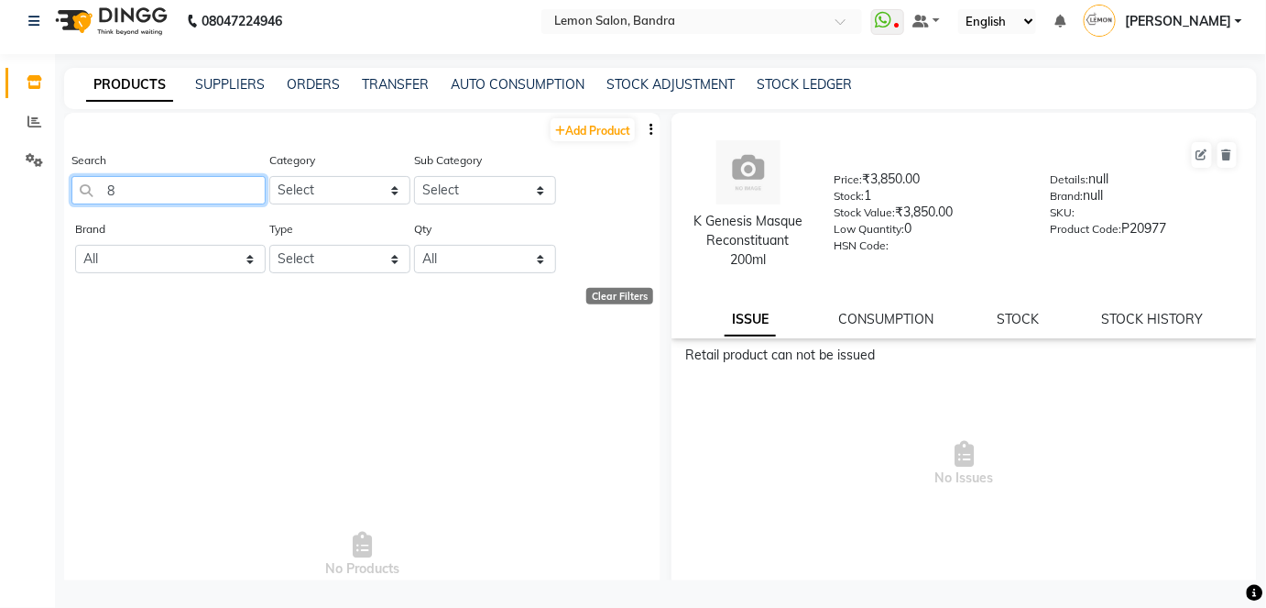
type input "8"
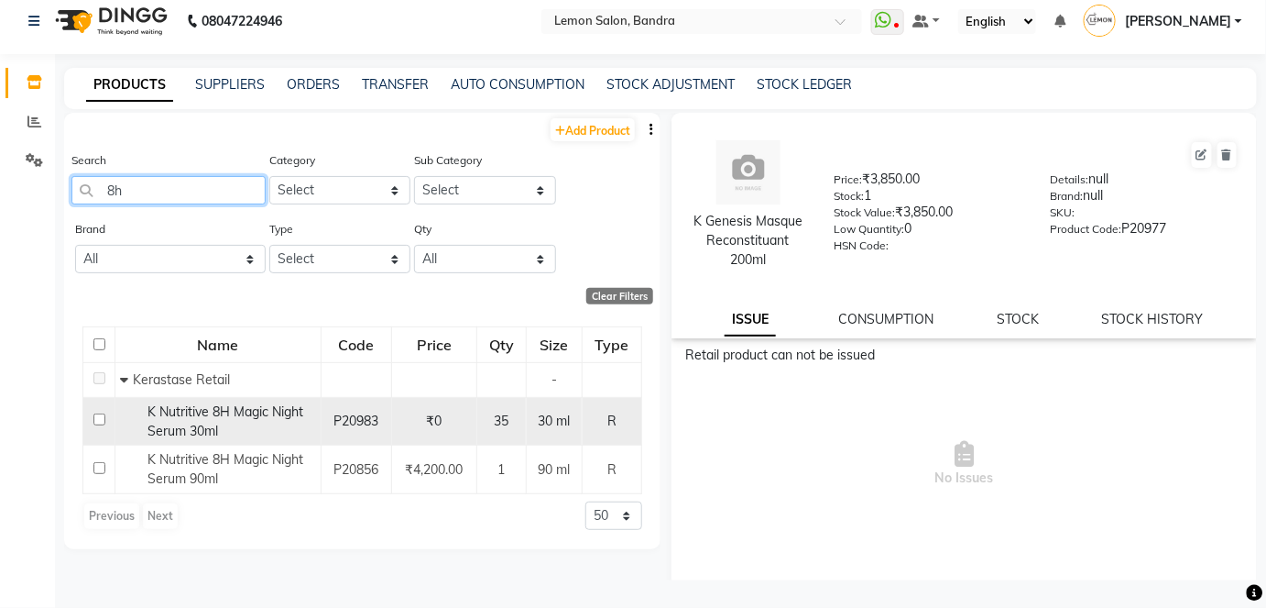
type input "8"
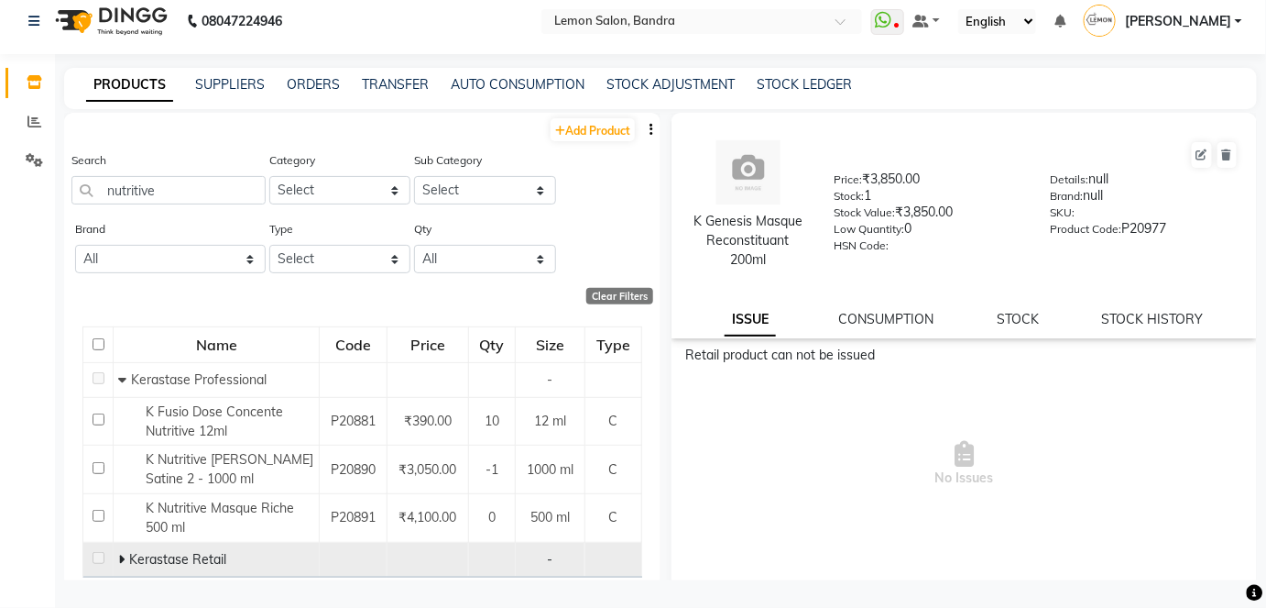
click at [125, 551] on span at bounding box center [123, 559] width 11 height 16
click at [120, 557] on icon at bounding box center [122, 559] width 8 height 13
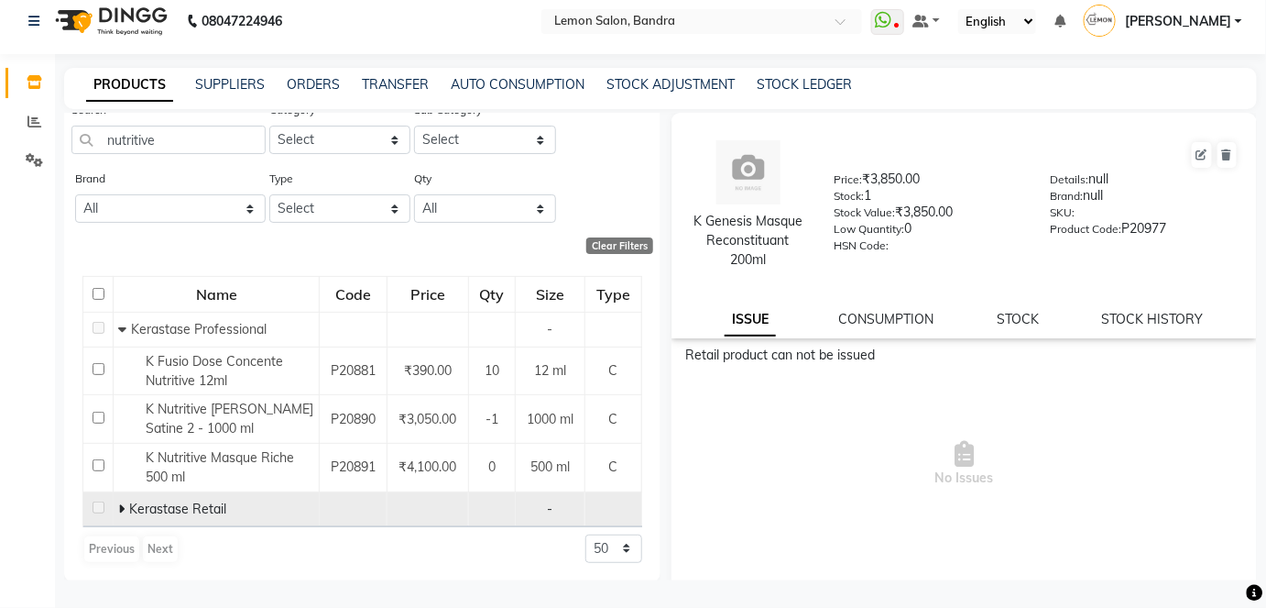
click at [118, 502] on icon at bounding box center [121, 508] width 6 height 13
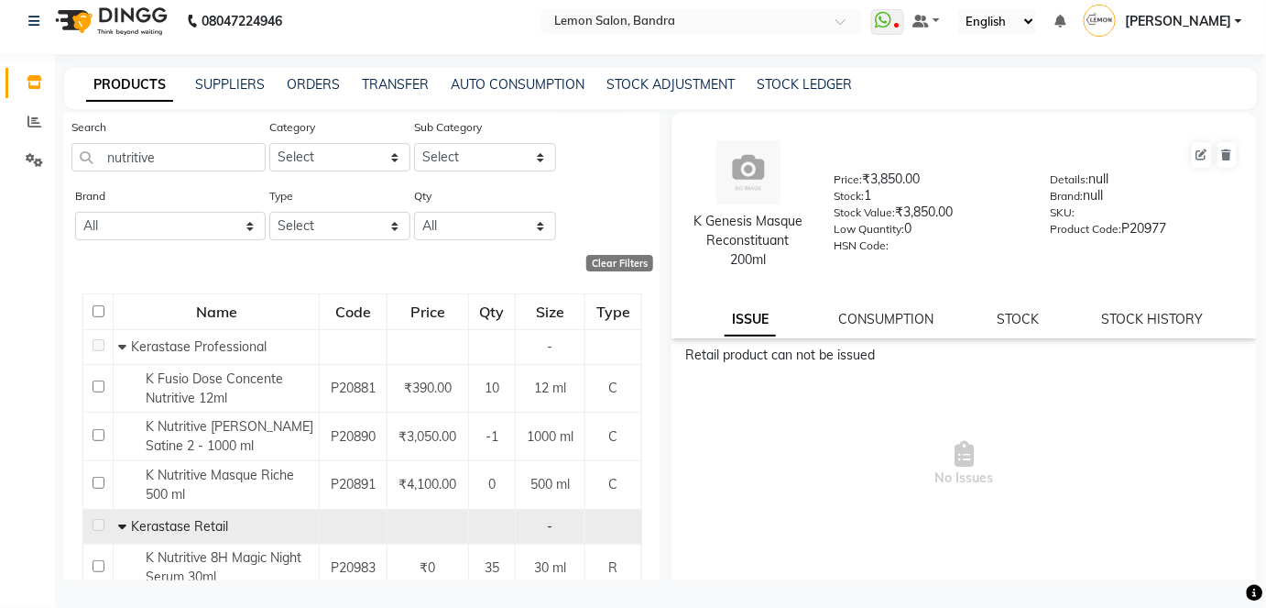
scroll to position [0, 0]
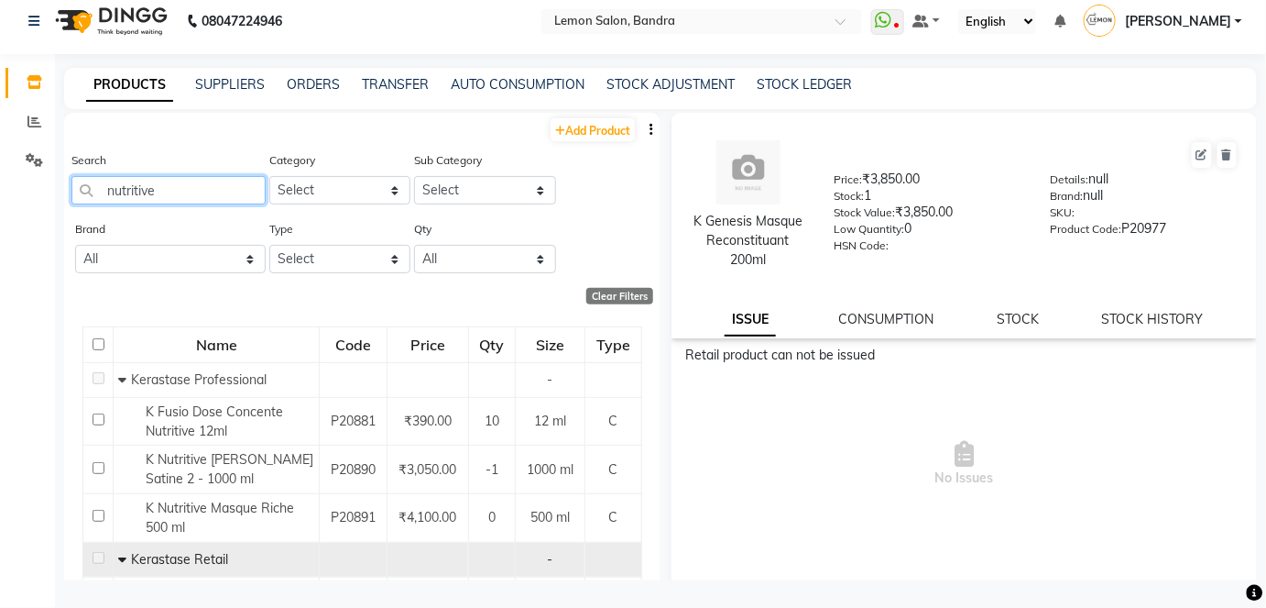
drag, startPoint x: 81, startPoint y: 180, endPoint x: 49, endPoint y: 190, distance: 33.6
click at [45, 186] on app-home "08047224946 Select Location × Lemon Salon, Bandra WhatsApp Status ✕ Status: Dis…" at bounding box center [633, 297] width 1266 height 619
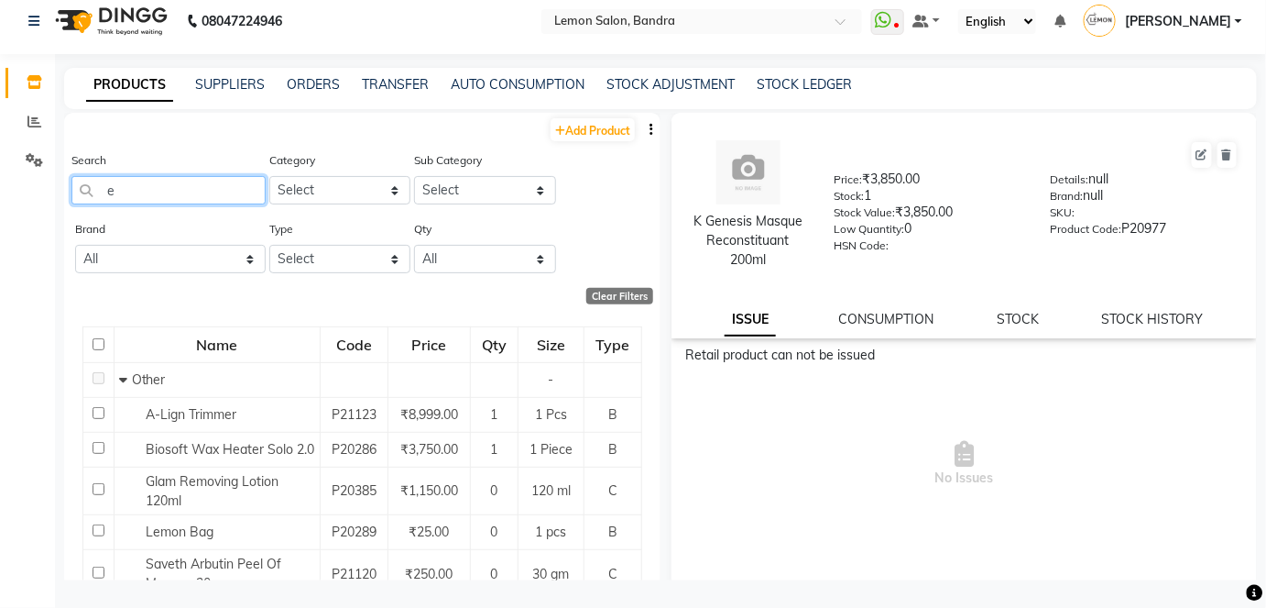
click at [119, 188] on input "e" at bounding box center [168, 190] width 194 height 28
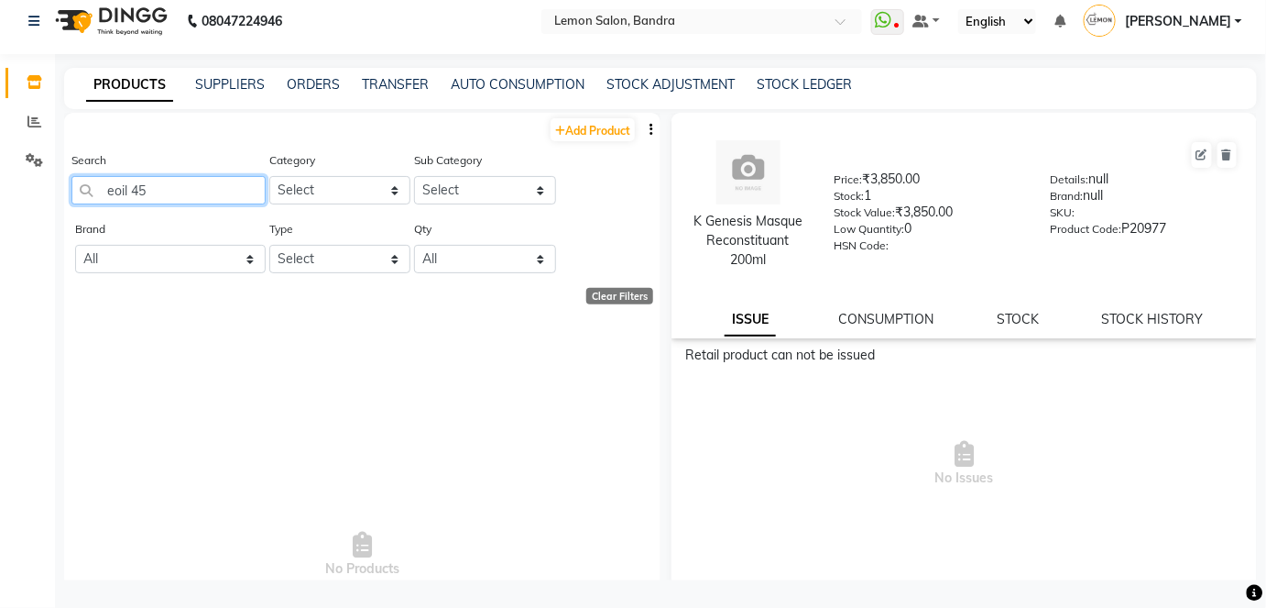
click at [148, 186] on input "eoil 45" at bounding box center [168, 190] width 194 height 28
type input "e"
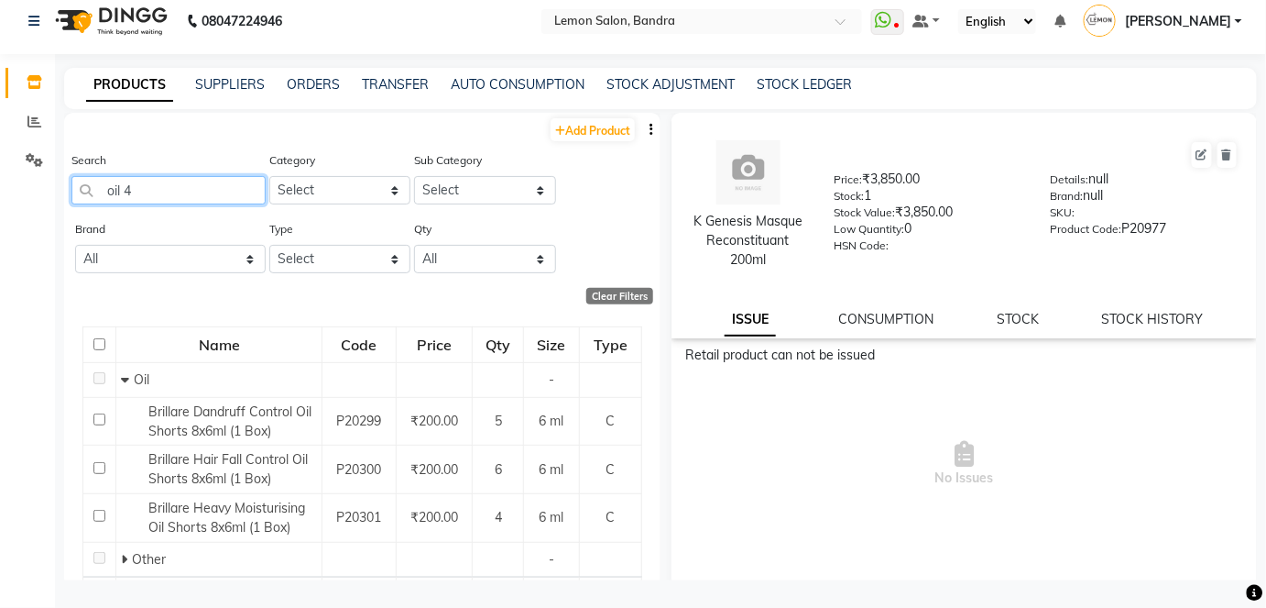
type input "oil 45"
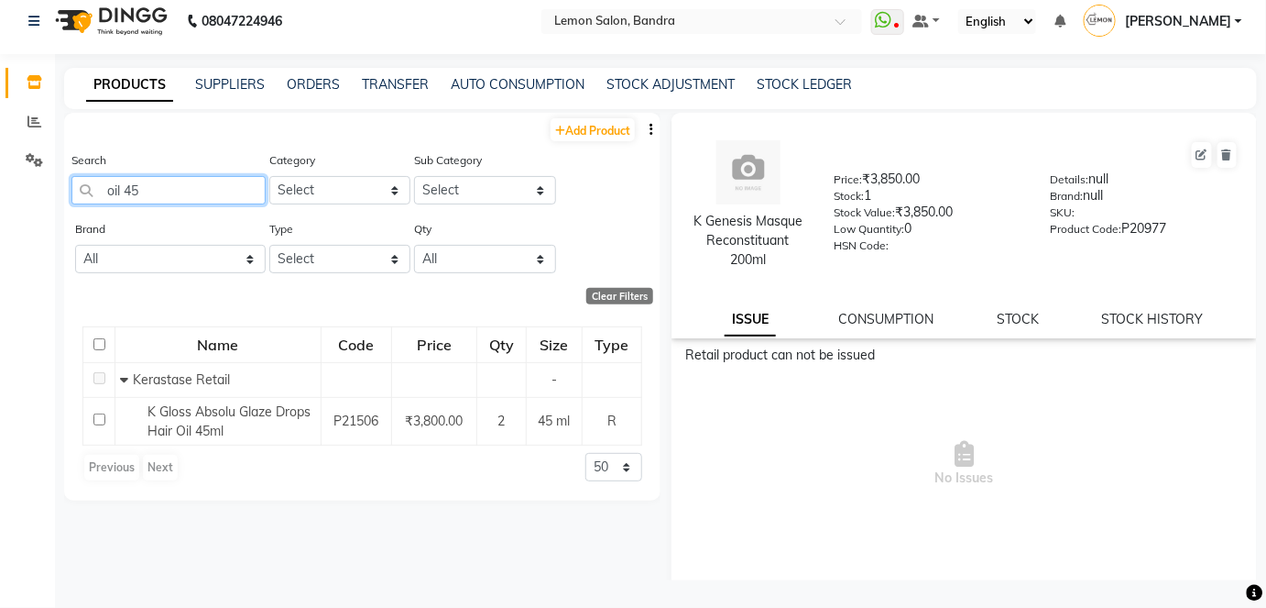
drag, startPoint x: 144, startPoint y: 186, endPoint x: 47, endPoint y: 196, distance: 97.7
click at [52, 201] on app-home "08047224946 Select Location × Lemon Salon, Bandra WhatsApp Status ✕ Status: Dis…" at bounding box center [633, 297] width 1266 height 619
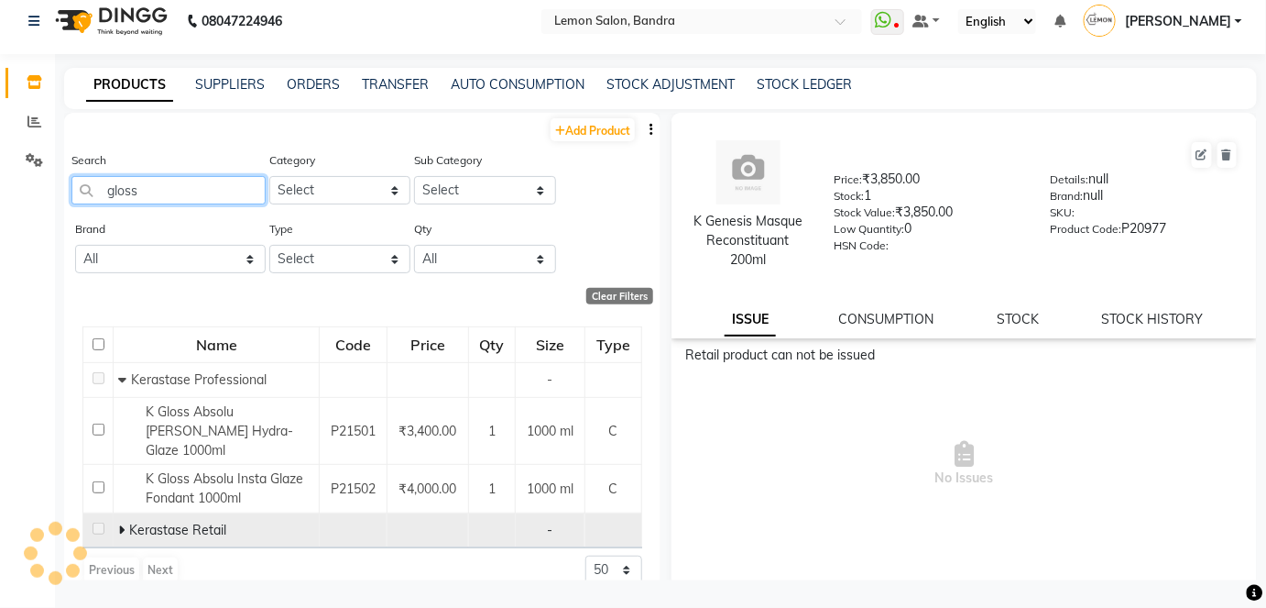
type input "gloss"
click at [115, 513] on td "Kerastase Retail" at bounding box center [217, 530] width 206 height 35
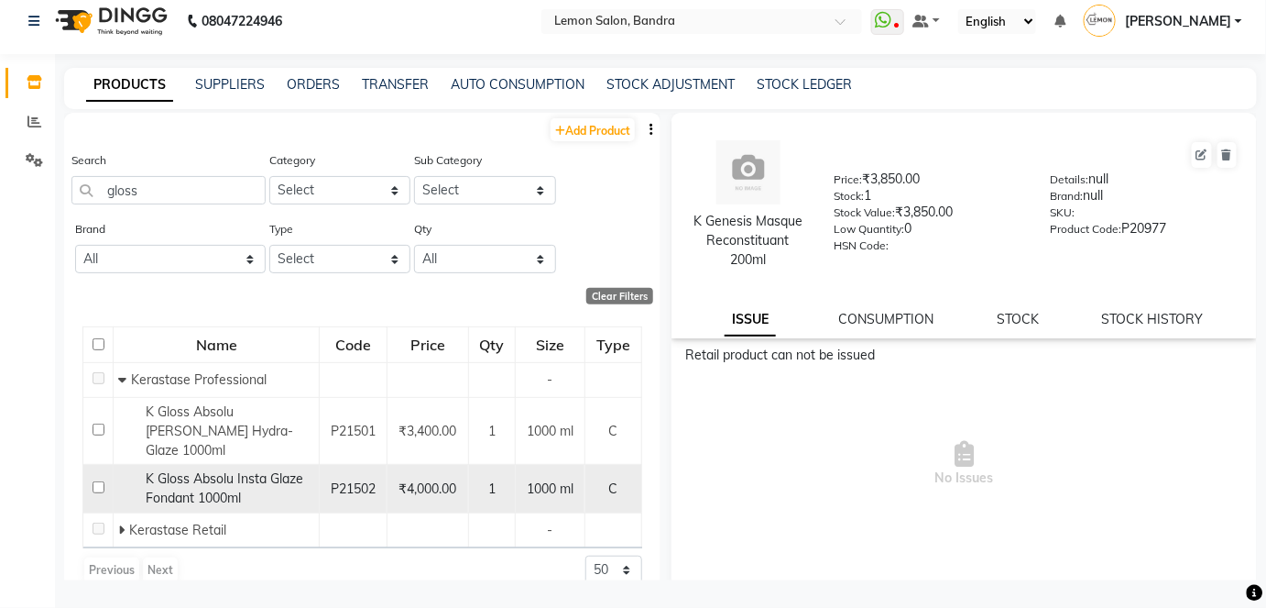
scroll to position [2, 0]
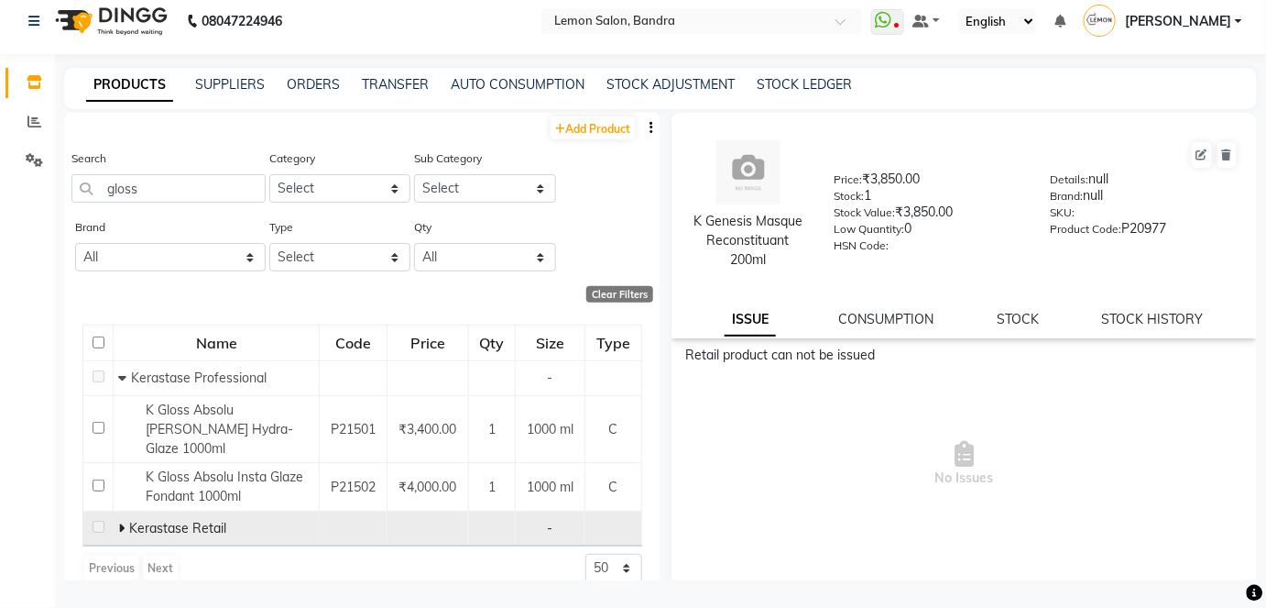
click at [118, 521] on icon at bounding box center [121, 527] width 6 height 13
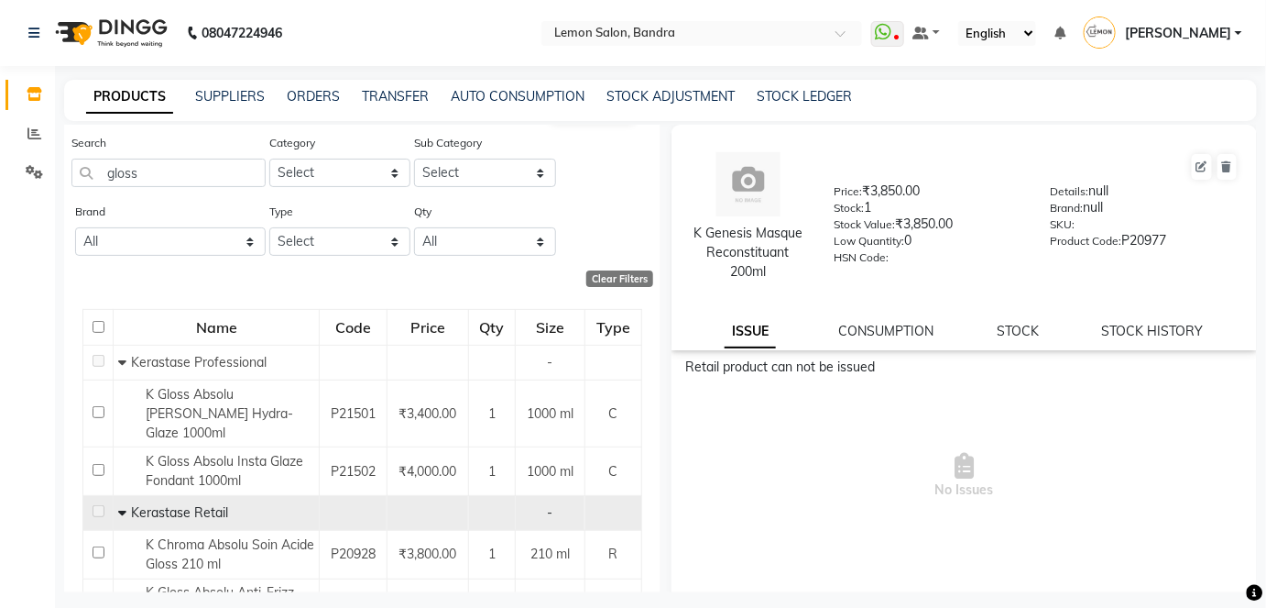
scroll to position [0, 0]
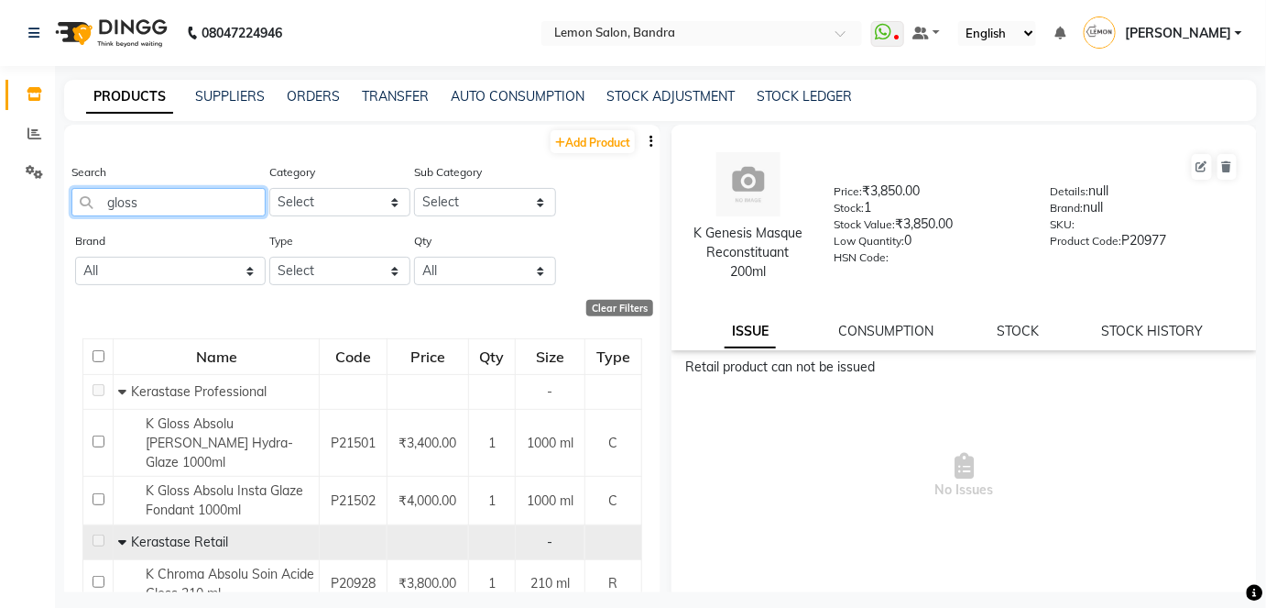
drag, startPoint x: 167, startPoint y: 202, endPoint x: 88, endPoint y: 214, distance: 79.7
click at [88, 214] on input "gloss" at bounding box center [168, 202] width 194 height 28
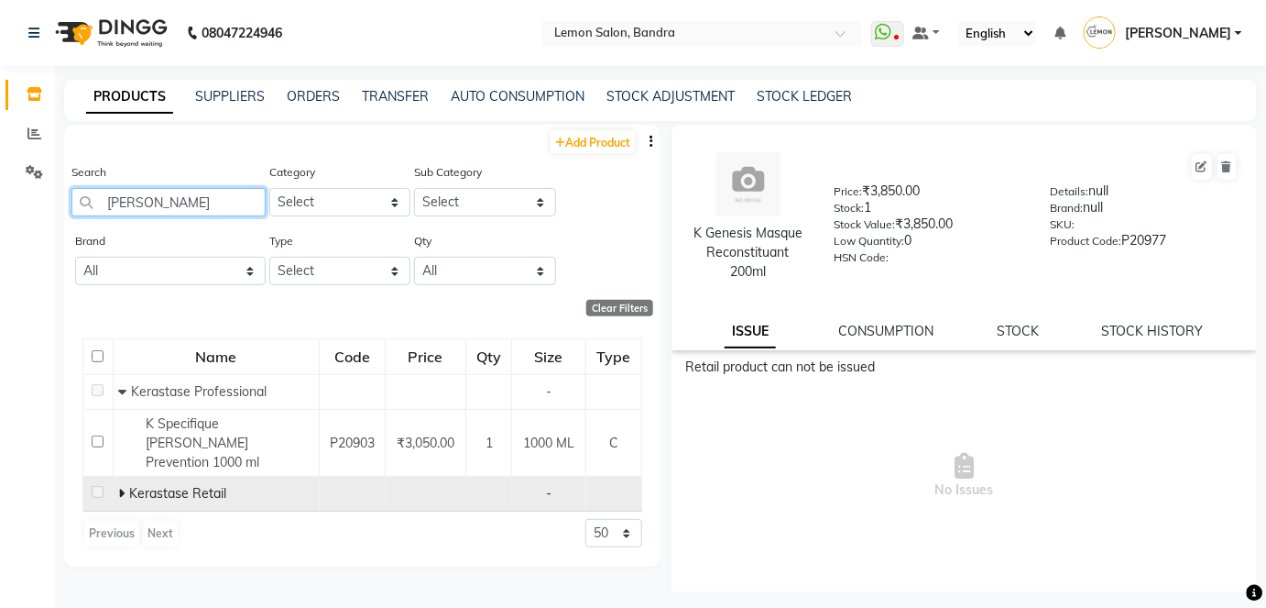
type input "[PERSON_NAME]"
click at [123, 487] on icon at bounding box center [121, 493] width 6 height 13
drag, startPoint x: 163, startPoint y: 207, endPoint x: 161, endPoint y: 222, distance: 14.8
click at [75, 213] on input "[PERSON_NAME]" at bounding box center [168, 202] width 194 height 28
click at [124, 487] on icon at bounding box center [121, 493] width 6 height 13
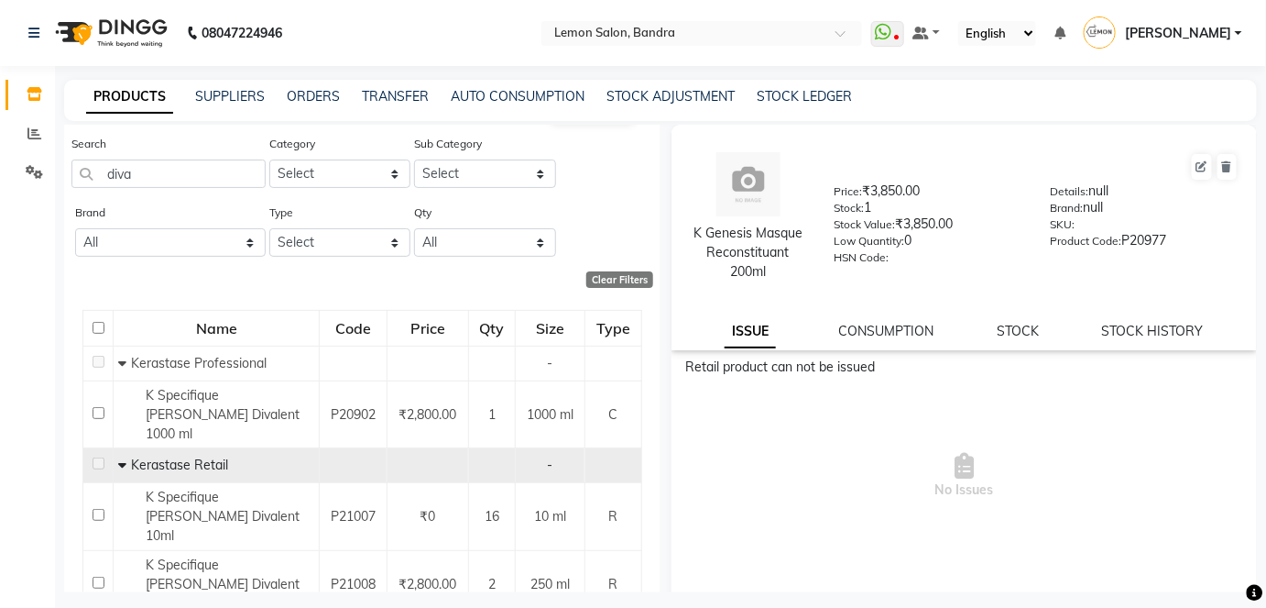
scroll to position [50, 0]
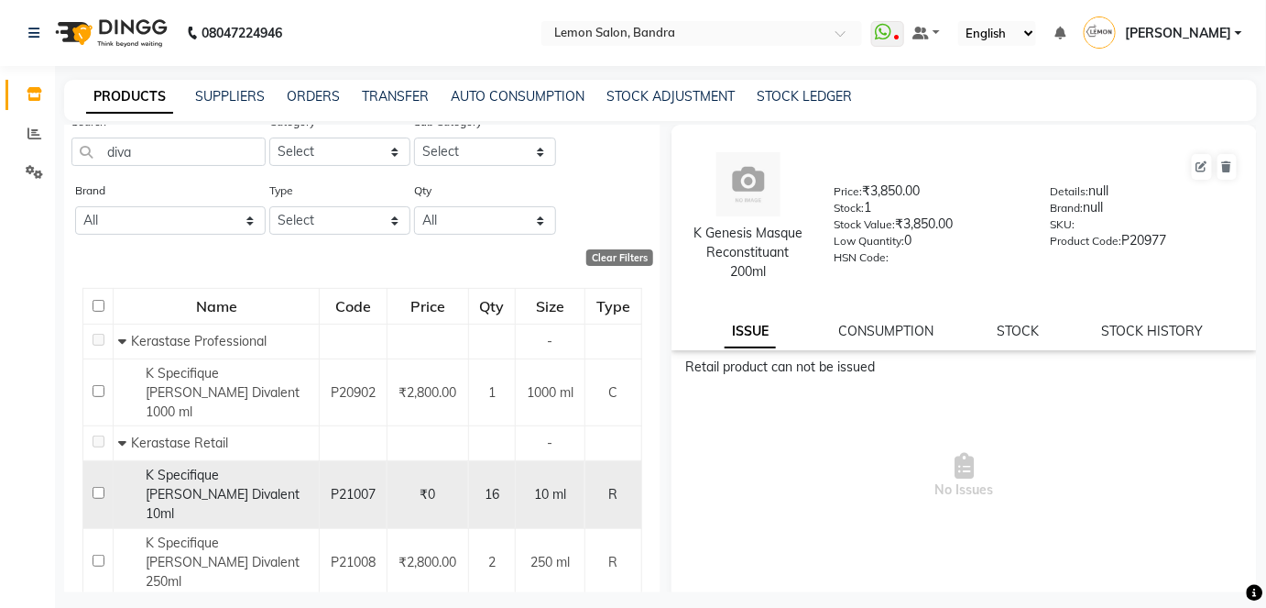
click at [123, 473] on div "K Specifique [PERSON_NAME] Divalent 10ml" at bounding box center [216, 494] width 196 height 58
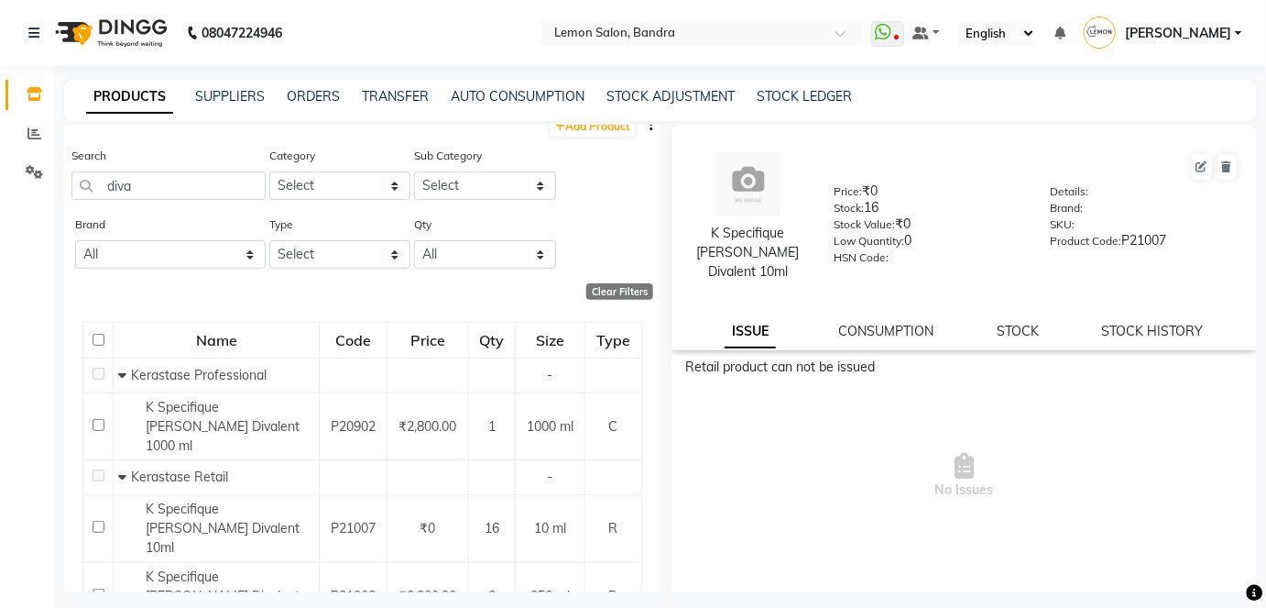
scroll to position [0, 0]
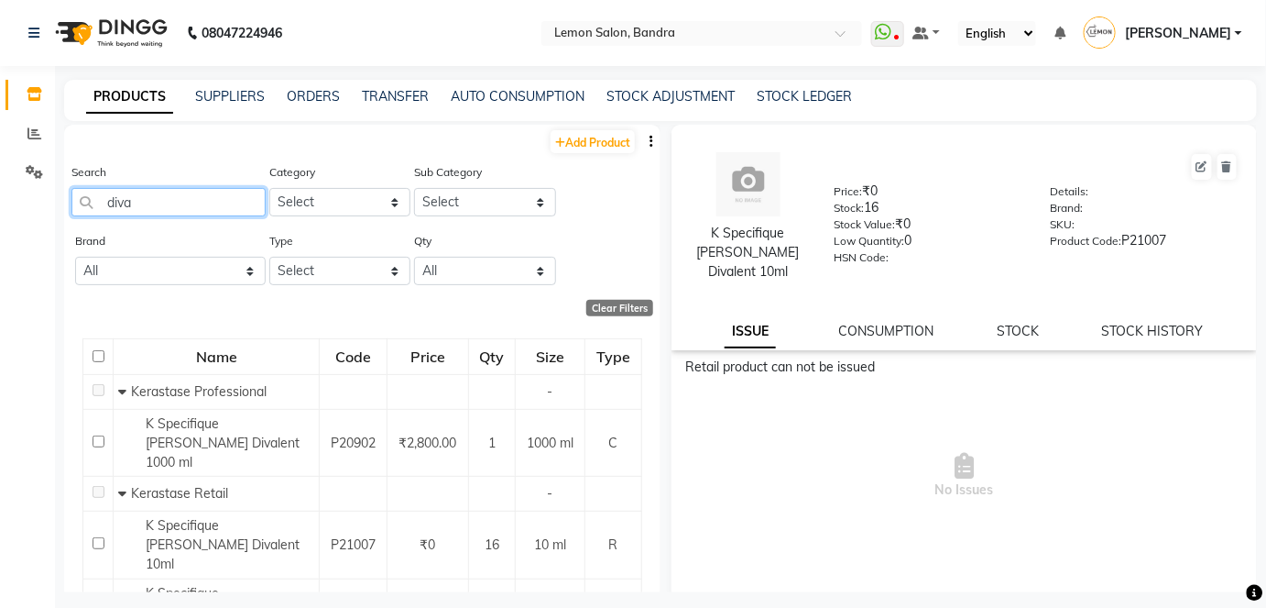
click at [148, 197] on input "diva" at bounding box center [168, 202] width 194 height 28
type input "d"
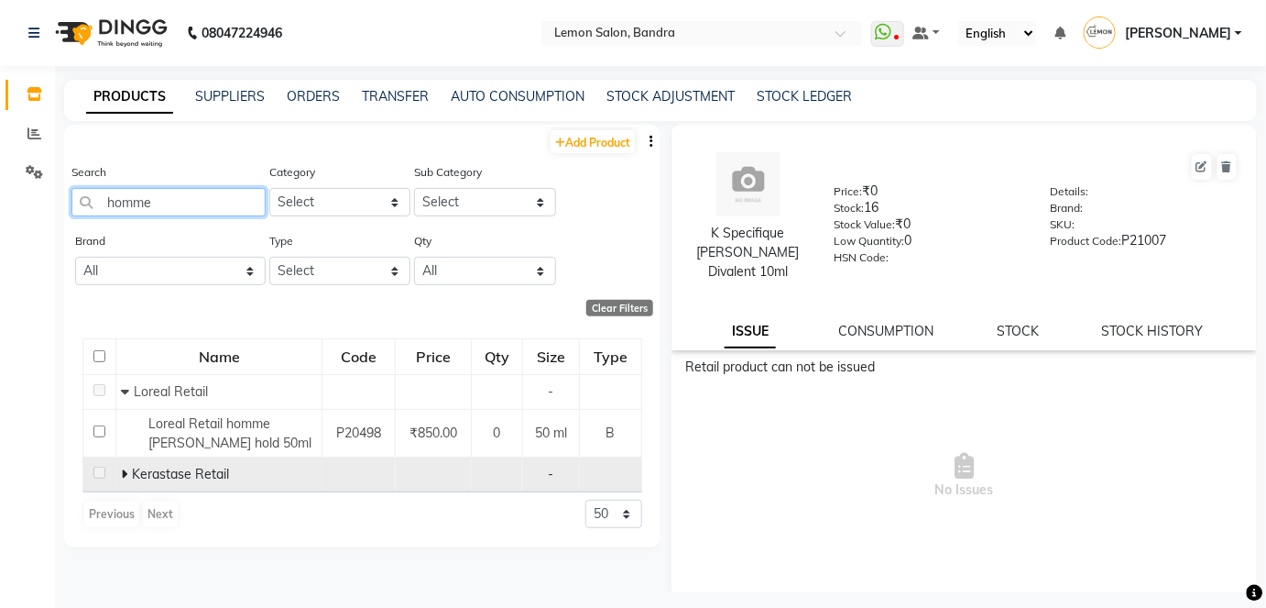
type input "homme"
click at [121, 468] on icon at bounding box center [124, 473] width 6 height 13
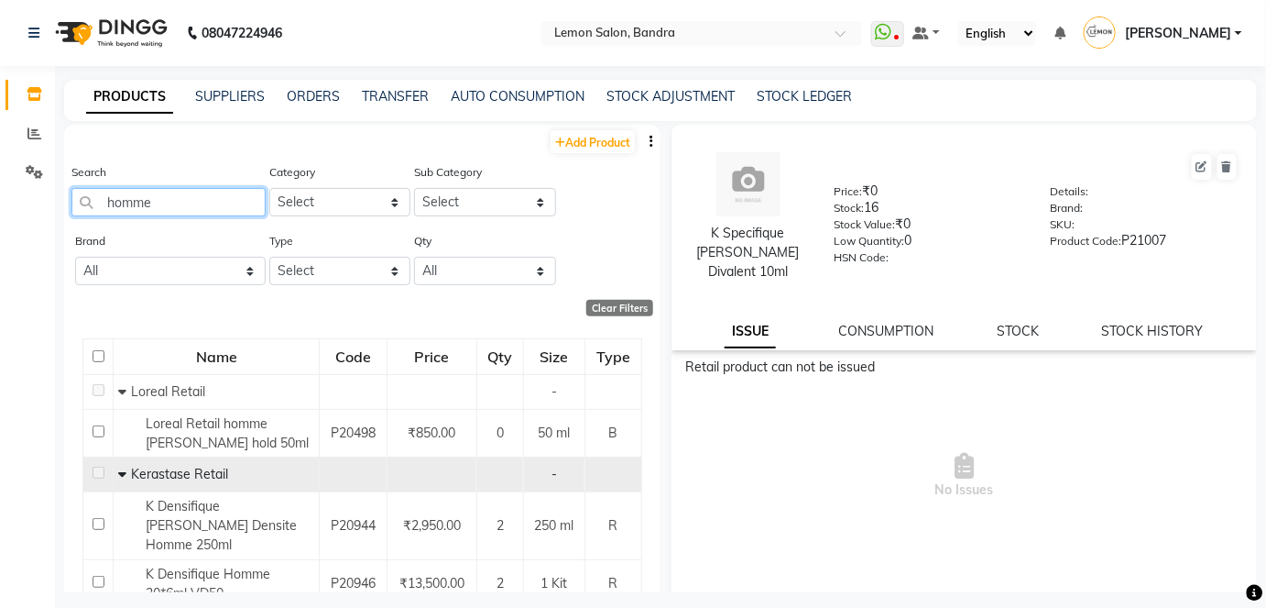
drag, startPoint x: 93, startPoint y: 203, endPoint x: 68, endPoint y: 203, distance: 25.7
click at [69, 203] on div "Search homme Category Select Hair Skin Makeup Personal Care Appliances [PERSON_…" at bounding box center [362, 196] width 597 height 69
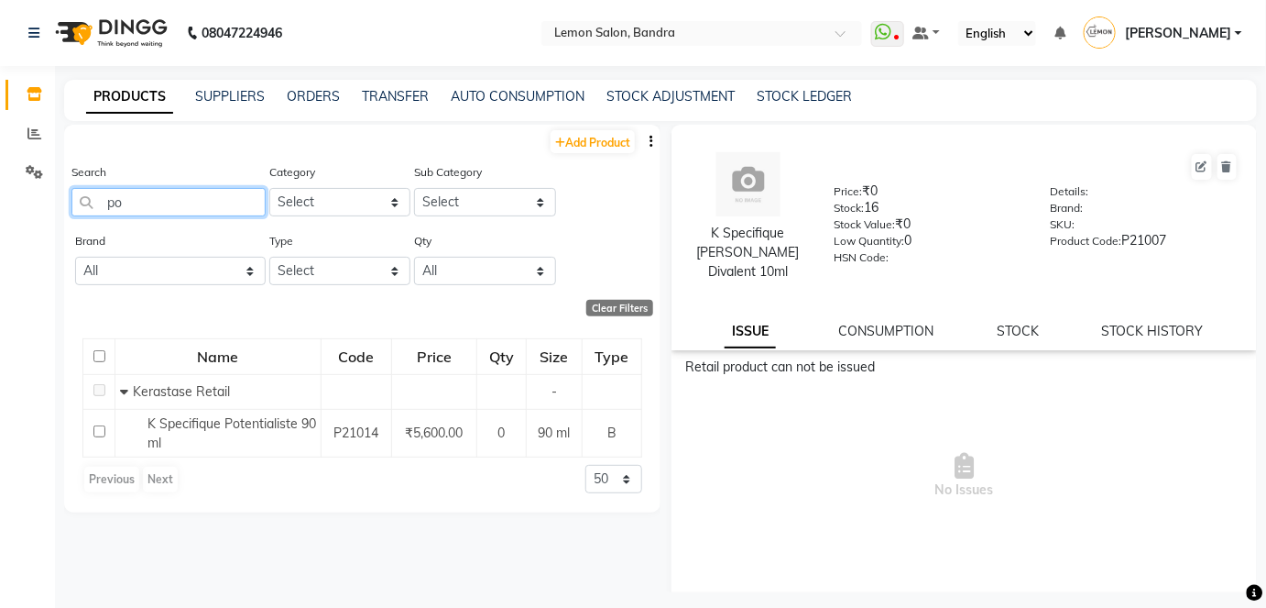
type input "p"
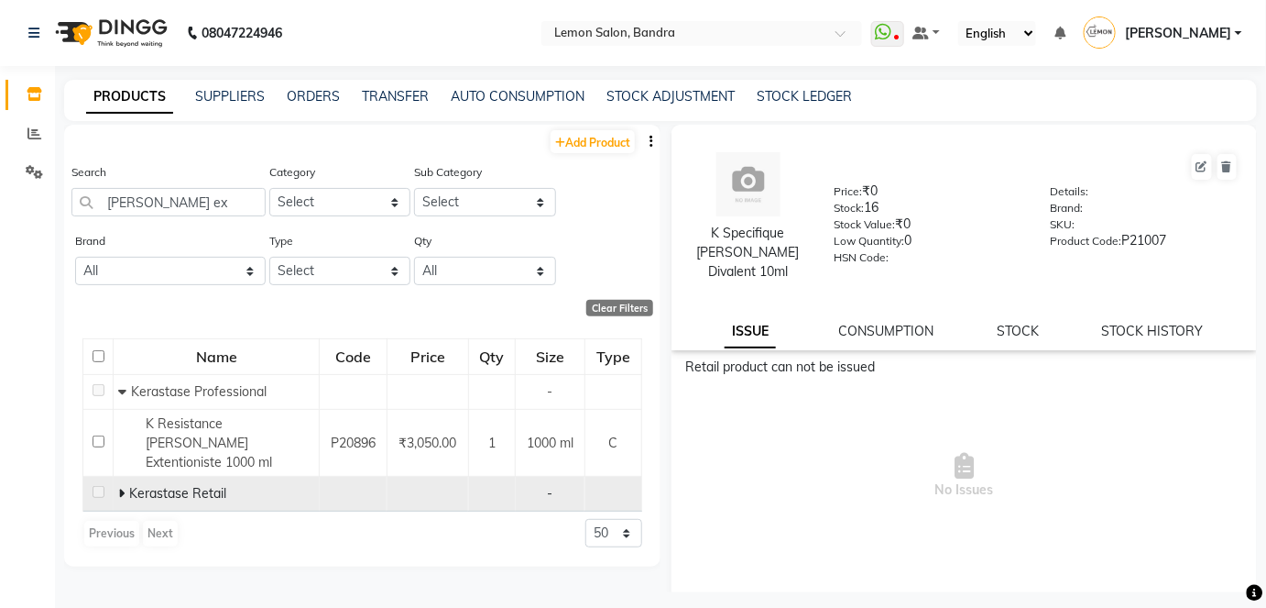
click at [124, 487] on icon at bounding box center [121, 493] width 6 height 13
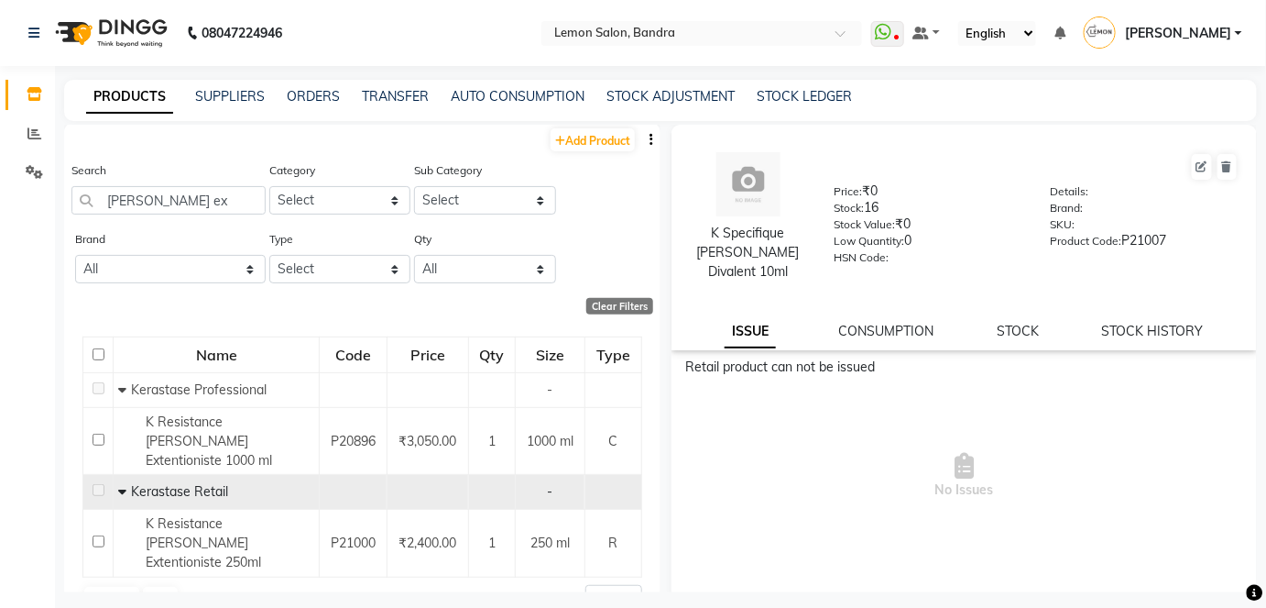
scroll to position [2, 0]
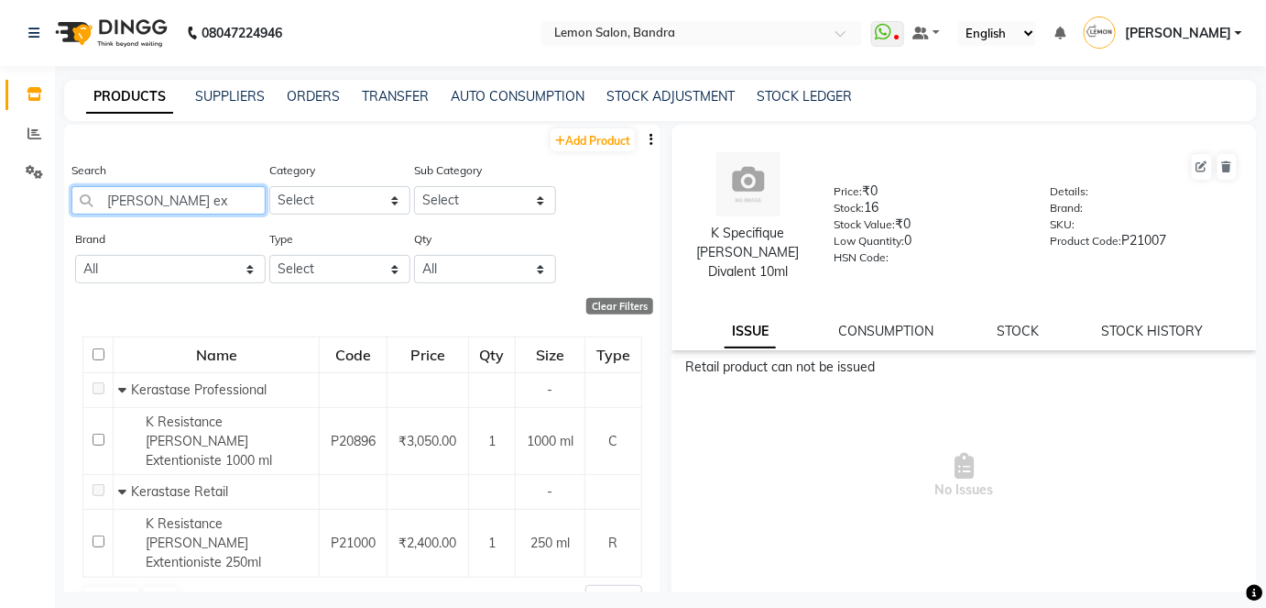
click at [132, 198] on input "[PERSON_NAME] ex" at bounding box center [168, 200] width 194 height 28
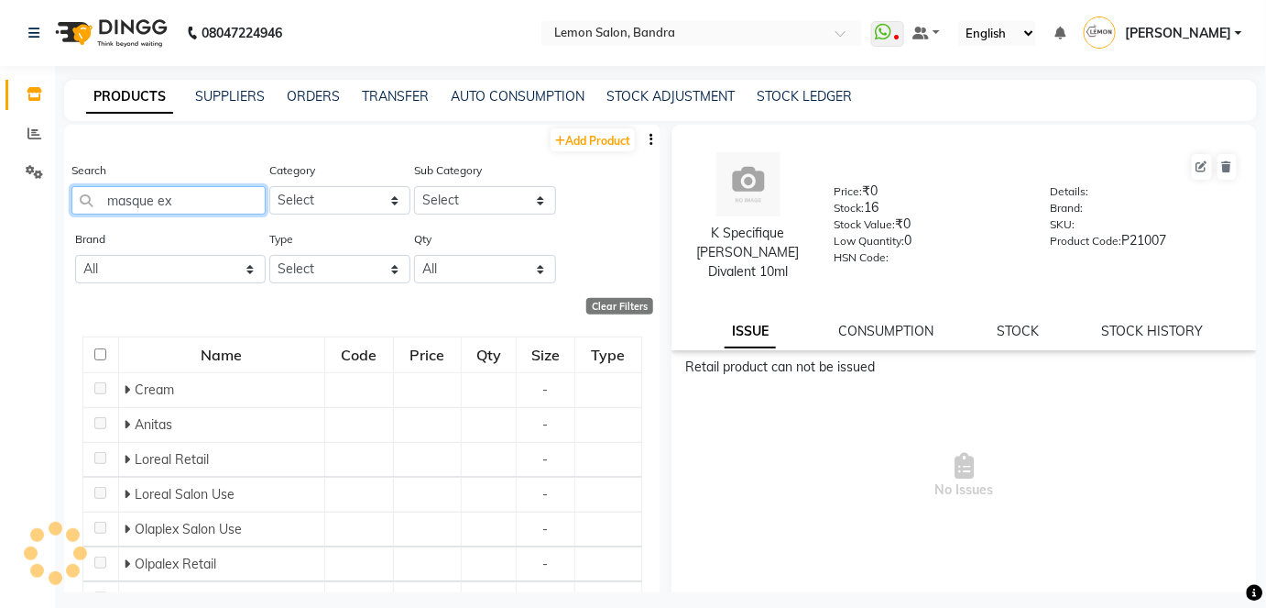
scroll to position [0, 0]
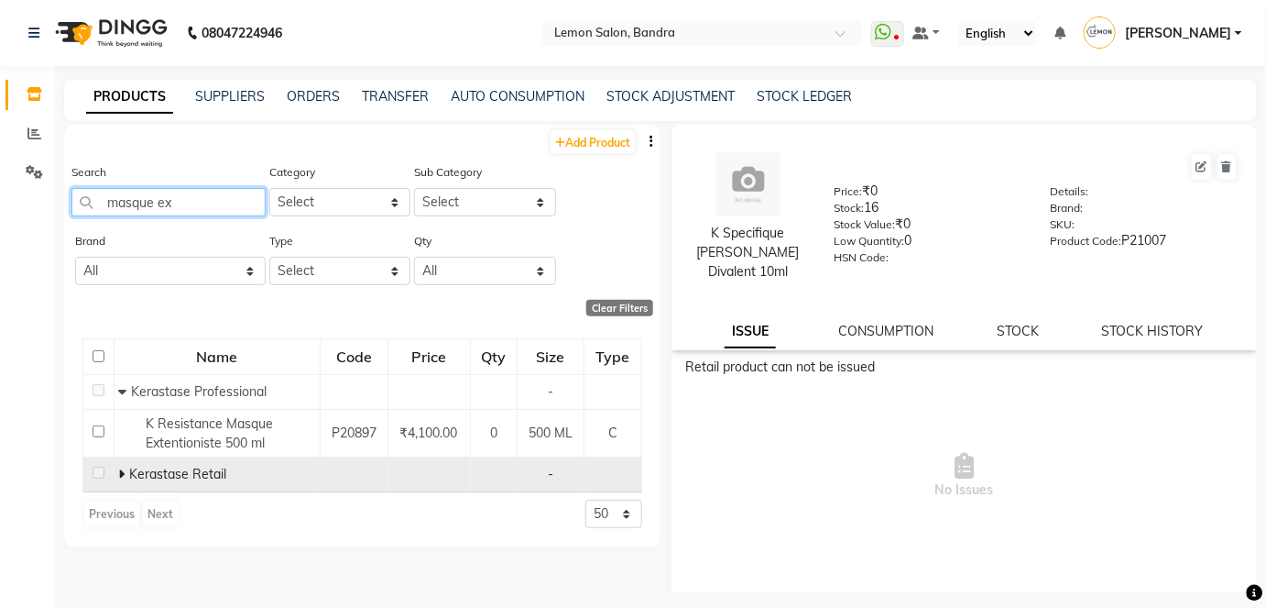
type input "masque ex"
click at [120, 472] on icon at bounding box center [121, 473] width 6 height 13
drag, startPoint x: 186, startPoint y: 203, endPoint x: 104, endPoint y: 205, distance: 81.6
click at [104, 205] on input "masque ex" at bounding box center [168, 202] width 194 height 28
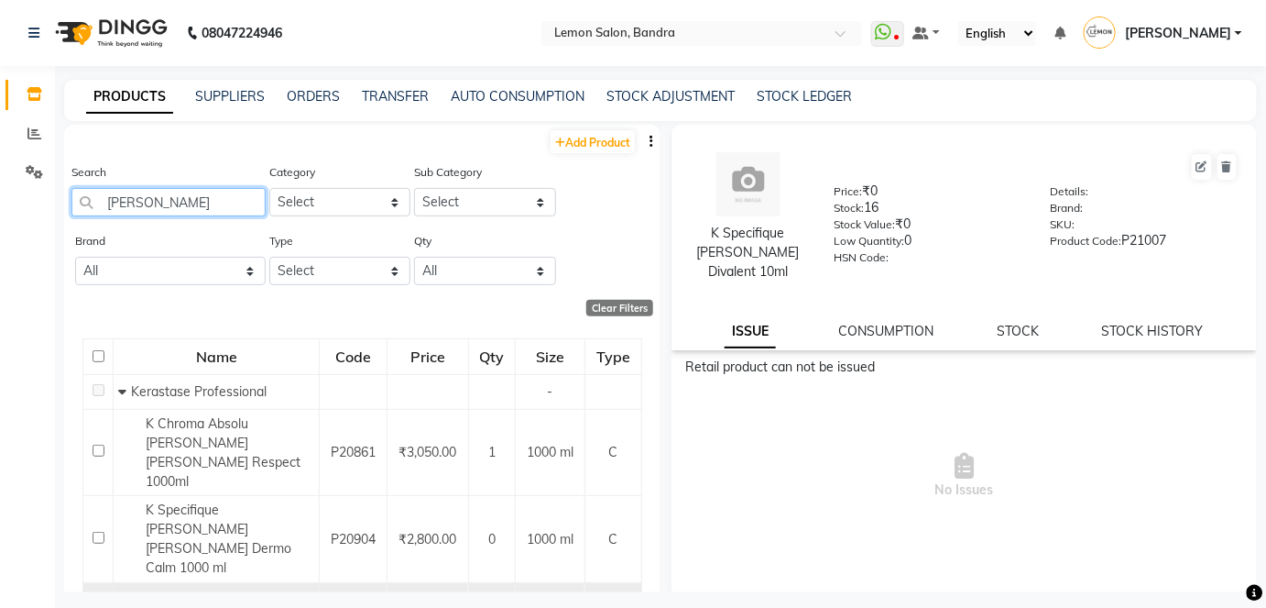
type input "[PERSON_NAME]"
click at [119, 593] on icon at bounding box center [121, 599] width 6 height 13
drag, startPoint x: 166, startPoint y: 201, endPoint x: 89, endPoint y: 200, distance: 77.0
click at [89, 200] on input "[PERSON_NAME]" at bounding box center [168, 202] width 194 height 28
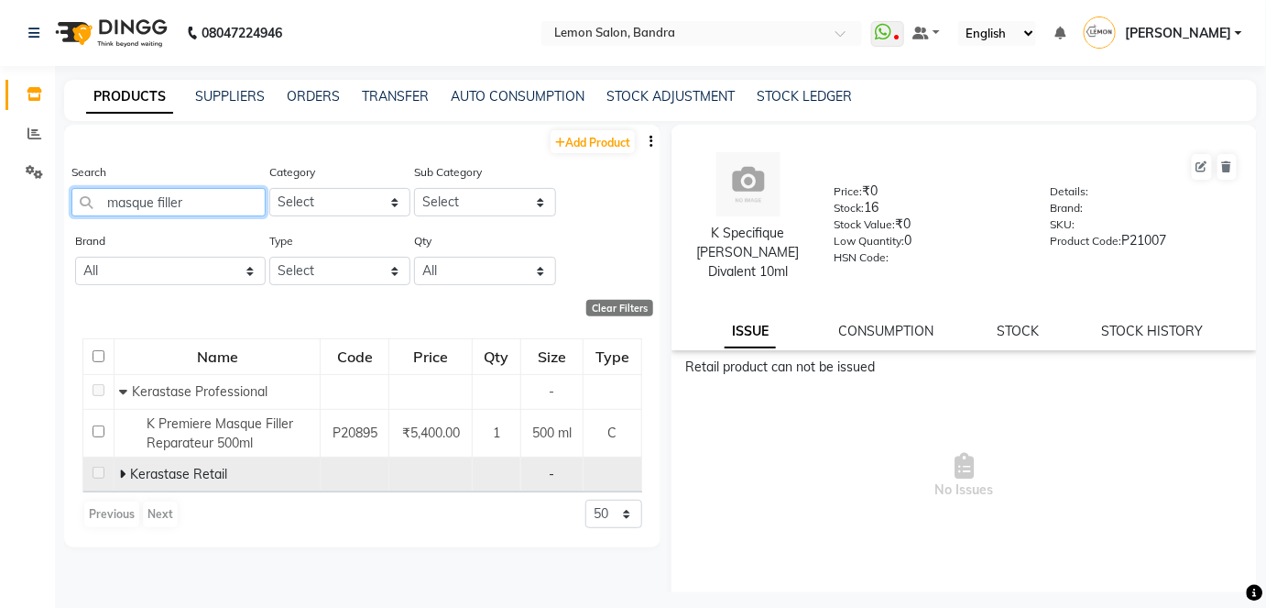
type input "masque filler"
click at [122, 471] on icon at bounding box center [122, 473] width 6 height 13
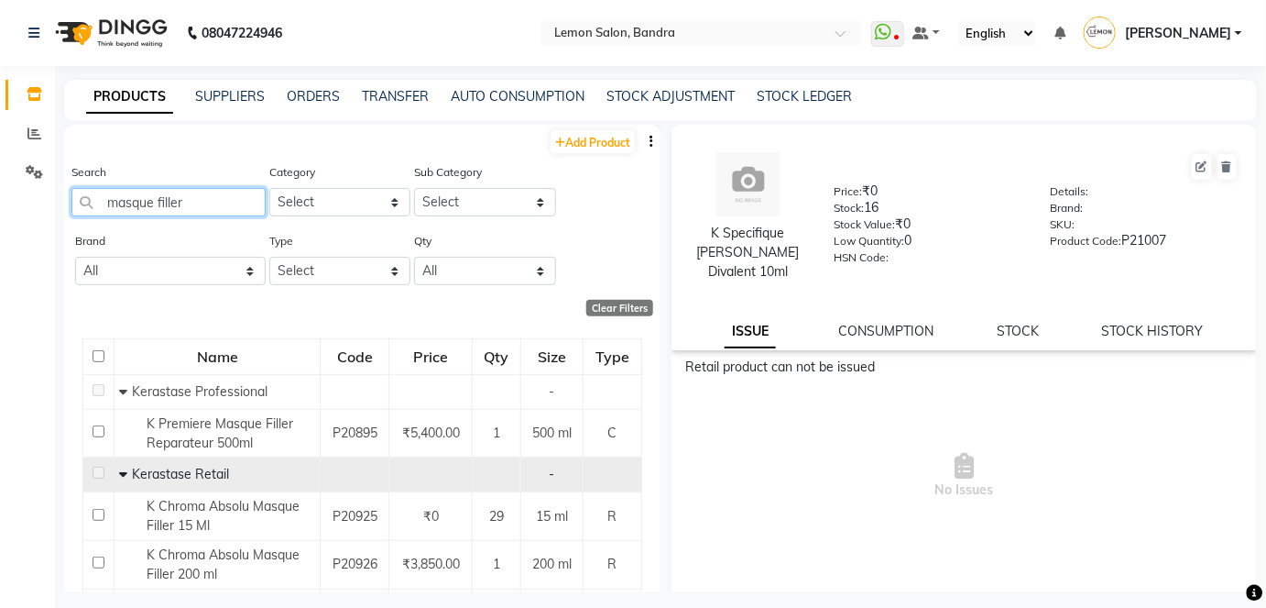
drag, startPoint x: 182, startPoint y: 200, endPoint x: 82, endPoint y: 202, distance: 99.9
click at [53, 208] on app-home "08047224946 Select Location × Lemon Salon, Bandra WhatsApp Status ✕ Status: Dis…" at bounding box center [633, 309] width 1266 height 619
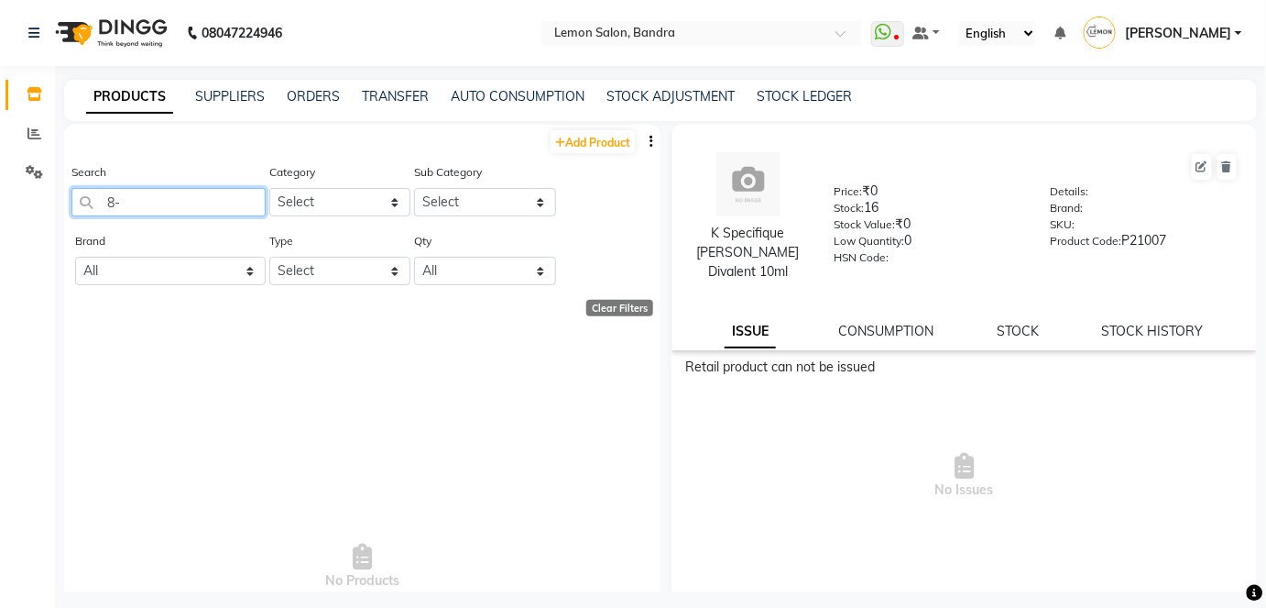
type input "8"
type input "[PERSON_NAME]"
drag, startPoint x: 195, startPoint y: 203, endPoint x: 37, endPoint y: 205, distance: 158.5
click at [37, 205] on app-home "08047224946 Select Location × Lemon Salon, Bandra WhatsApp Status ✕ Status: Dis…" at bounding box center [633, 309] width 1266 height 619
